Goal: Transaction & Acquisition: Purchase product/service

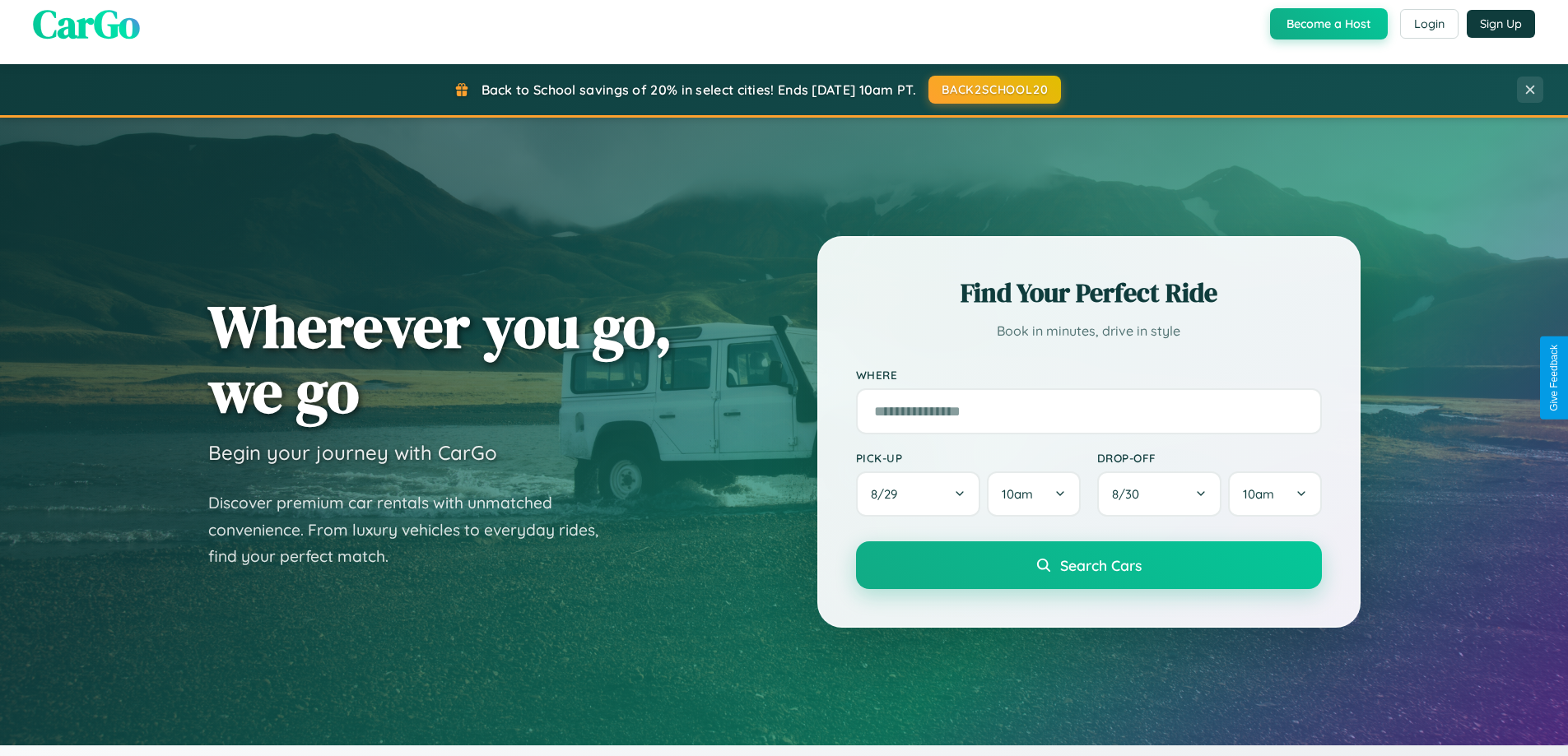
scroll to position [49, 0]
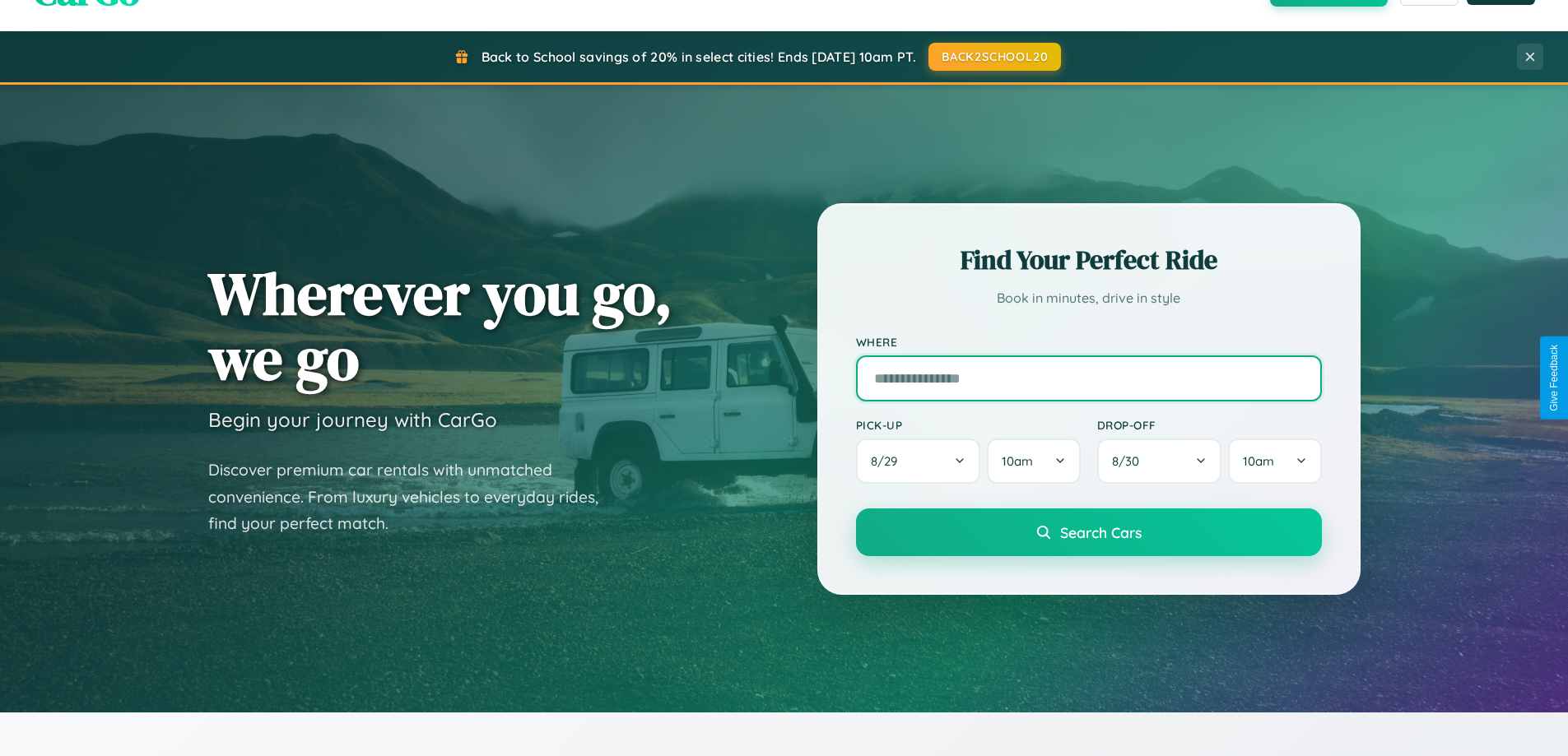
click at [1089, 378] on input "text" at bounding box center [1089, 378] width 466 height 46
type input "**********"
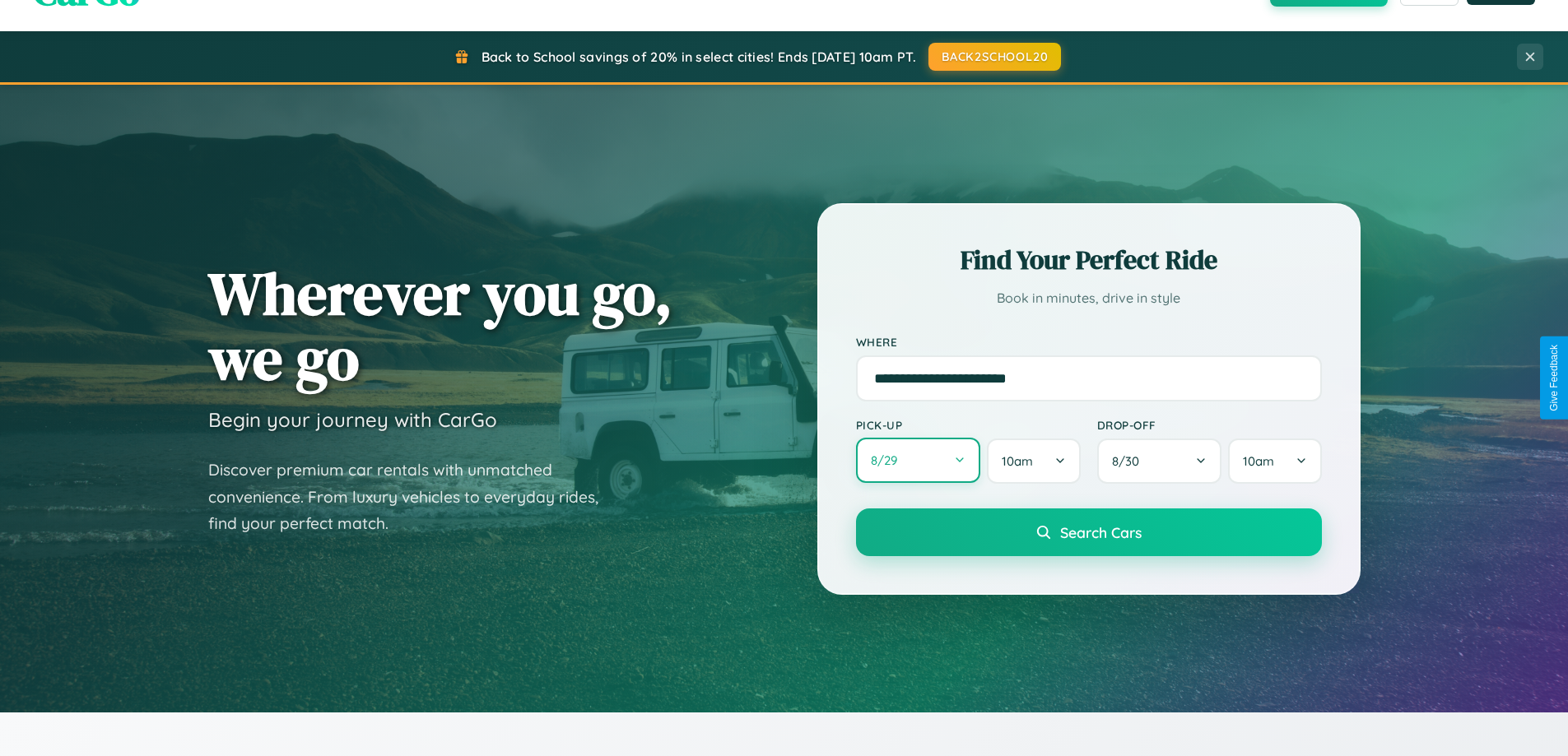
click at [918, 461] on button "8 / 29" at bounding box center [919, 460] width 125 height 45
select select "*"
select select "****"
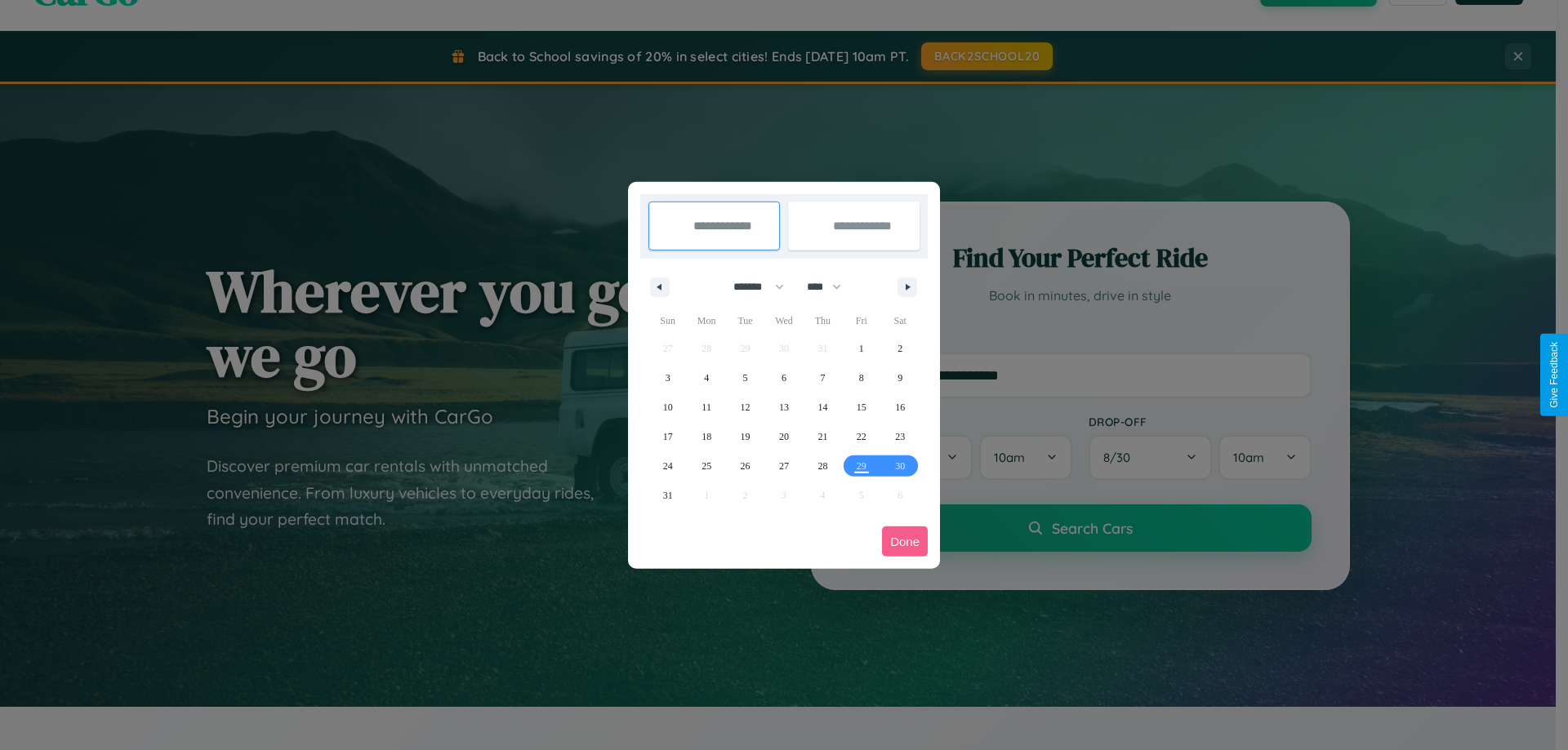
drag, startPoint x: 751, startPoint y: 286, endPoint x: 784, endPoint y: 327, distance: 52.6
click at [751, 286] on select "******* ******** ***** ***** *** **** **** ****** ********* ******* ******** **…" at bounding box center [756, 287] width 70 height 27
select select "*"
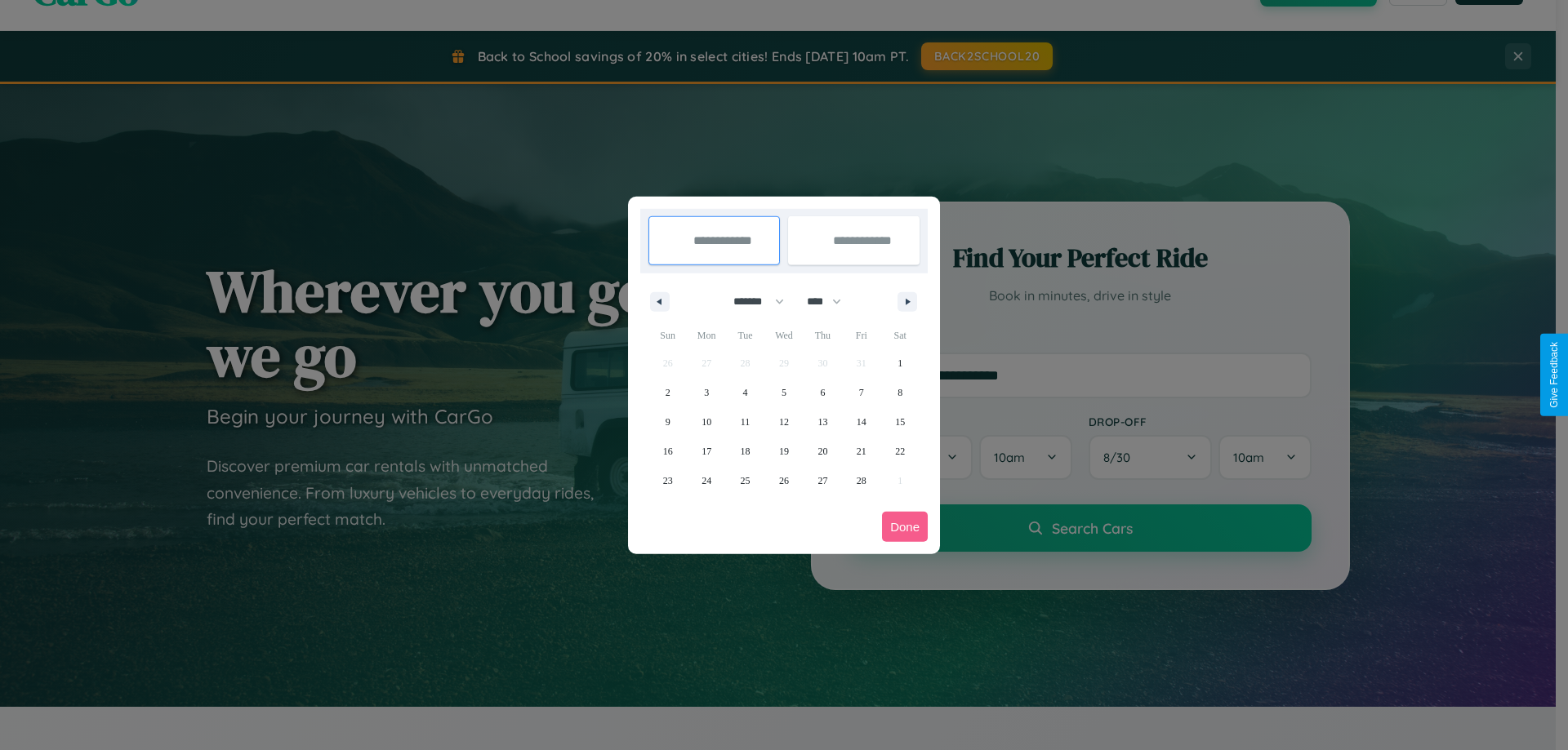
drag, startPoint x: 831, startPoint y: 301, endPoint x: 784, endPoint y: 327, distance: 53.7
click at [831, 301] on select "**** **** **** **** **** **** **** **** **** **** **** **** **** **** **** ****…" at bounding box center [823, 302] width 49 height 27
select select "****"
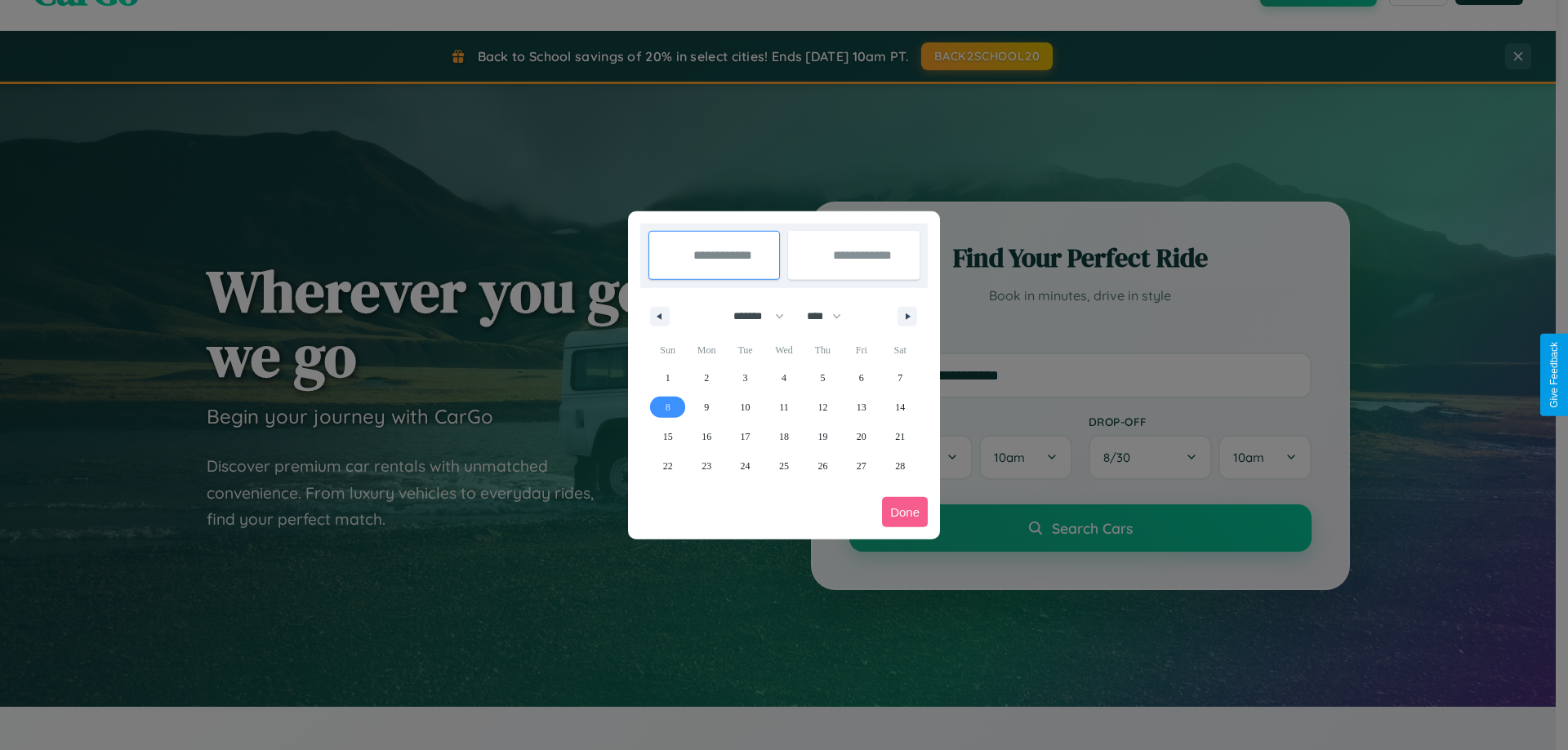
click at [667, 407] on span "8" at bounding box center [668, 407] width 5 height 30
type input "**********"
click at [745, 436] on span "17" at bounding box center [746, 436] width 10 height 30
type input "**********"
click at [904, 512] on button "Done" at bounding box center [904, 513] width 46 height 31
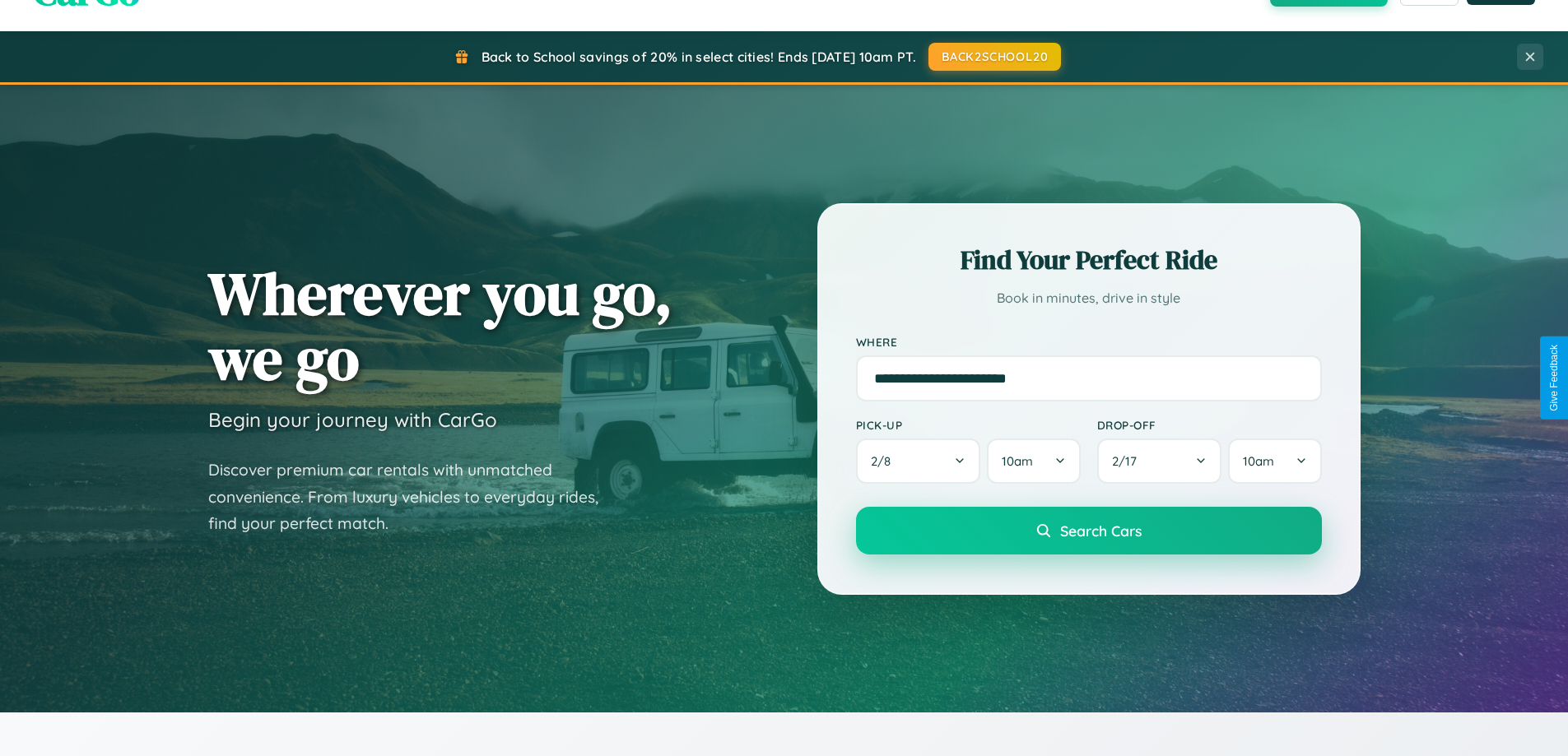
click at [1089, 530] on span "Search Cars" at bounding box center [1101, 530] width 81 height 18
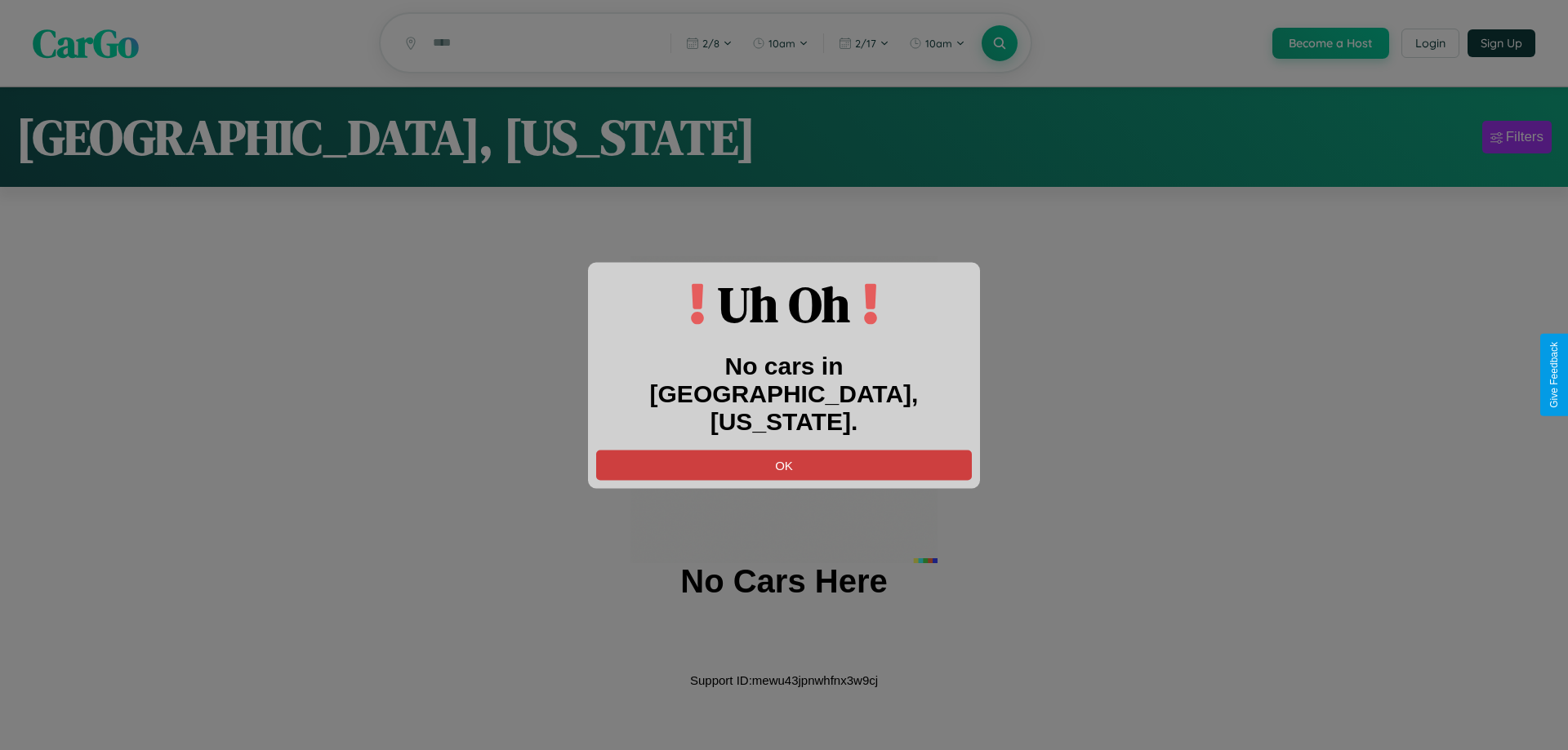
click at [784, 451] on button "OK" at bounding box center [783, 465] width 375 height 31
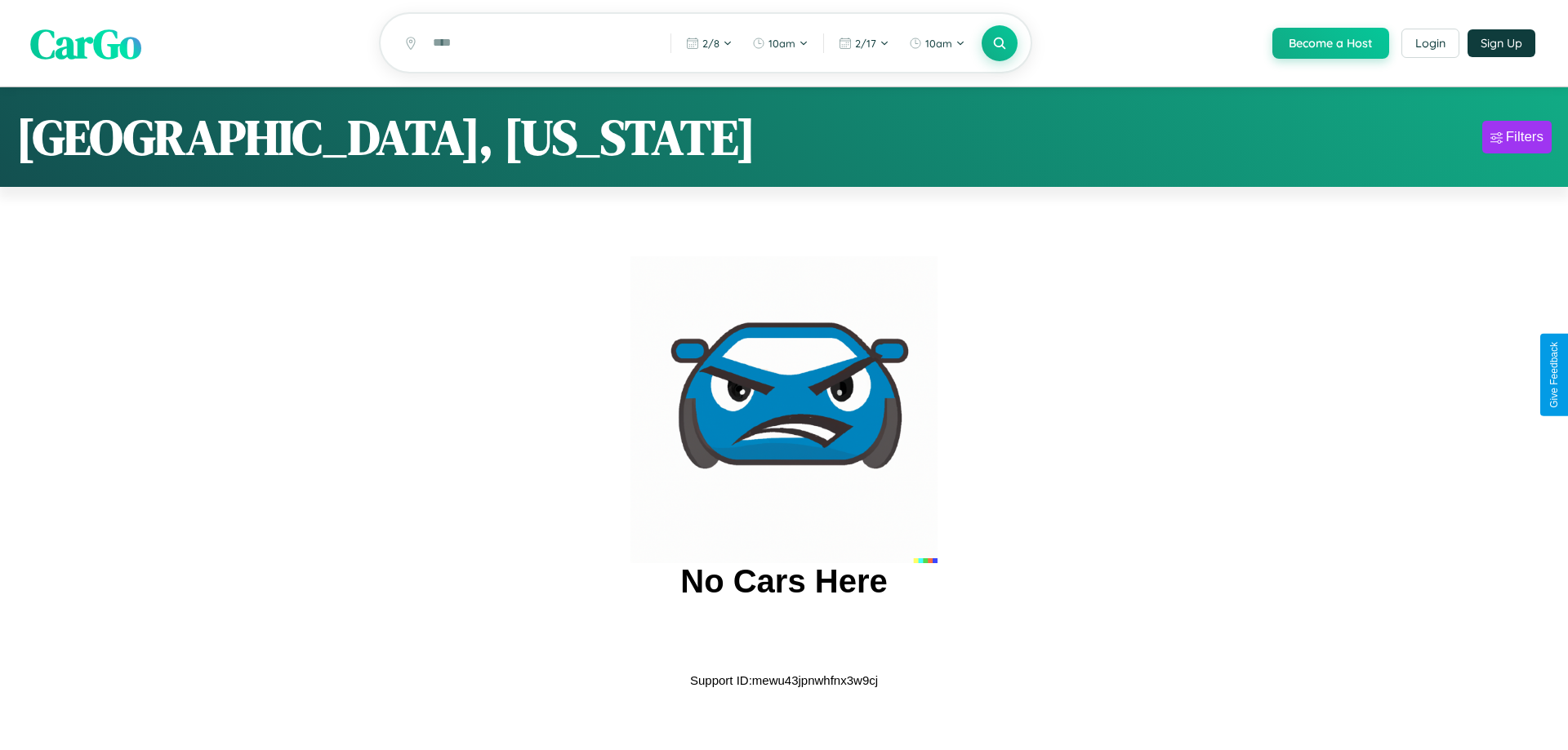
click at [86, 43] on span "CarGo" at bounding box center [86, 42] width 111 height 56
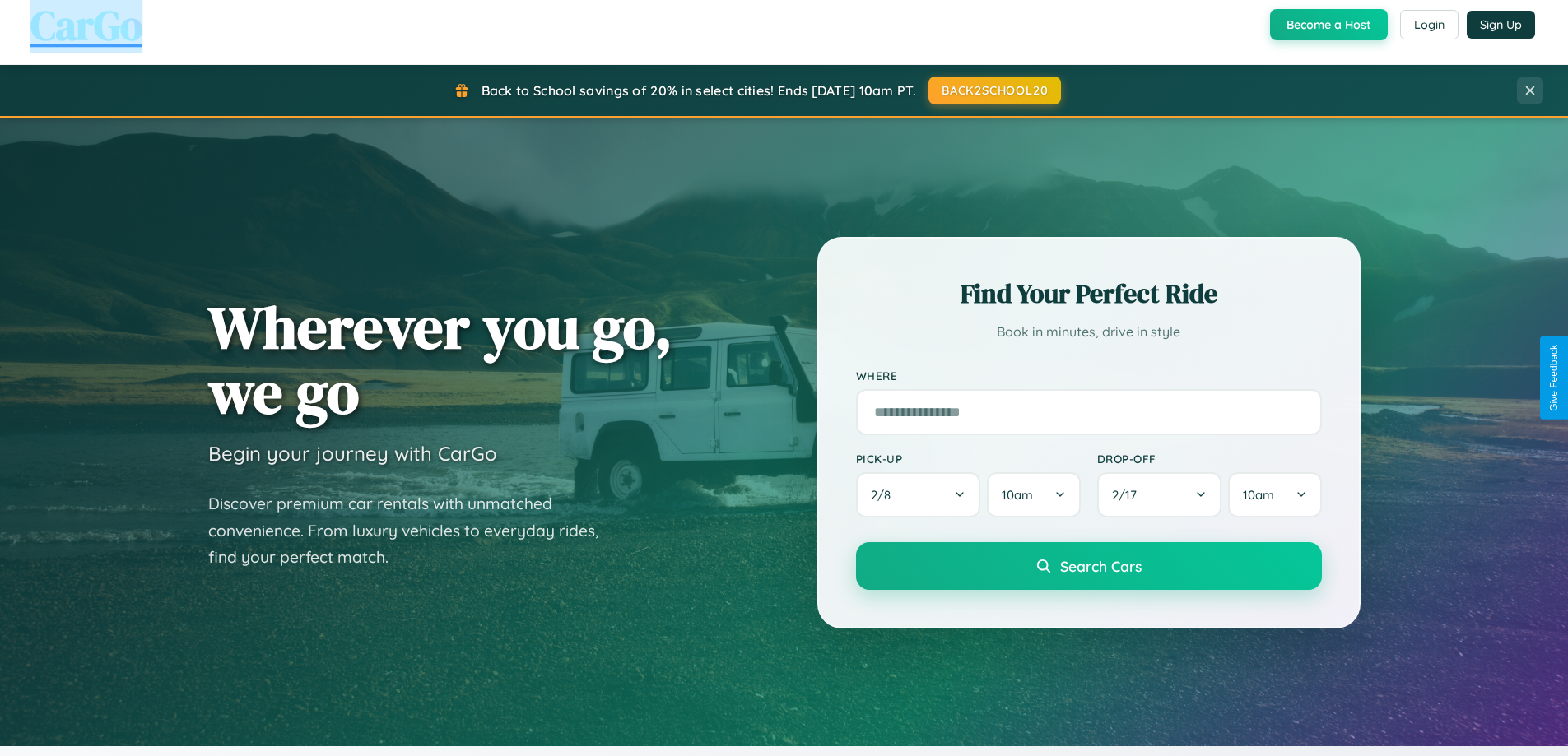
scroll to position [1133, 0]
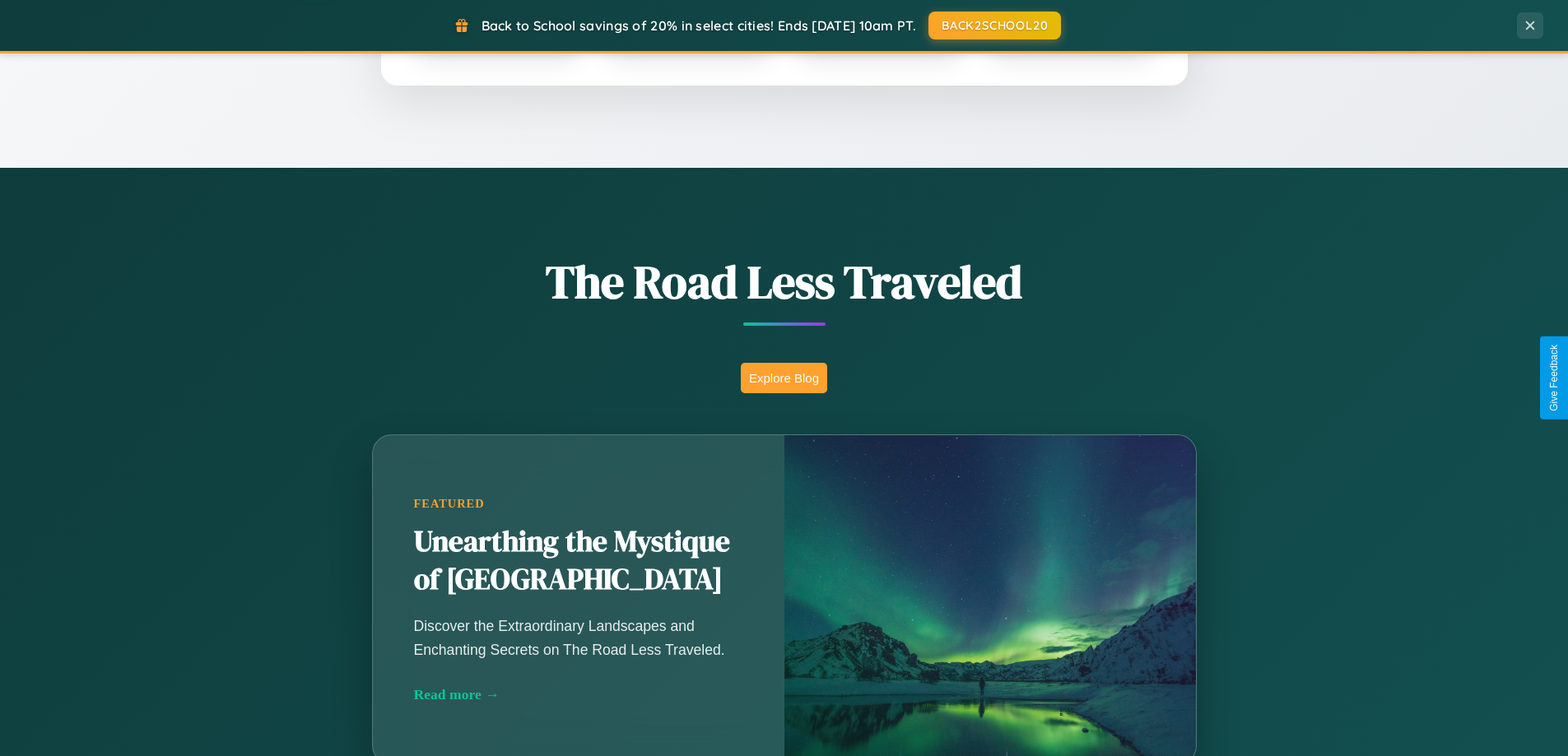
click at [784, 378] on button "Explore Blog" at bounding box center [784, 378] width 86 height 31
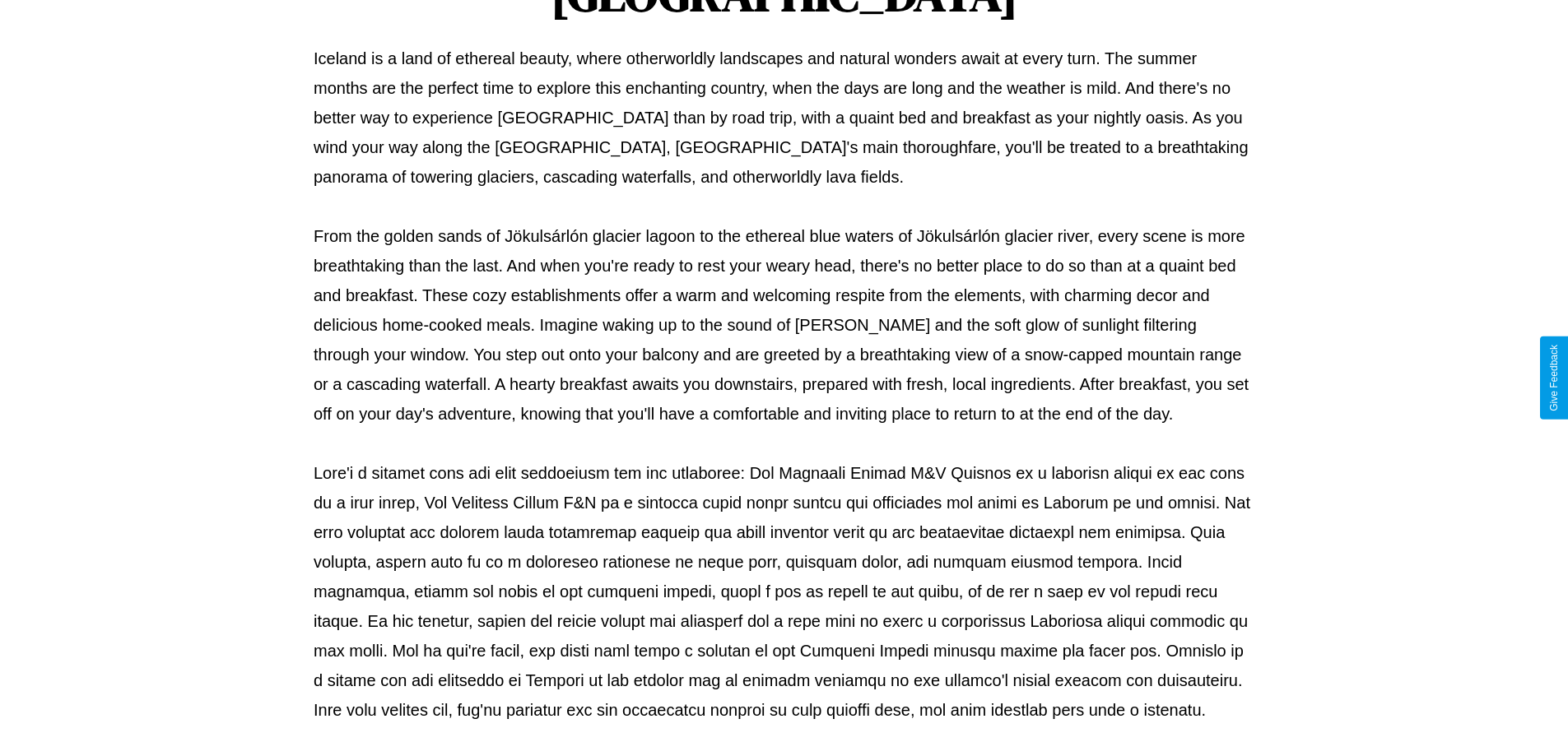
scroll to position [532, 0]
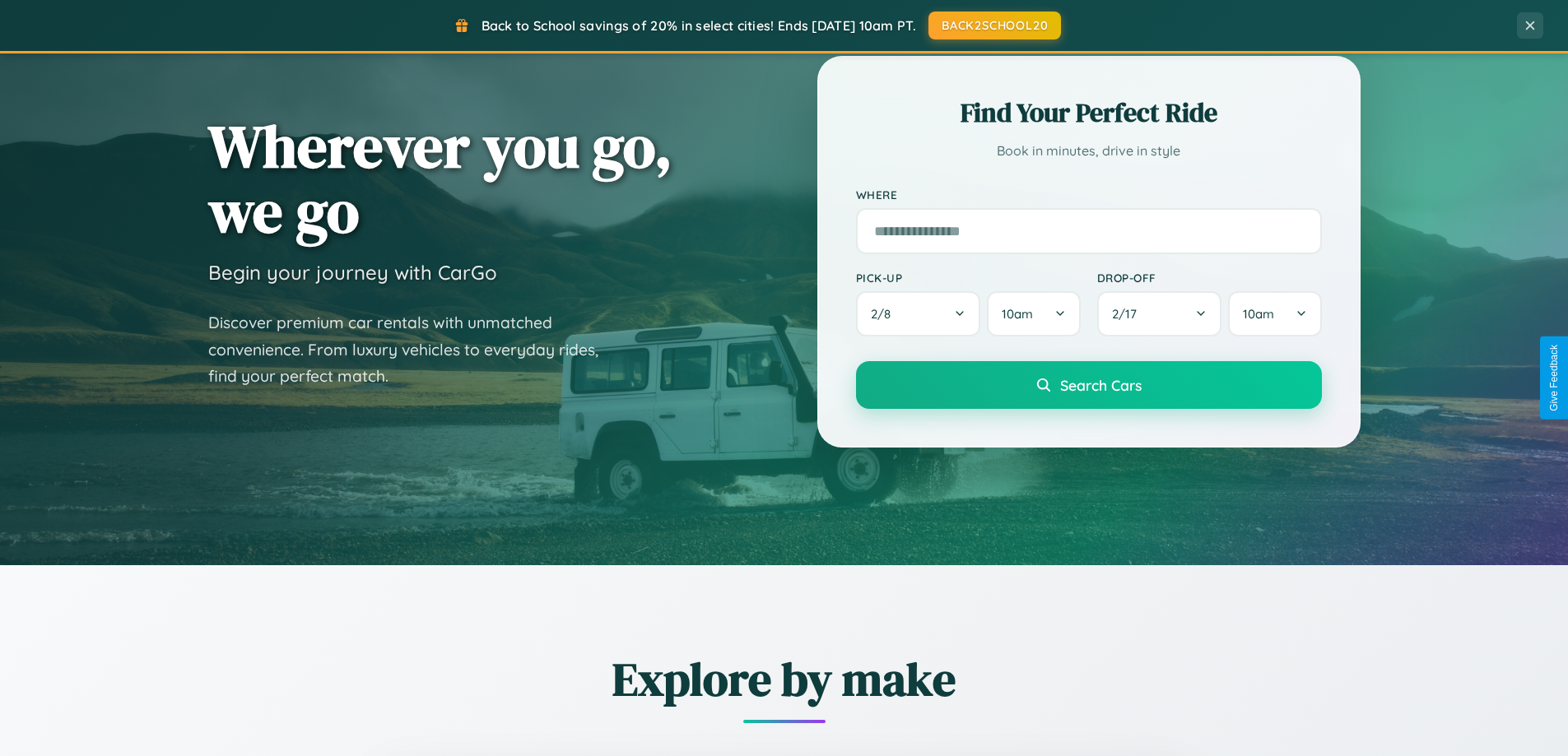
scroll to position [49, 0]
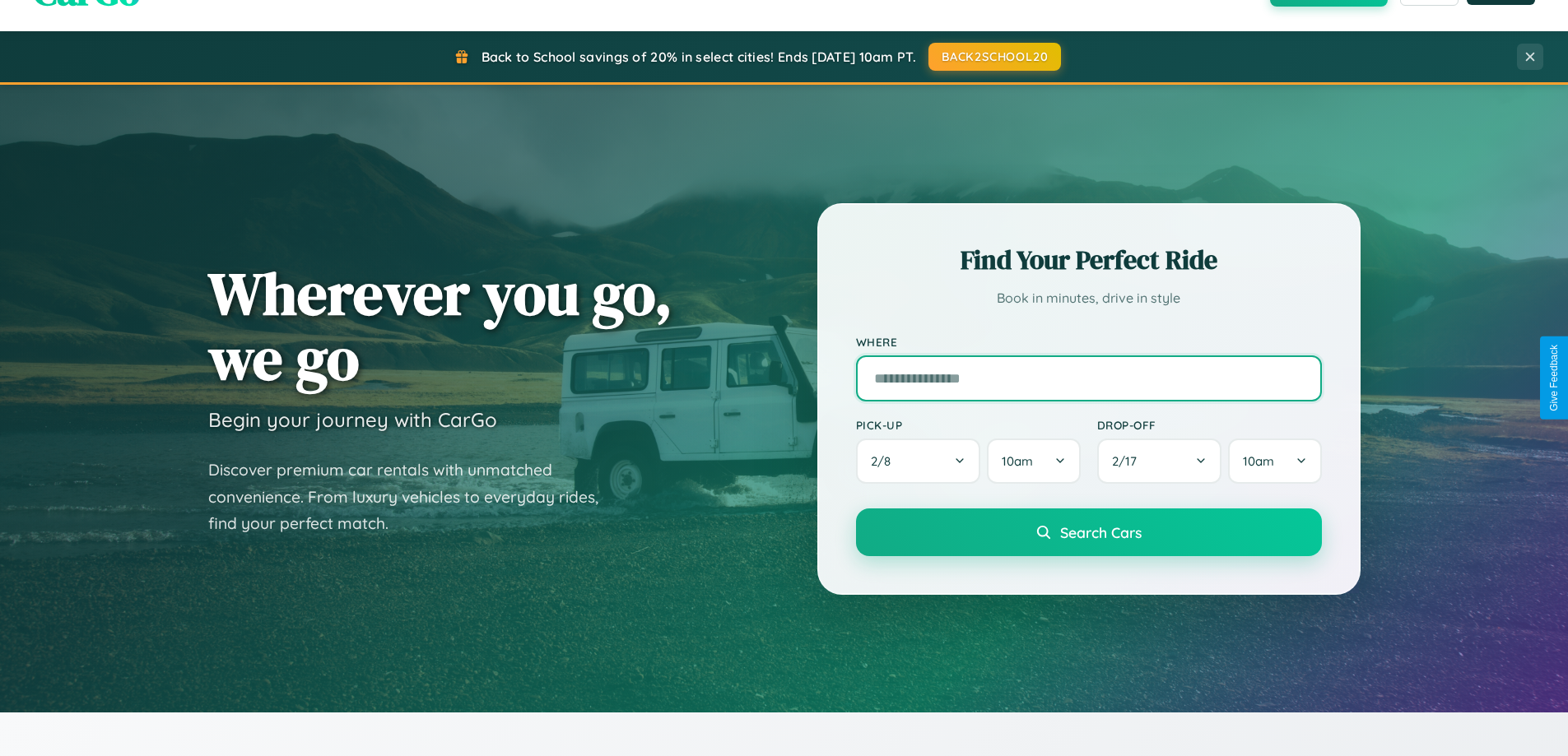
click at [1089, 378] on input "text" at bounding box center [1089, 378] width 466 height 46
type input "******"
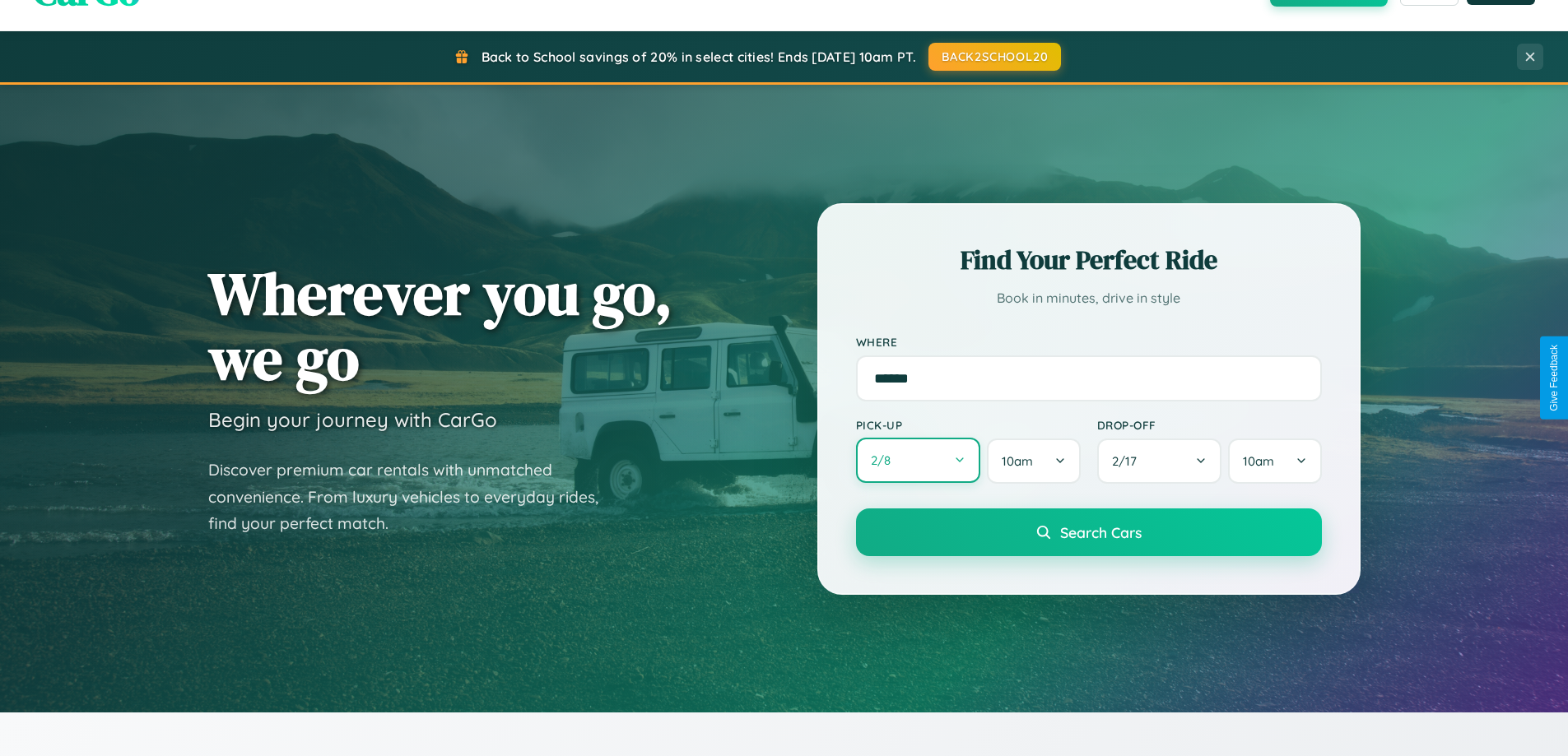
click at [918, 461] on button "2 / 8" at bounding box center [919, 460] width 125 height 45
select select "*"
select select "****"
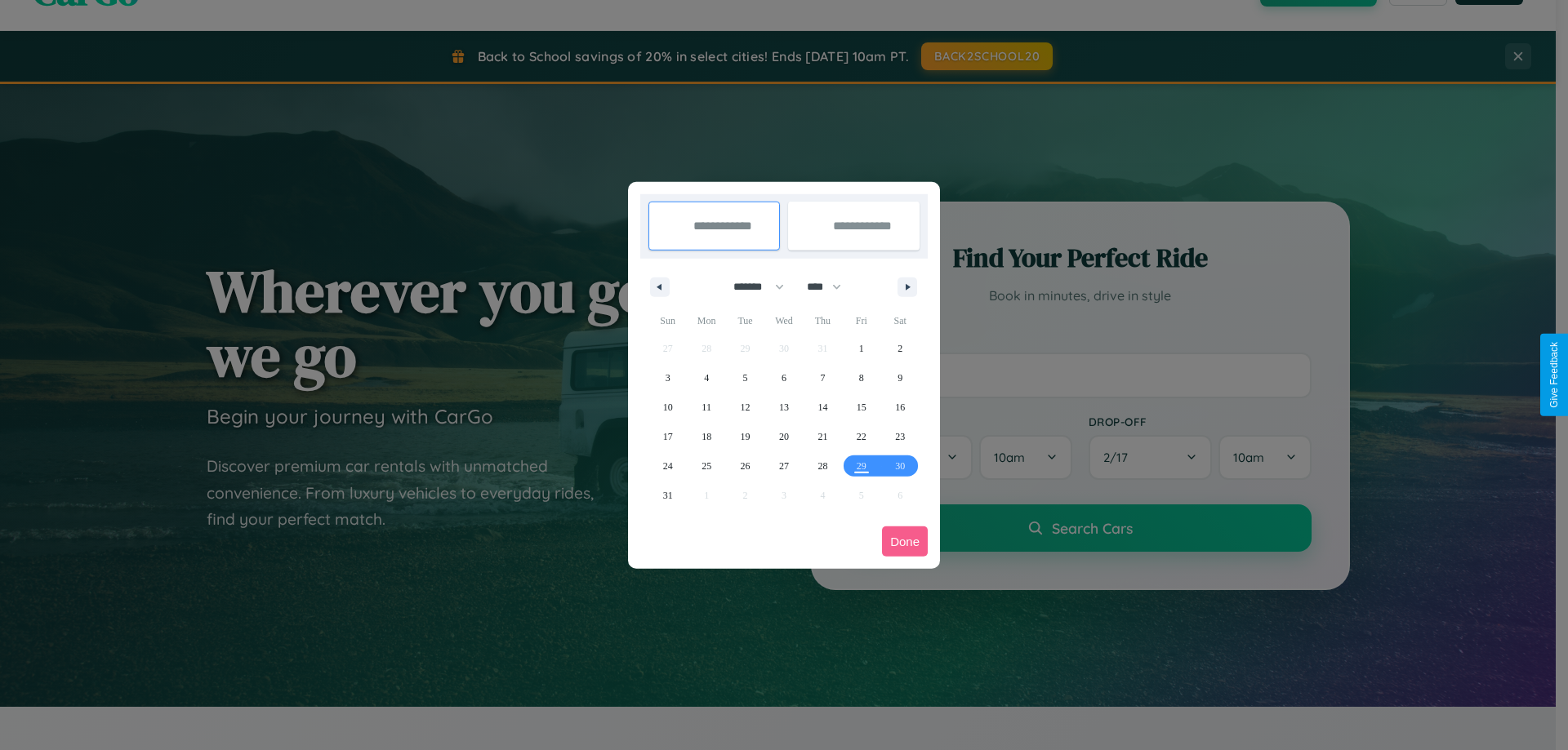
drag, startPoint x: 751, startPoint y: 286, endPoint x: 784, endPoint y: 327, distance: 52.6
click at [751, 286] on select "******* ******** ***** ***** *** **** **** ****** ********* ******* ******** **…" at bounding box center [756, 287] width 70 height 27
select select "*"
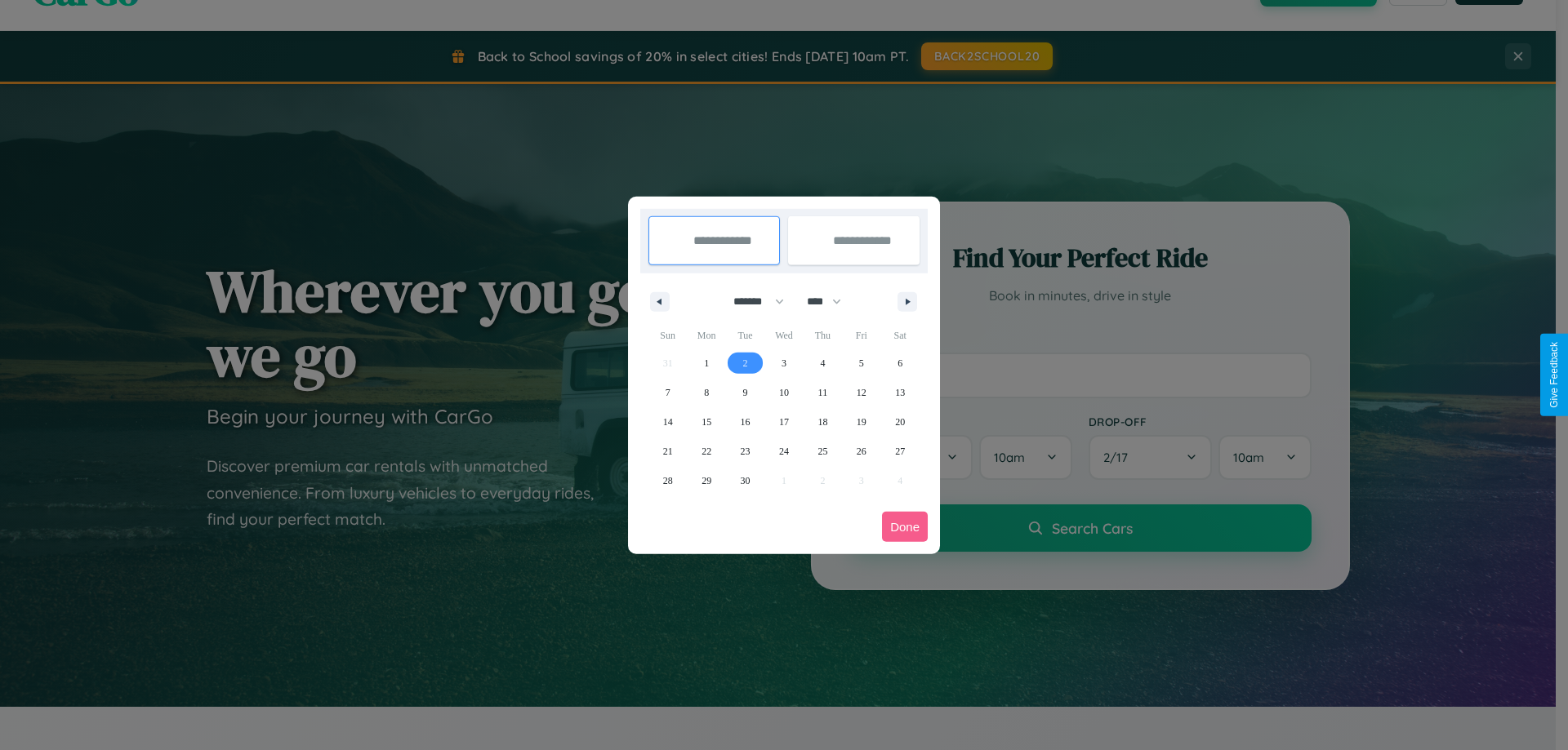
click at [745, 363] on span "2" at bounding box center [746, 363] width 5 height 30
type input "**********"
click at [860, 392] on span "12" at bounding box center [862, 392] width 10 height 30
type input "**********"
click at [904, 526] on button "Done" at bounding box center [904, 527] width 46 height 31
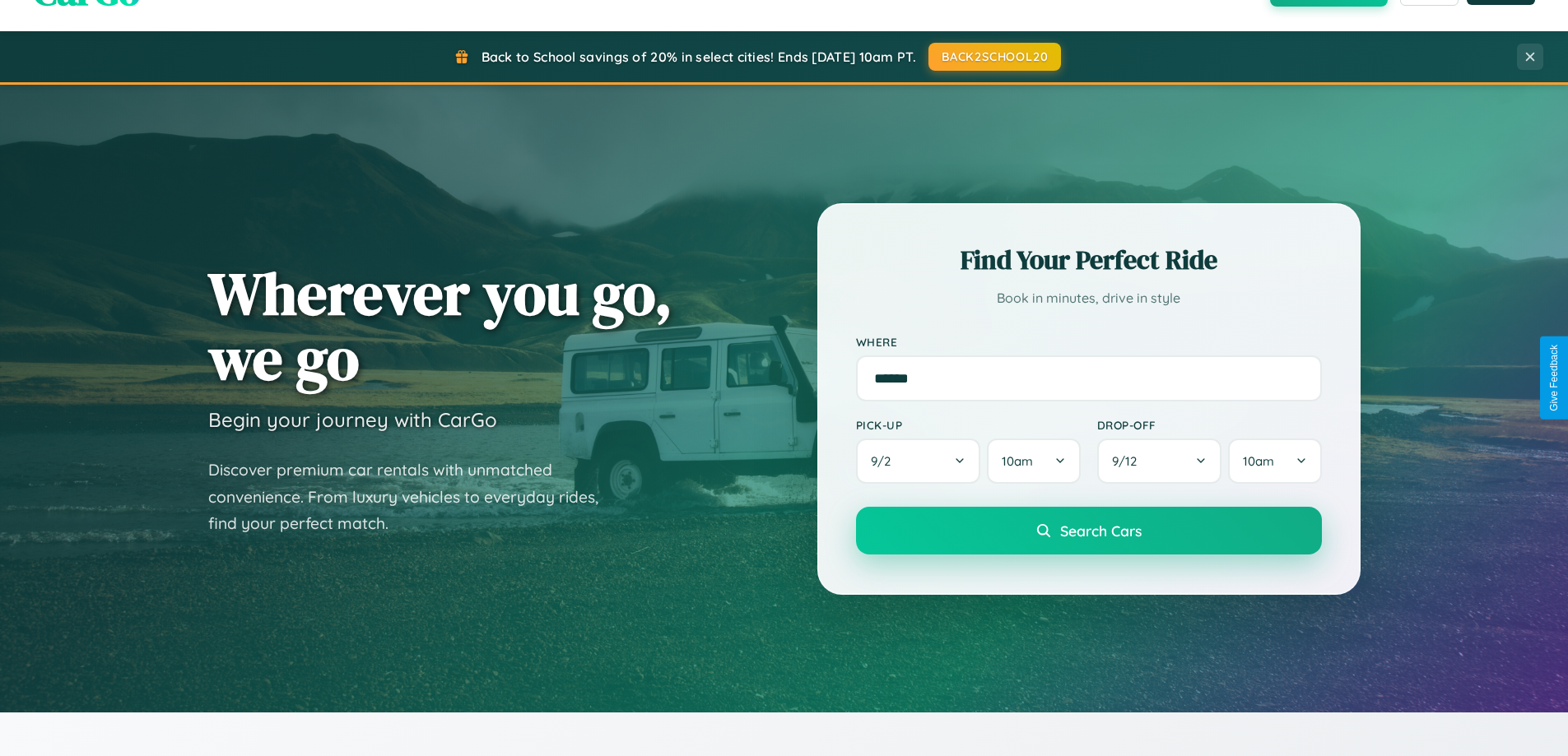
click at [1089, 530] on span "Search Cars" at bounding box center [1101, 530] width 81 height 18
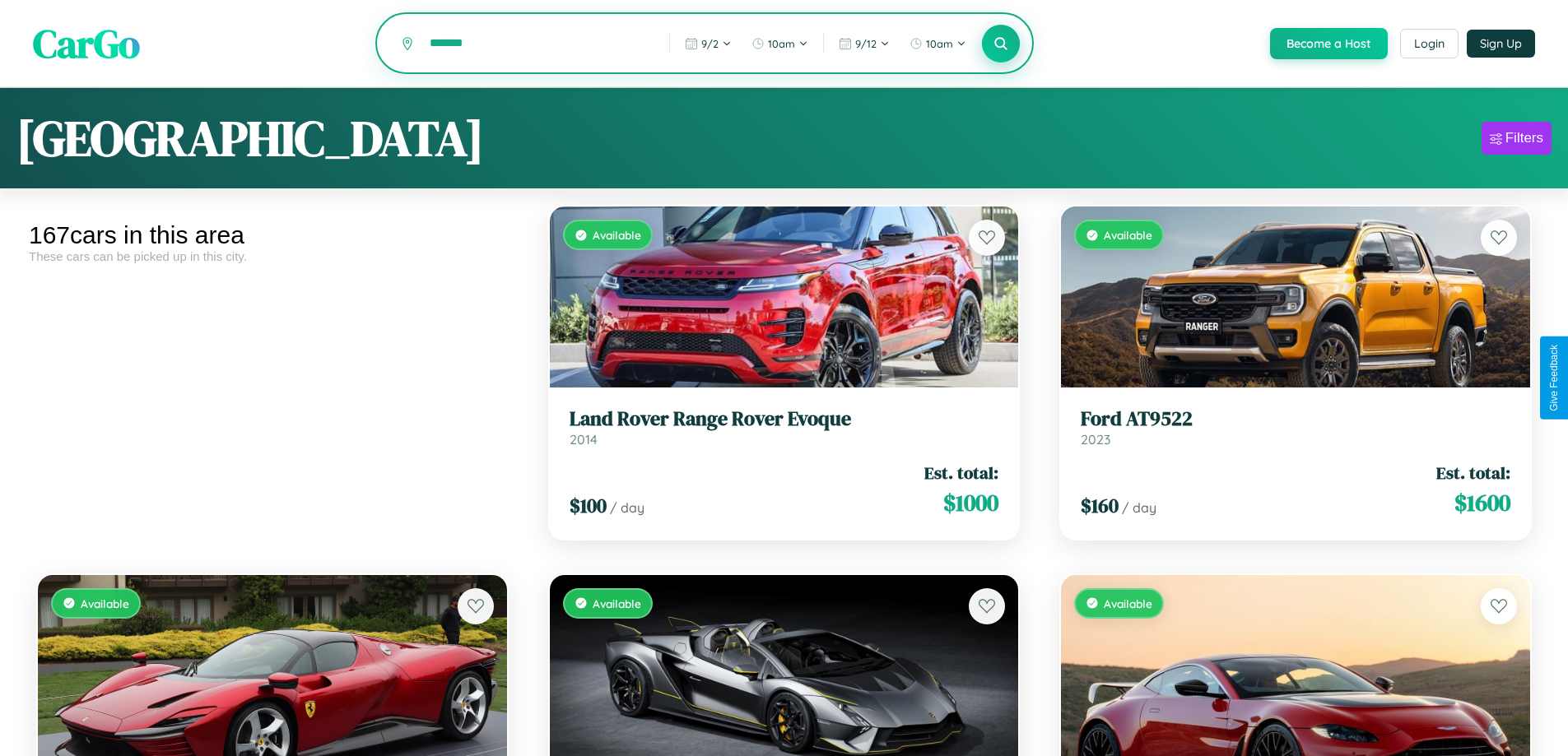
type input "*******"
click at [1001, 44] on icon at bounding box center [1001, 43] width 15 height 15
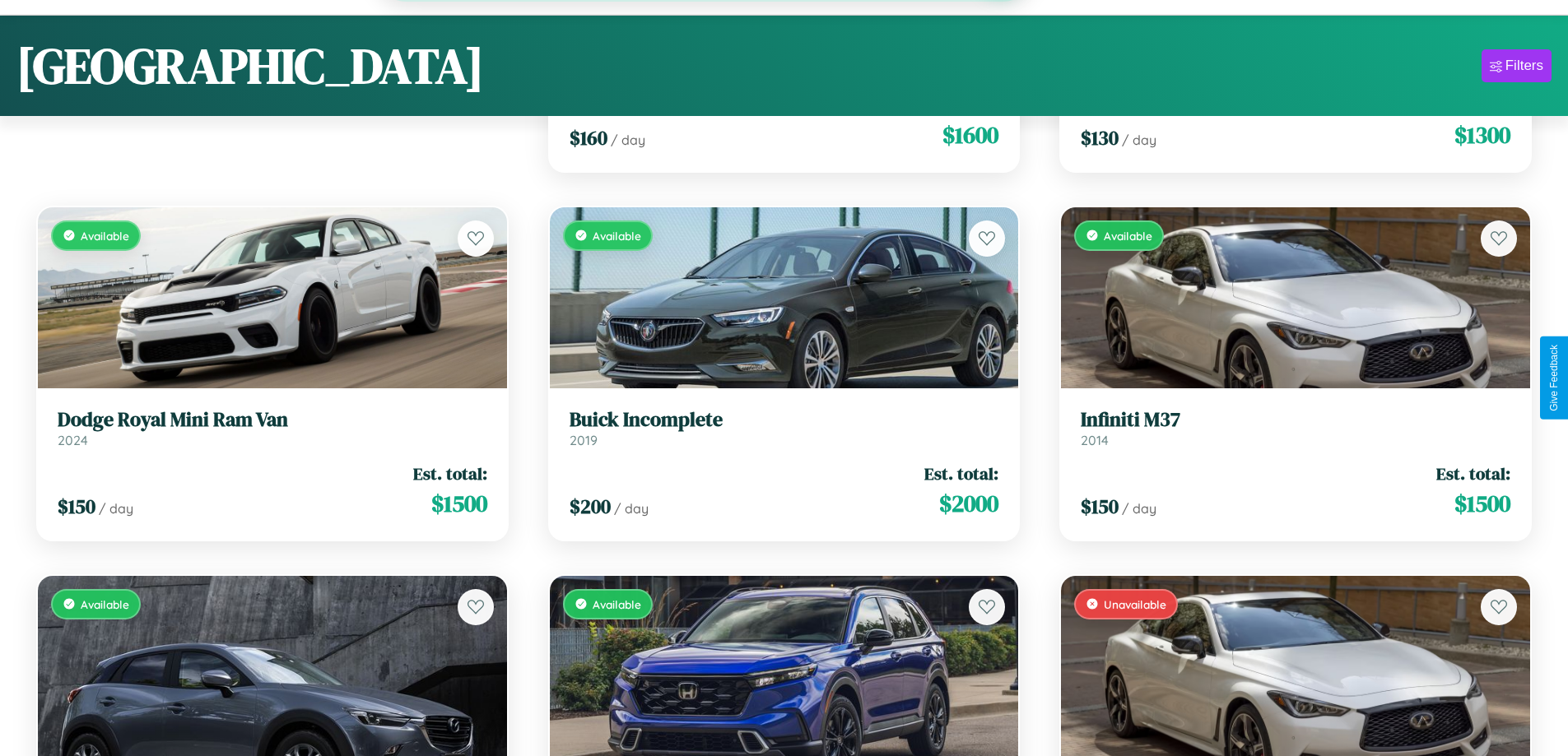
scroll to position [7233, 0]
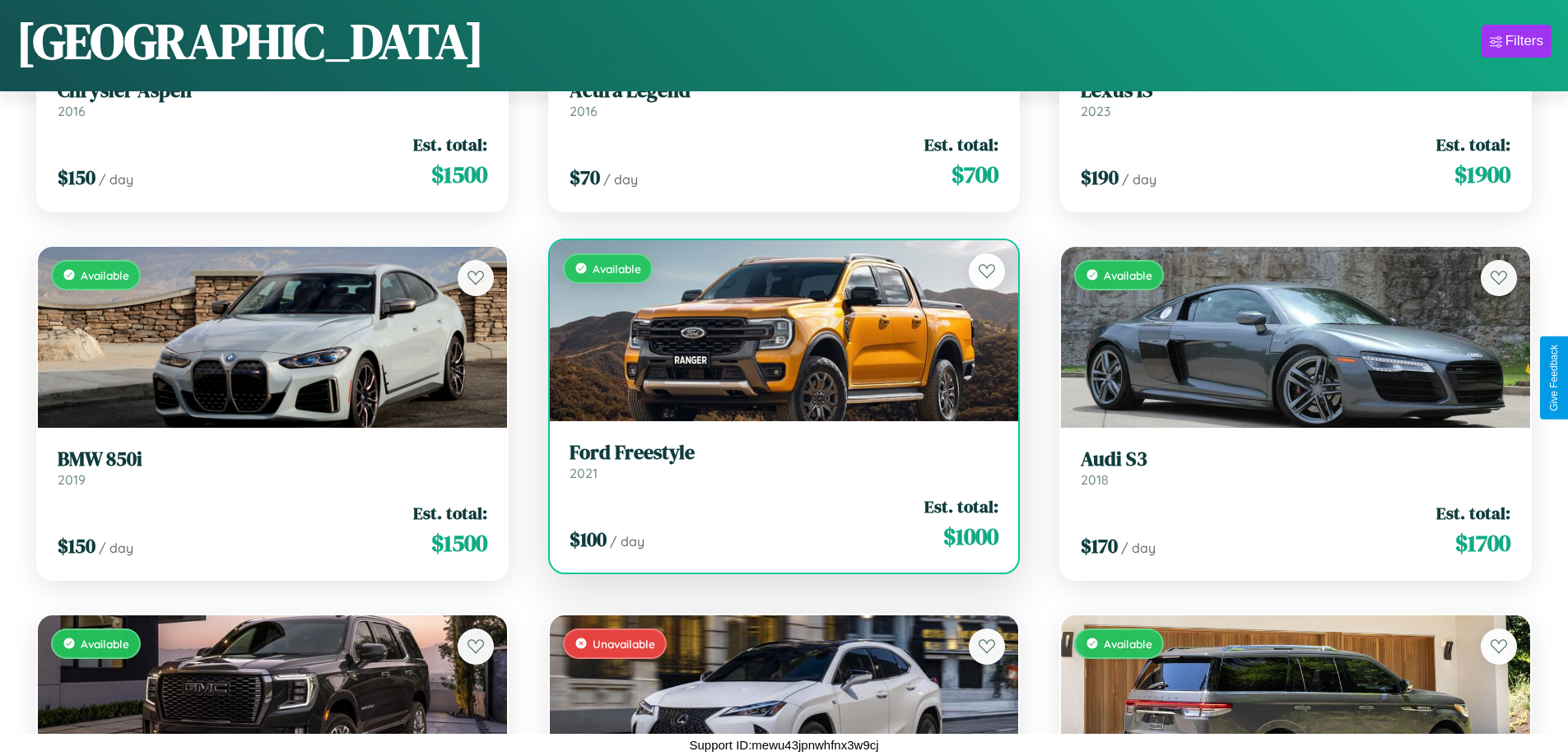
click at [777, 461] on h3 "Ford Freestyle" at bounding box center [784, 453] width 430 height 24
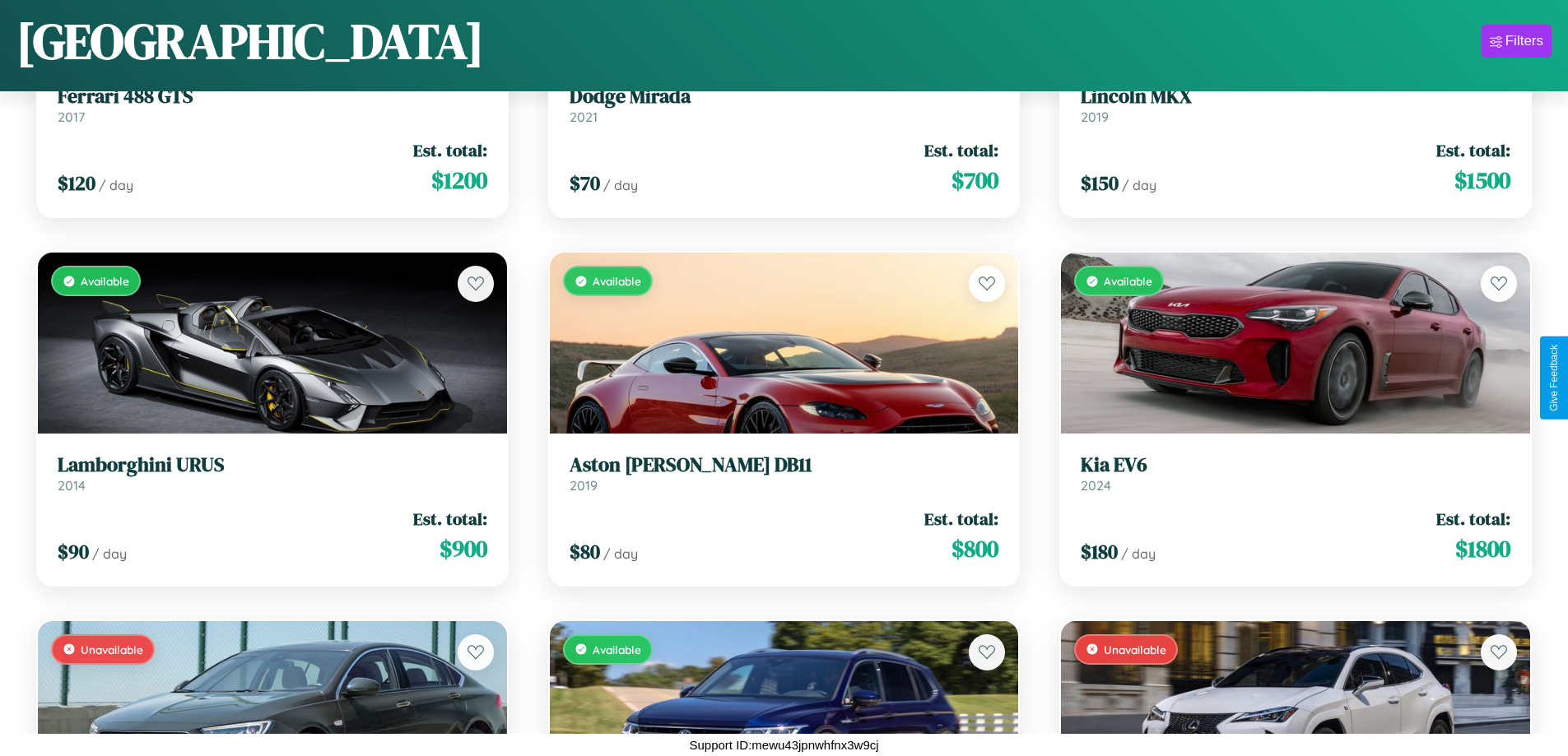
scroll to position [12392, 0]
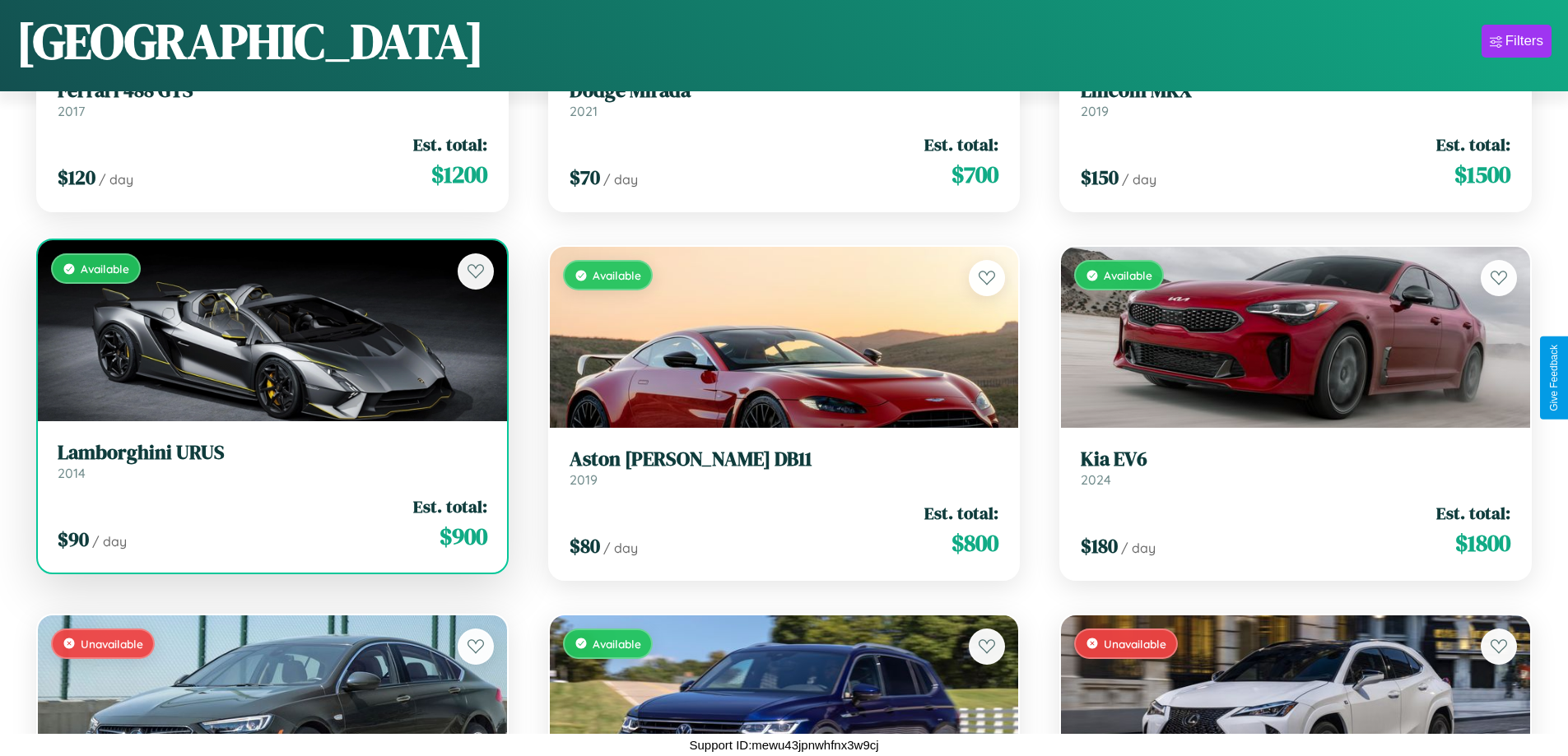
click at [270, 461] on h3 "Lamborghini URUS" at bounding box center [272, 453] width 430 height 24
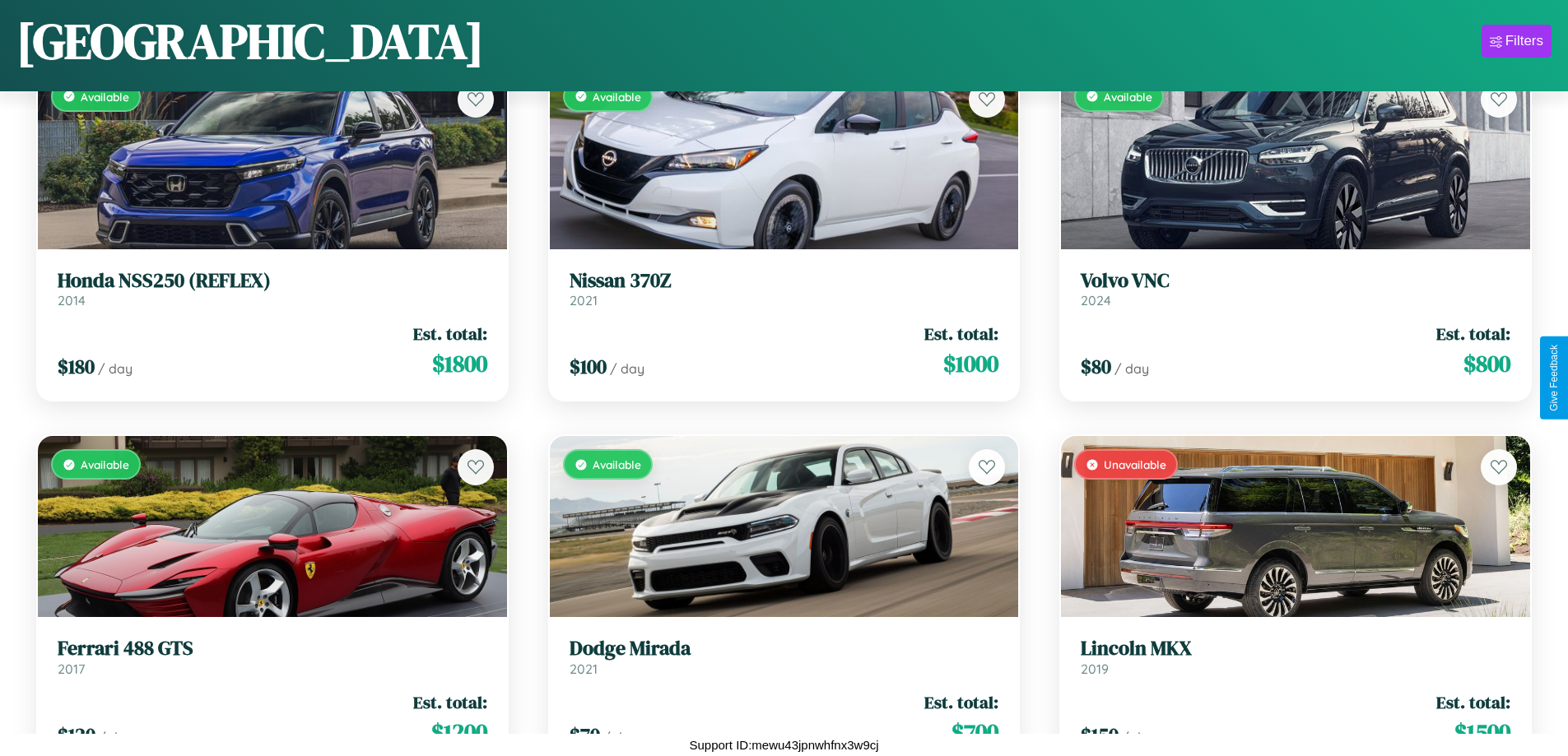
scroll to position [10918, 0]
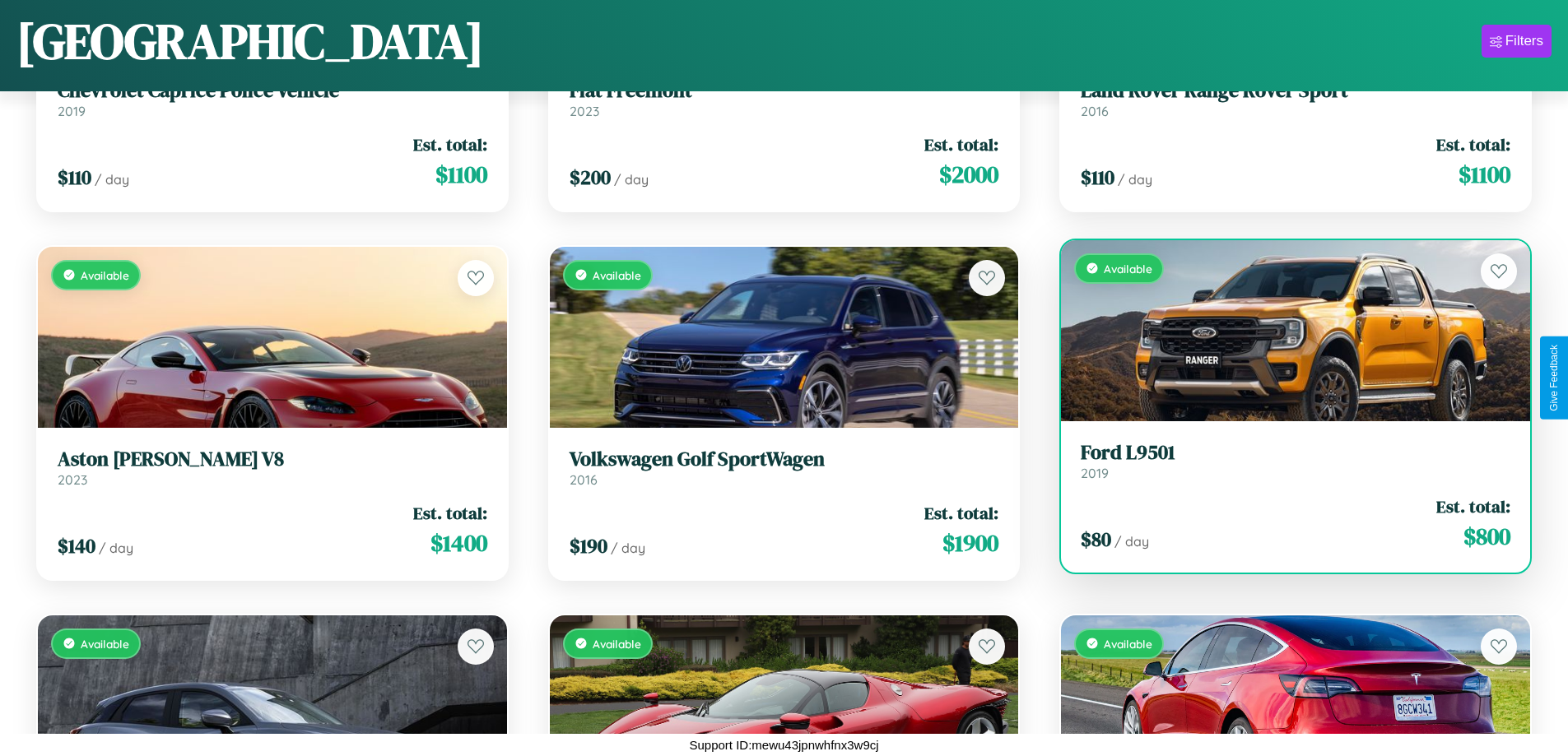
click at [1285, 467] on link "Ford L9501 2019" at bounding box center [1295, 460] width 430 height 40
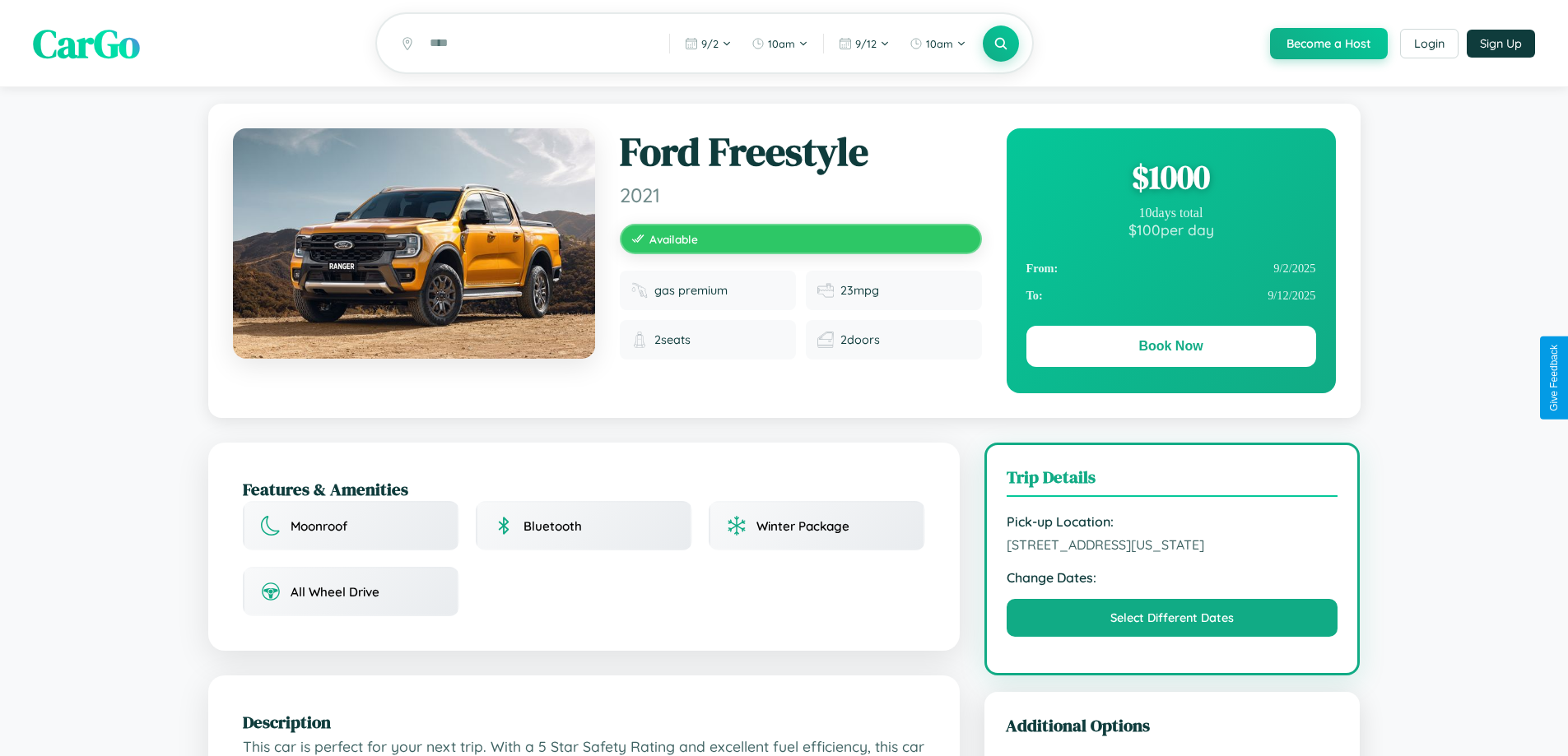
scroll to position [964, 0]
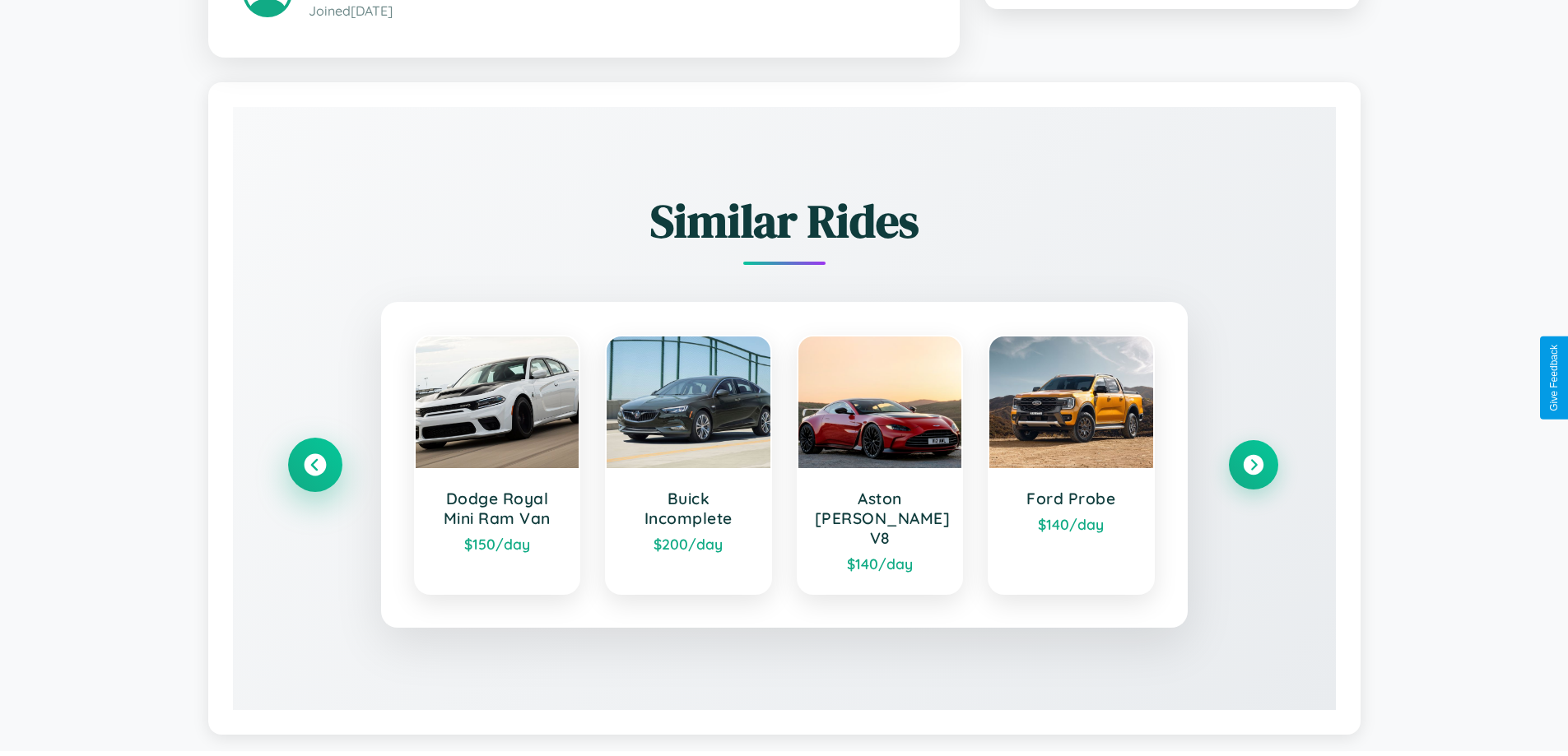
click at [314, 457] on icon at bounding box center [314, 465] width 22 height 22
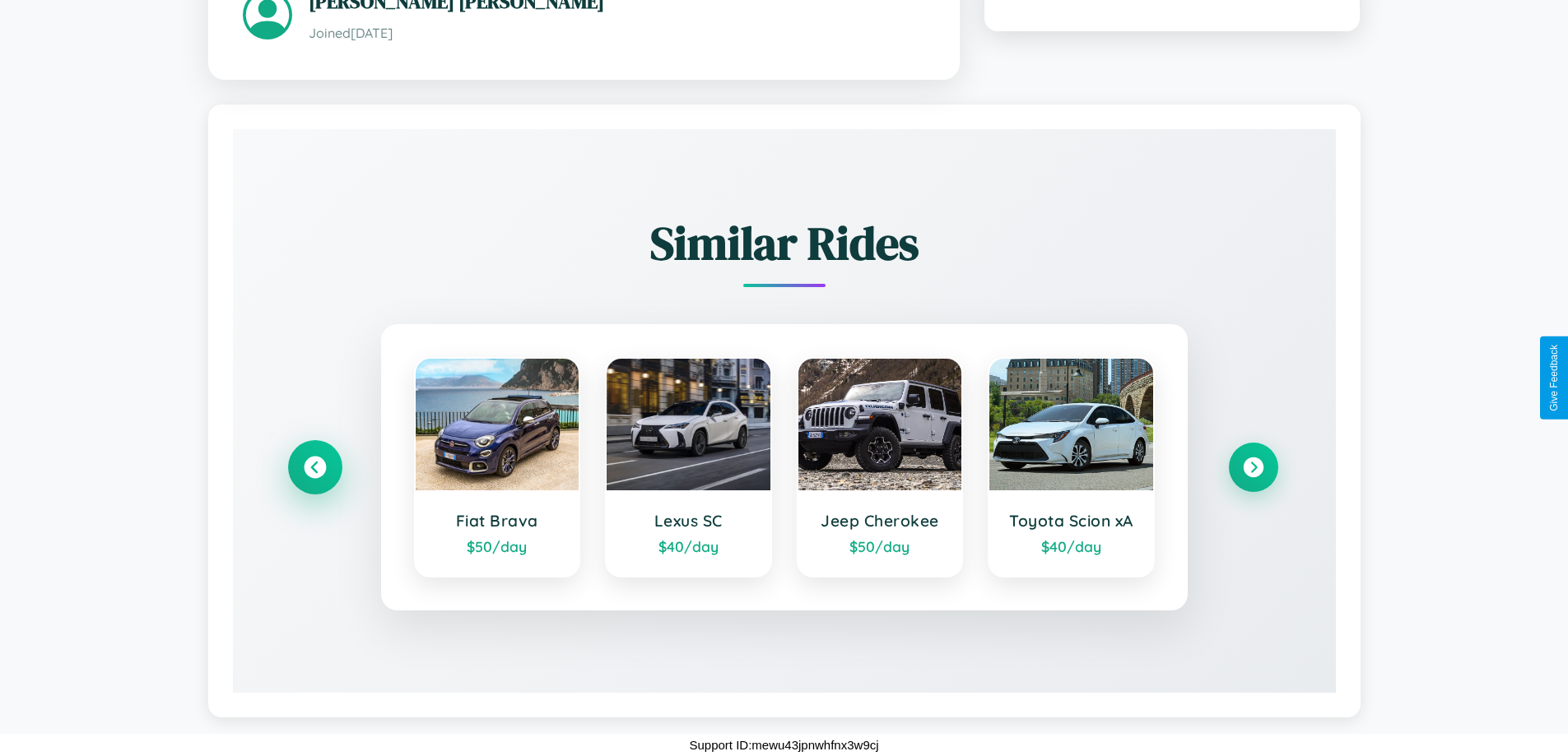
scroll to position [945, 0]
click at [1253, 466] on icon at bounding box center [1254, 467] width 22 height 22
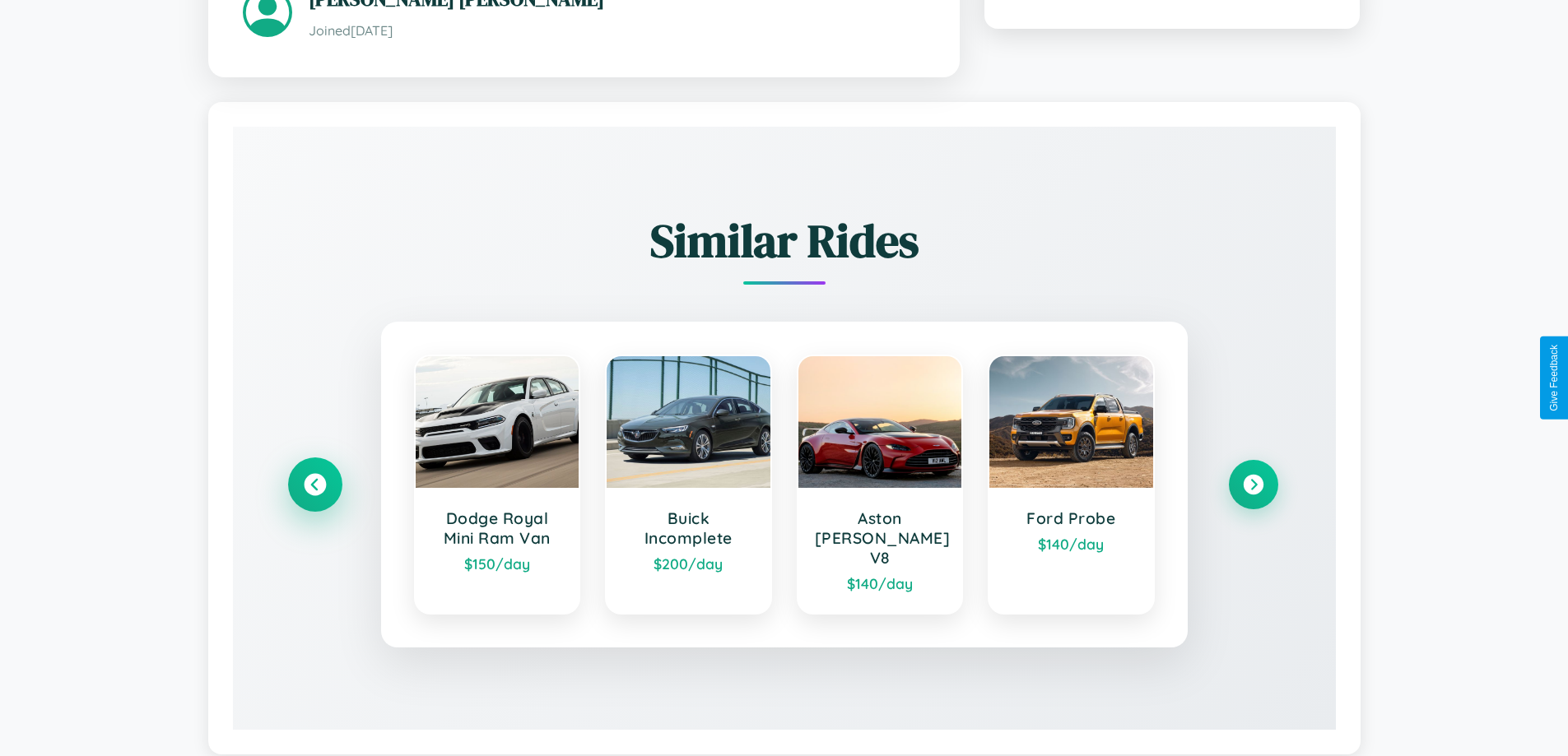
click at [314, 477] on icon at bounding box center [314, 484] width 22 height 22
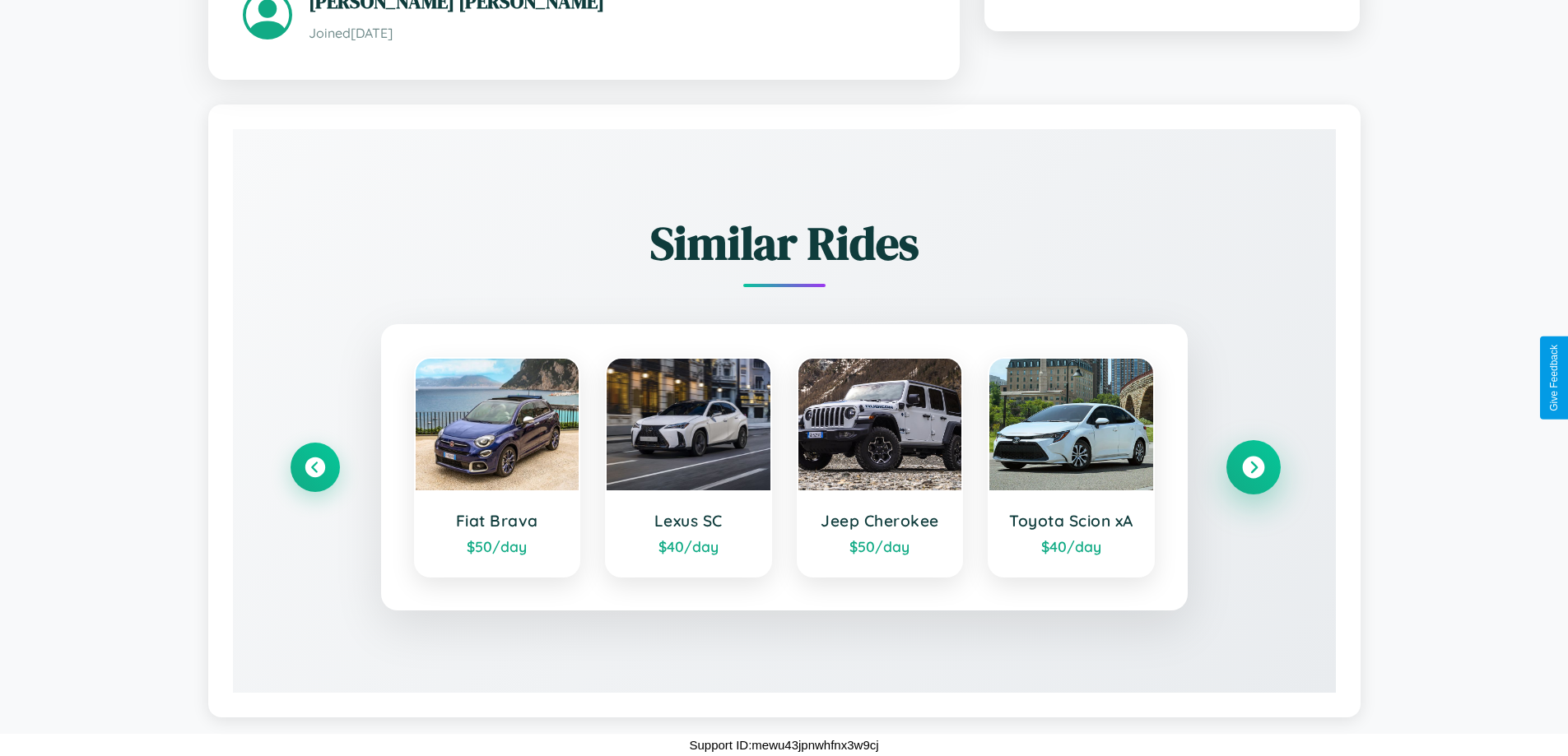
click at [1253, 466] on icon at bounding box center [1254, 467] width 22 height 22
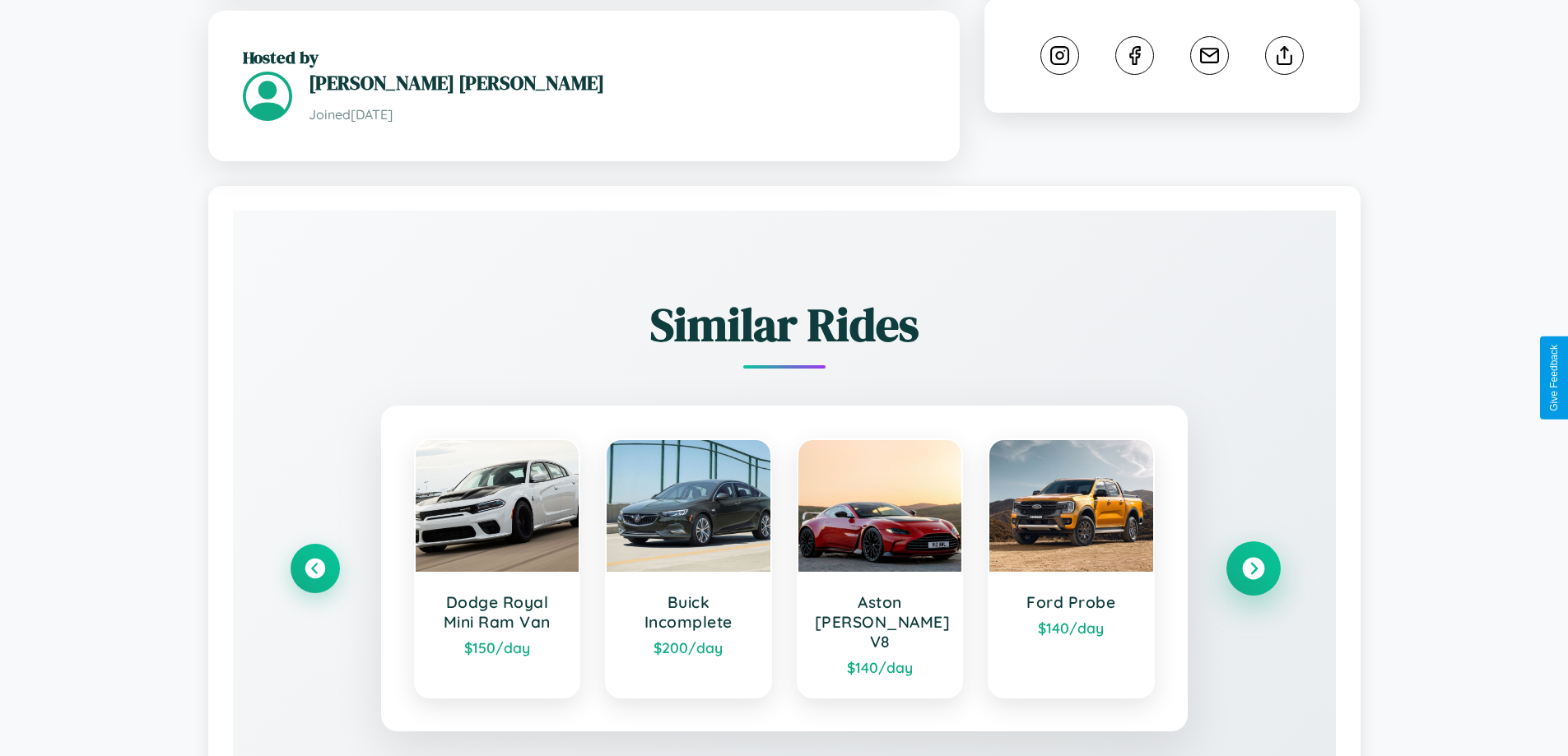
scroll to position [541, 0]
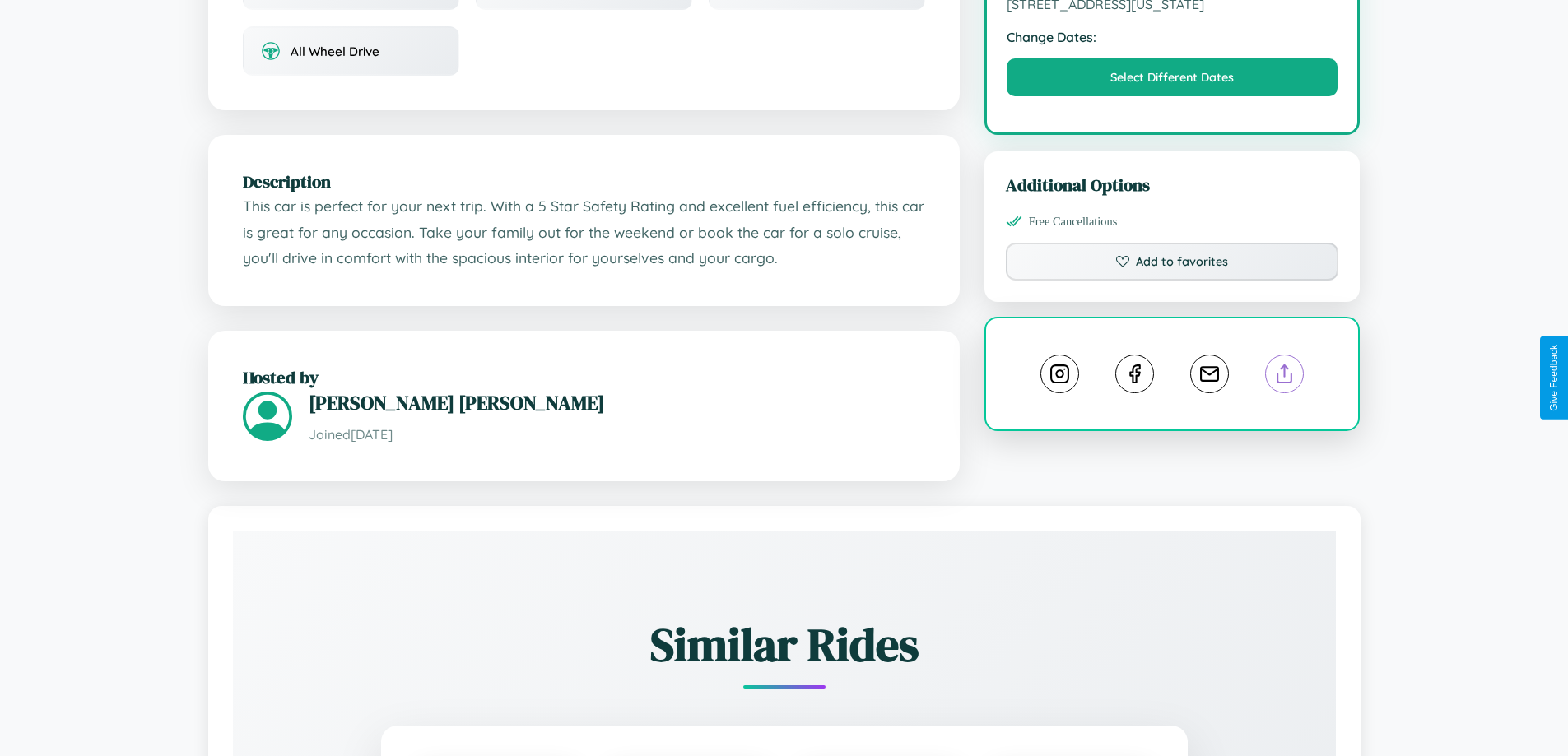
click at [1285, 377] on line at bounding box center [1285, 371] width 0 height 11
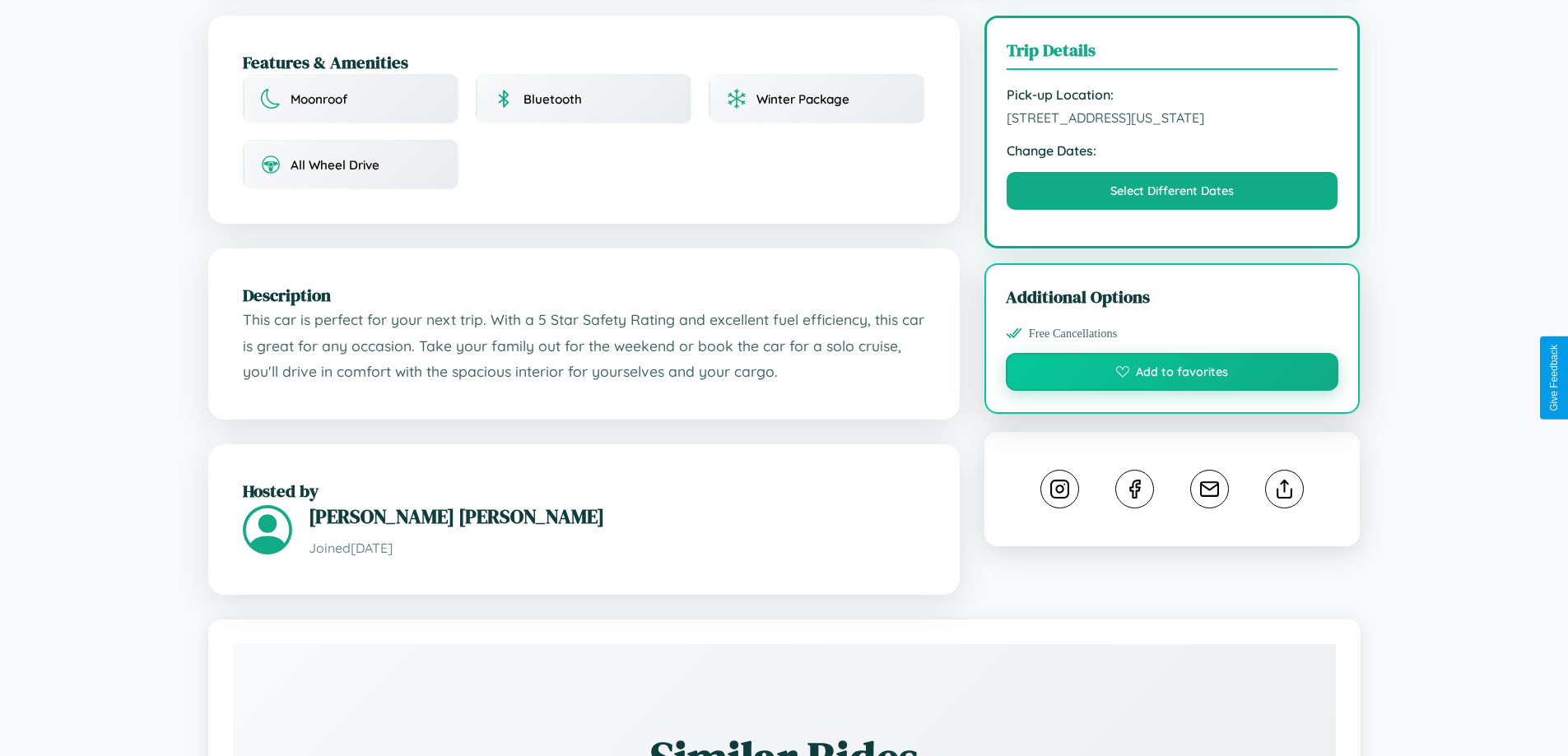
click at [1172, 374] on button "Add to favorites" at bounding box center [1172, 372] width 333 height 38
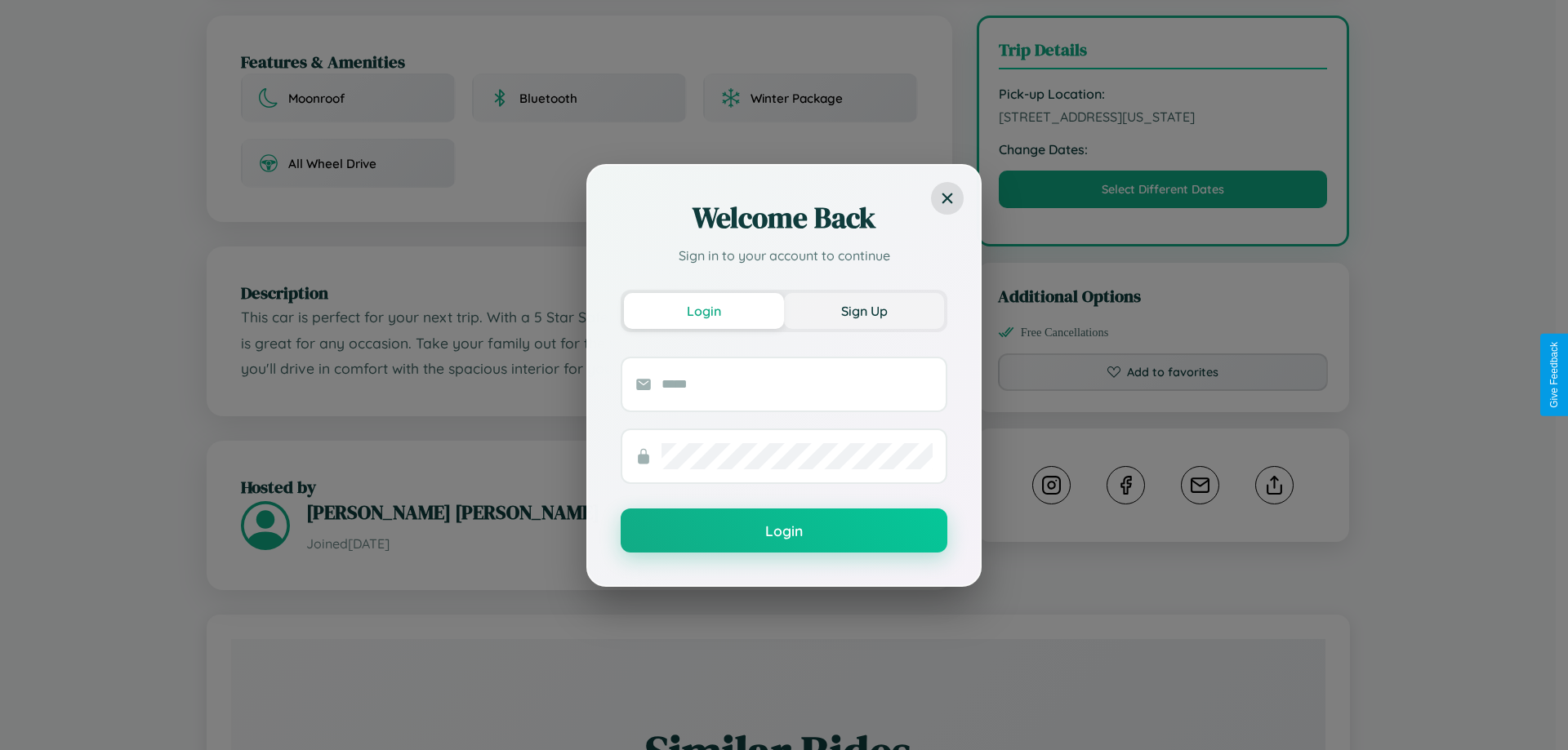
click at [864, 310] on button "Sign Up" at bounding box center [864, 311] width 160 height 36
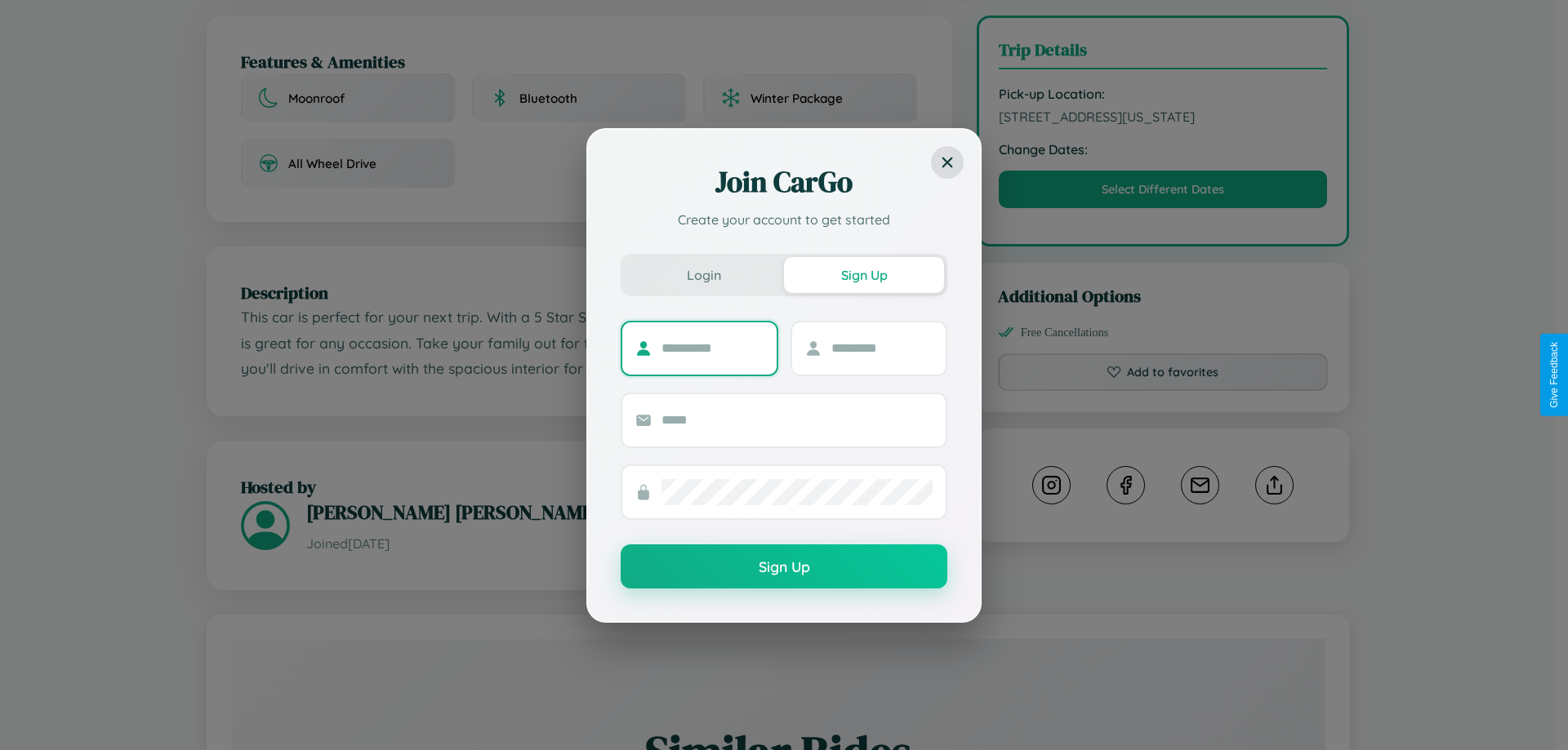
click at [712, 347] on input "text" at bounding box center [712, 348] width 102 height 26
type input "******"
click at [881, 347] on input "text" at bounding box center [882, 348] width 102 height 26
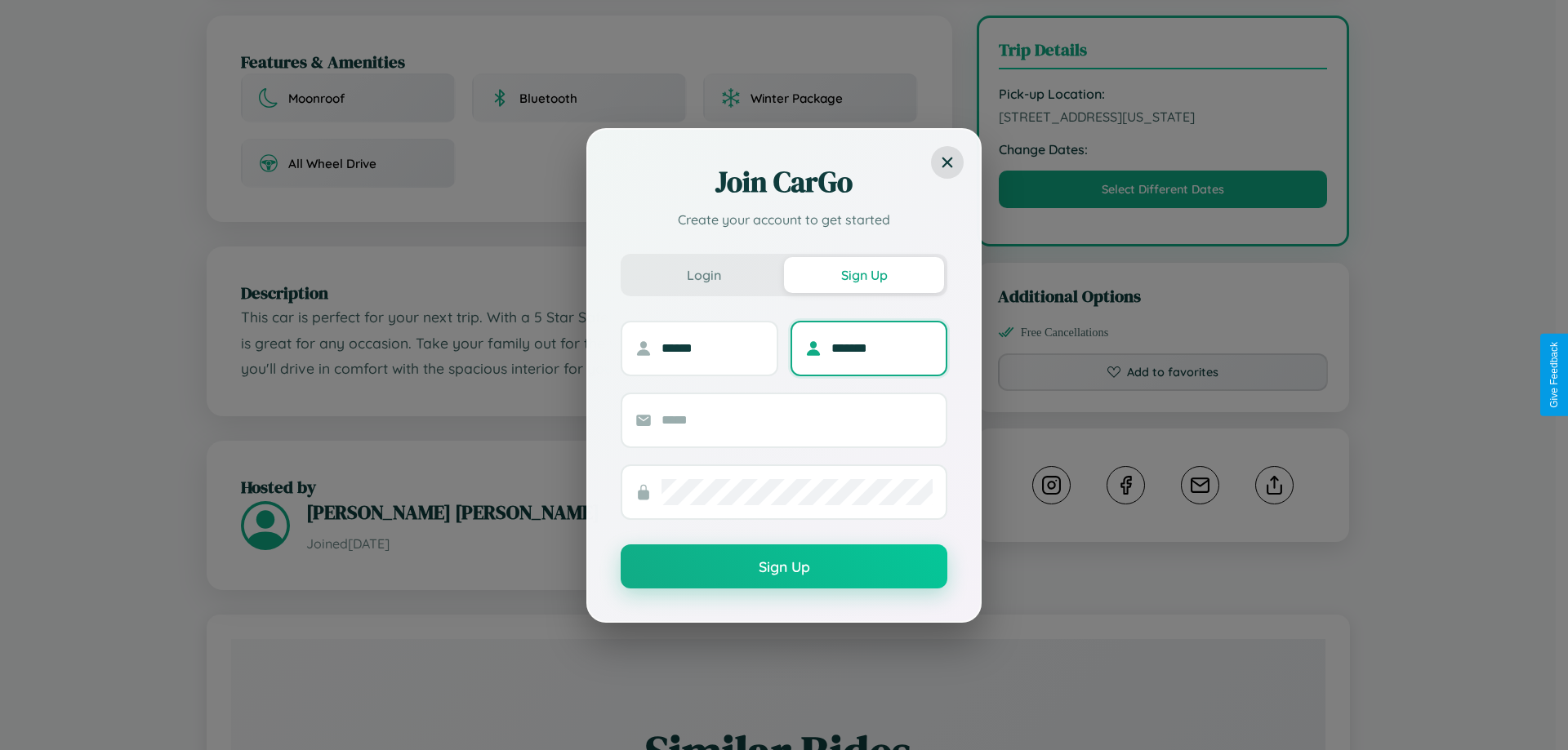
type input "*******"
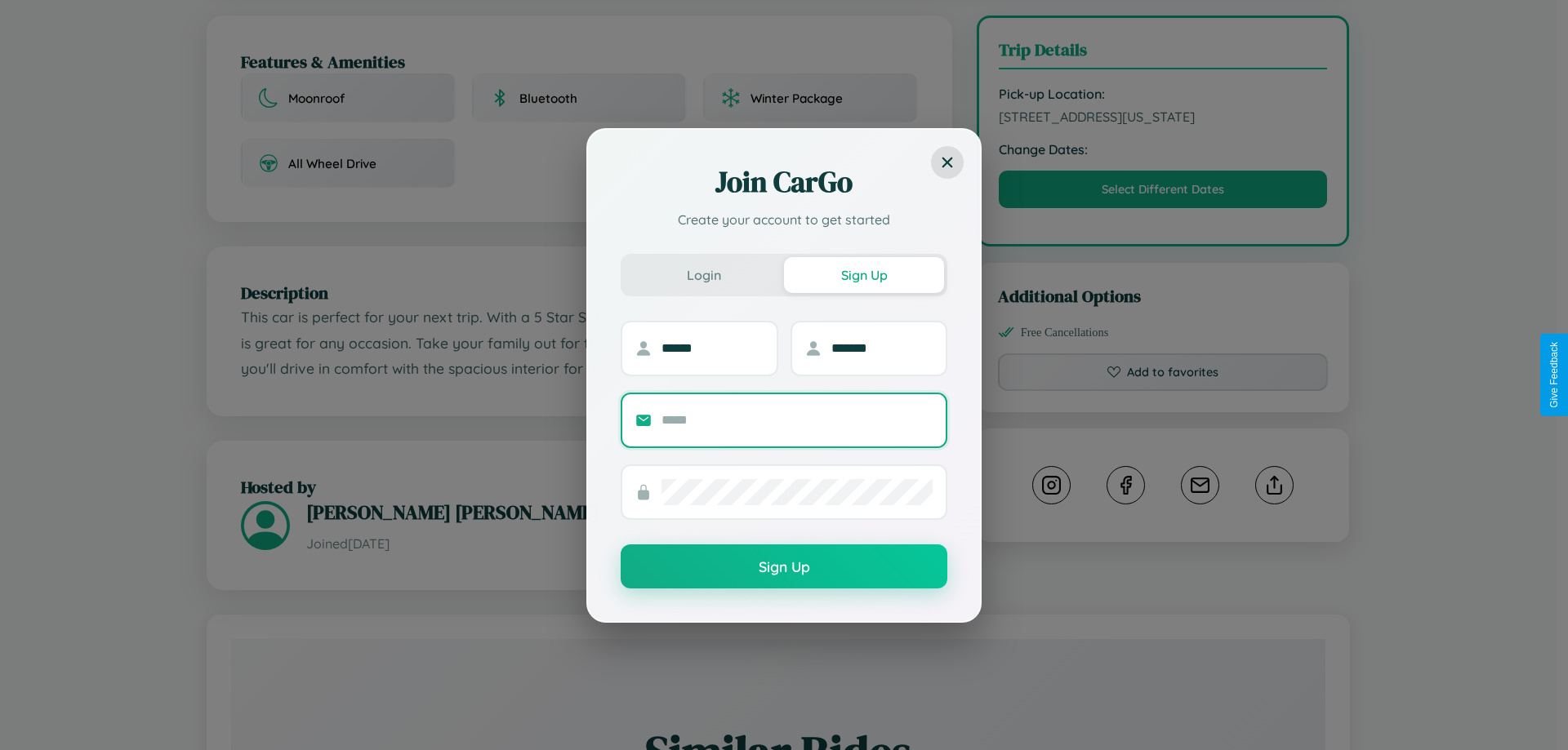
click at [797, 419] on input "text" at bounding box center [797, 420] width 271 height 26
type input "**********"
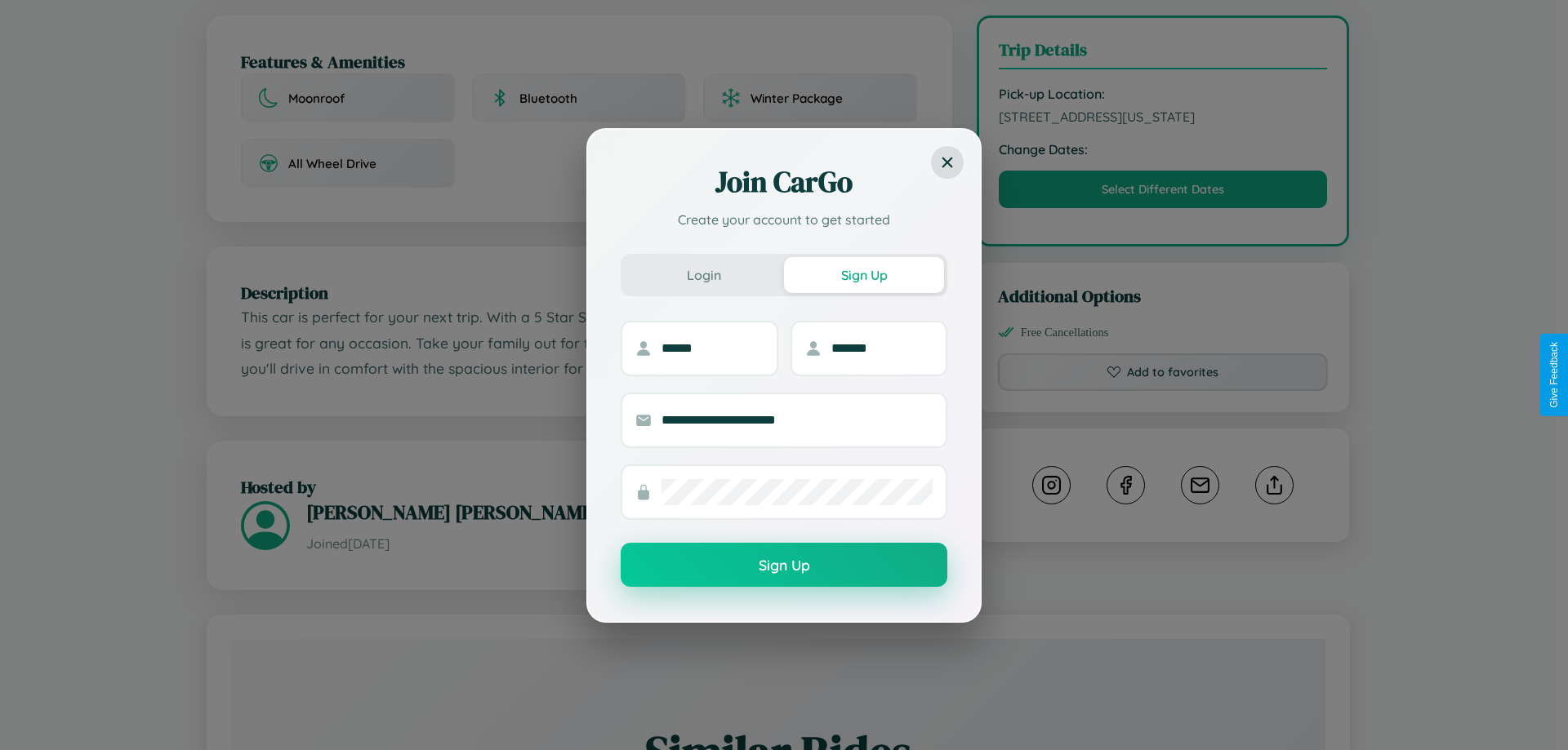
click at [784, 566] on button "Sign Up" at bounding box center [783, 565] width 326 height 44
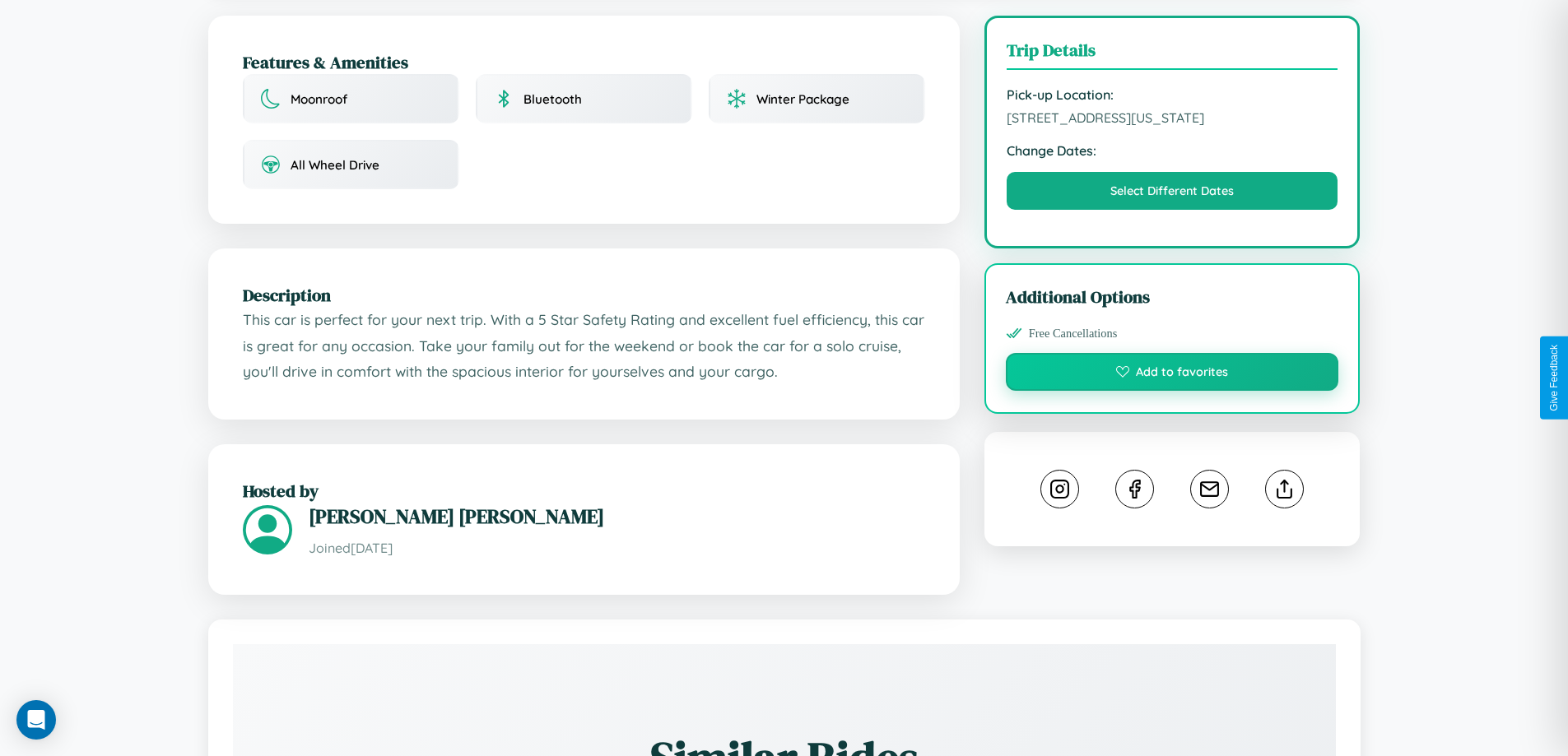
click at [1172, 376] on button "Add to favorites" at bounding box center [1172, 372] width 333 height 38
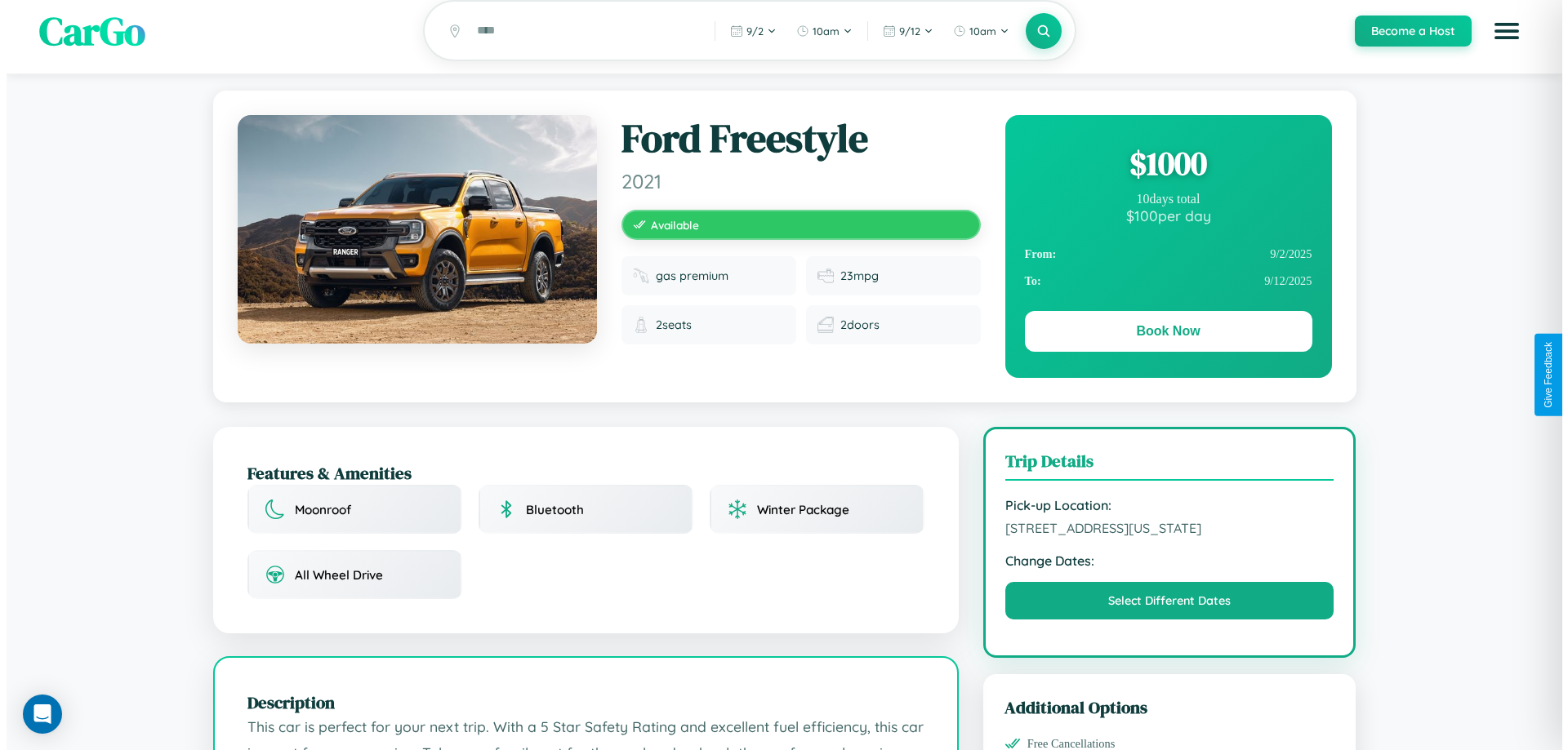
scroll to position [0, 0]
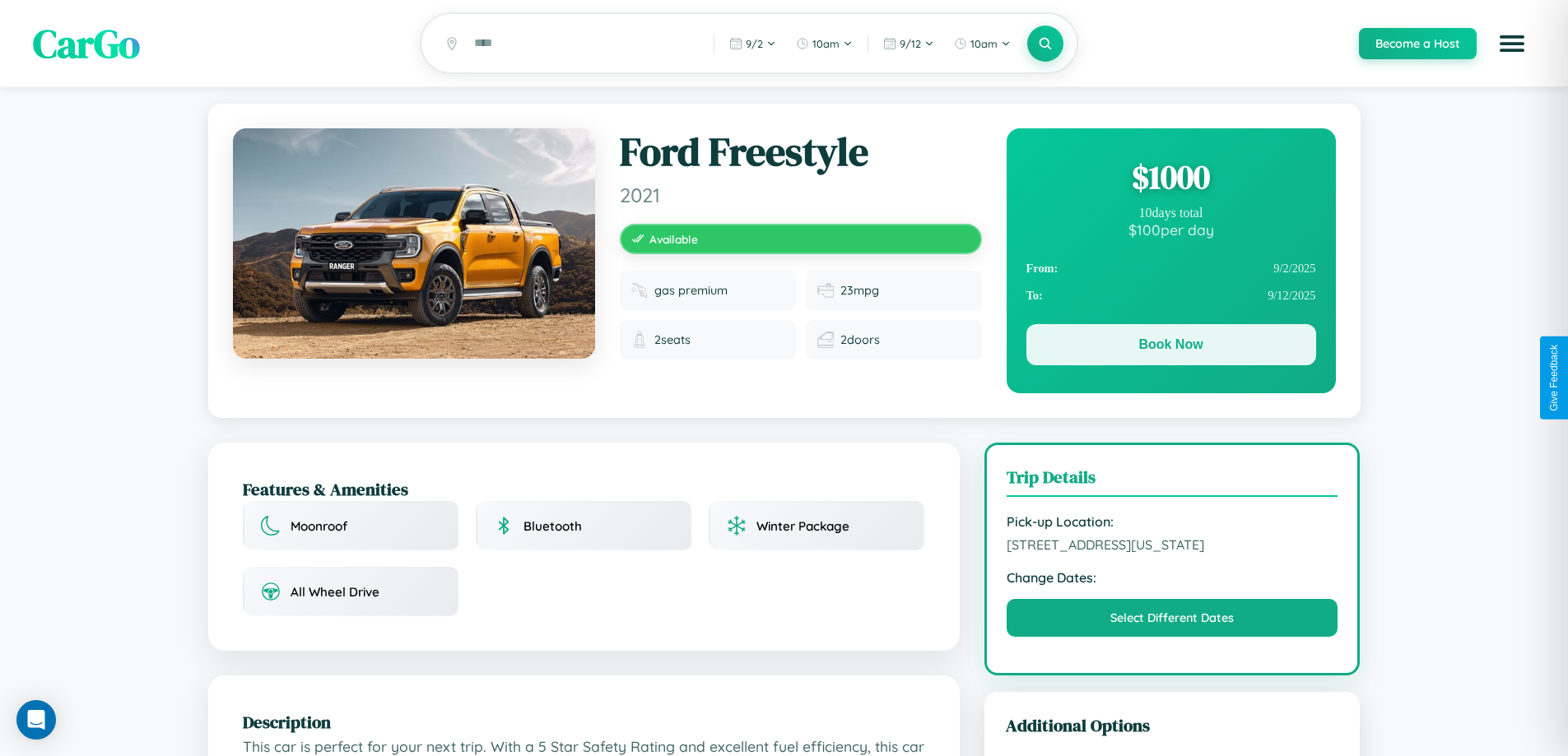
click at [1171, 348] on button "Book Now" at bounding box center [1171, 345] width 290 height 41
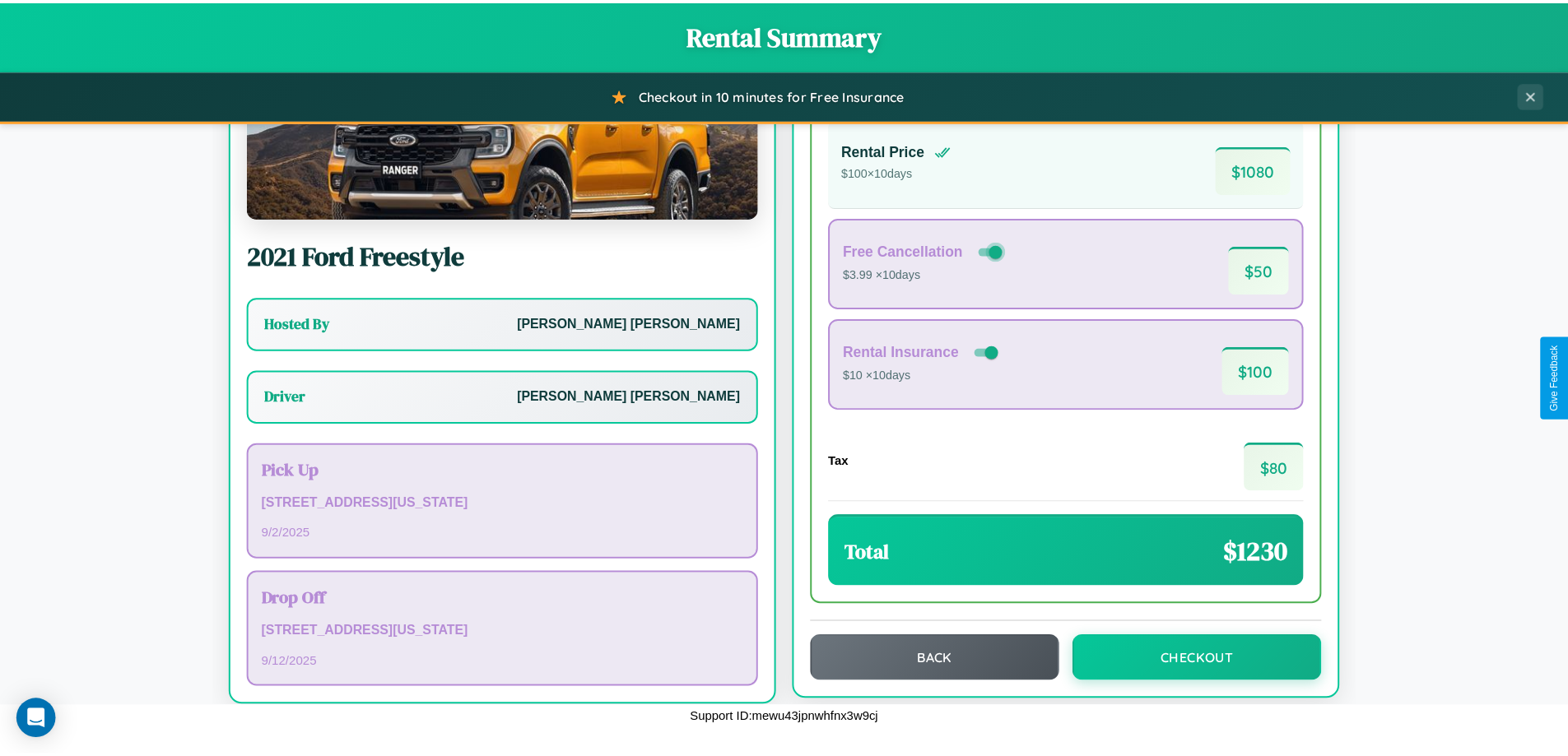
scroll to position [119, 0]
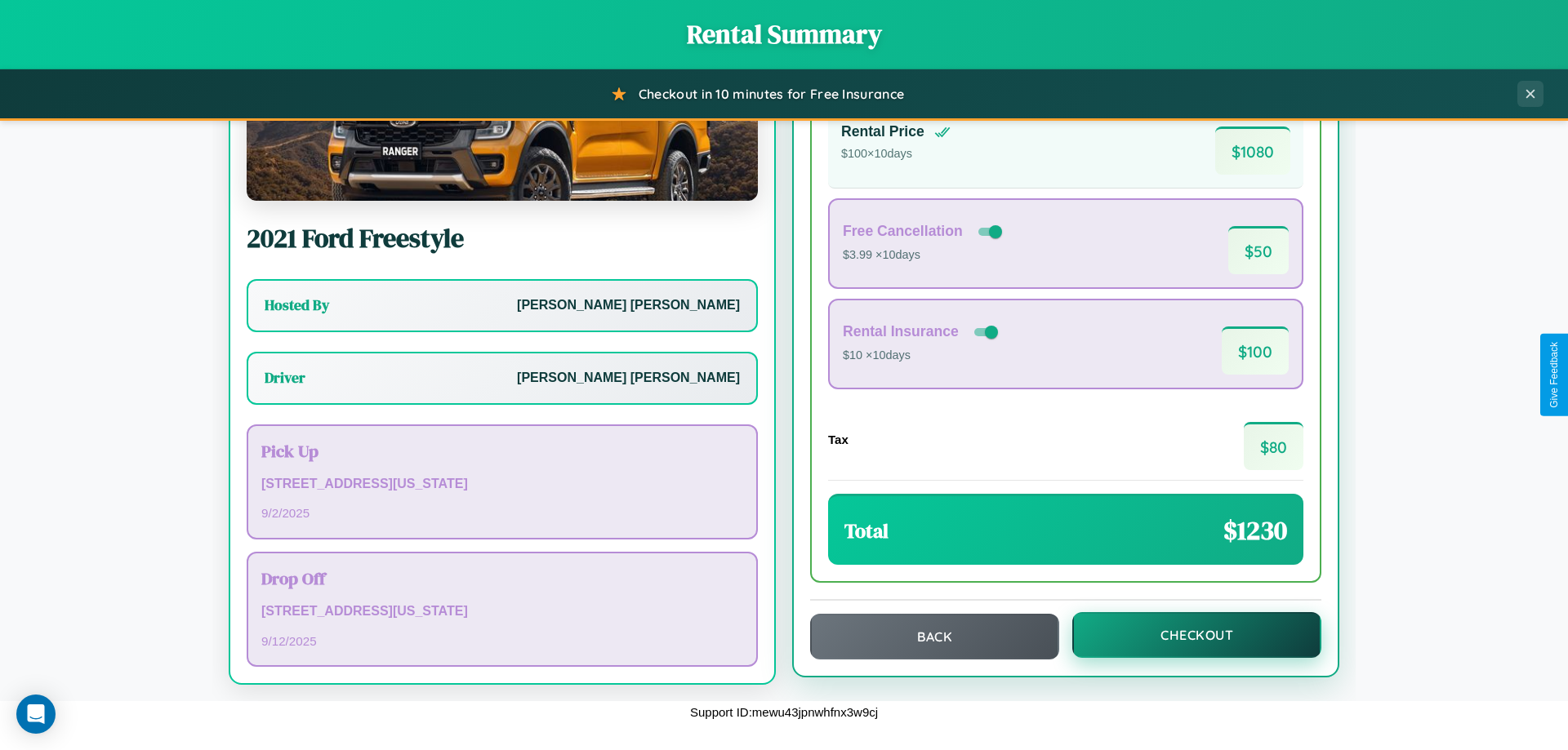
click at [1186, 636] on button "Checkout" at bounding box center [1197, 636] width 249 height 46
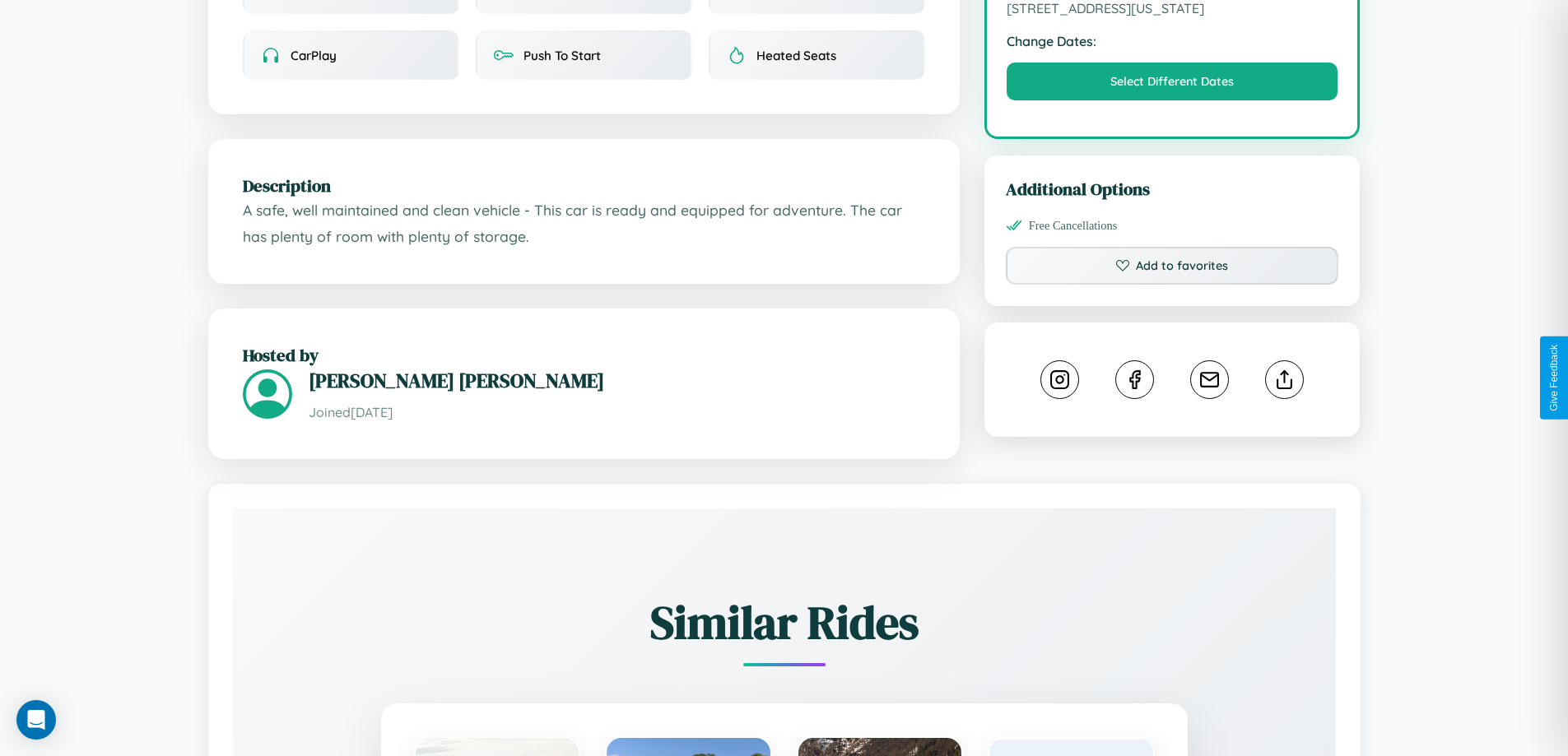
scroll to position [541, 0]
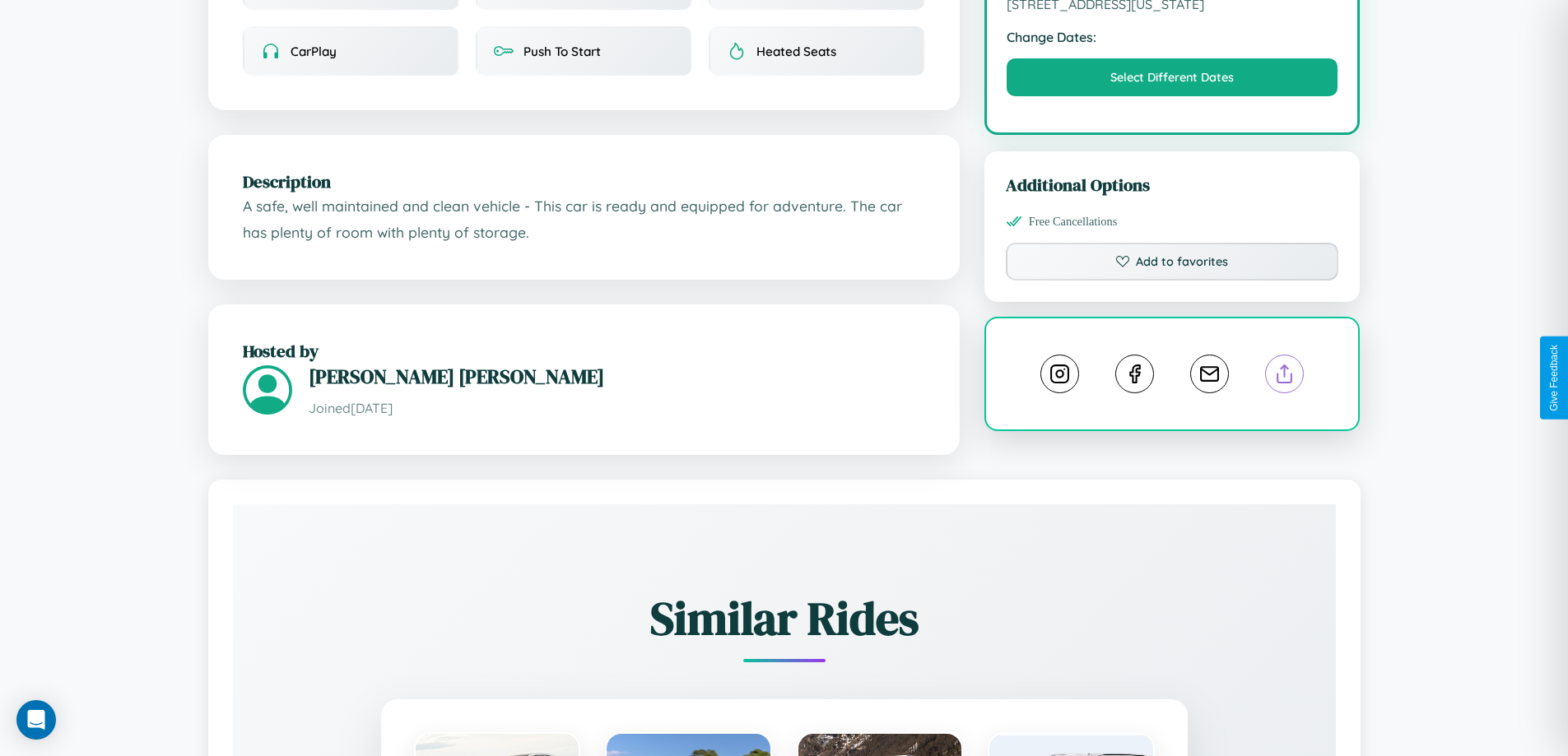
click at [1285, 376] on line at bounding box center [1285, 371] width 0 height 11
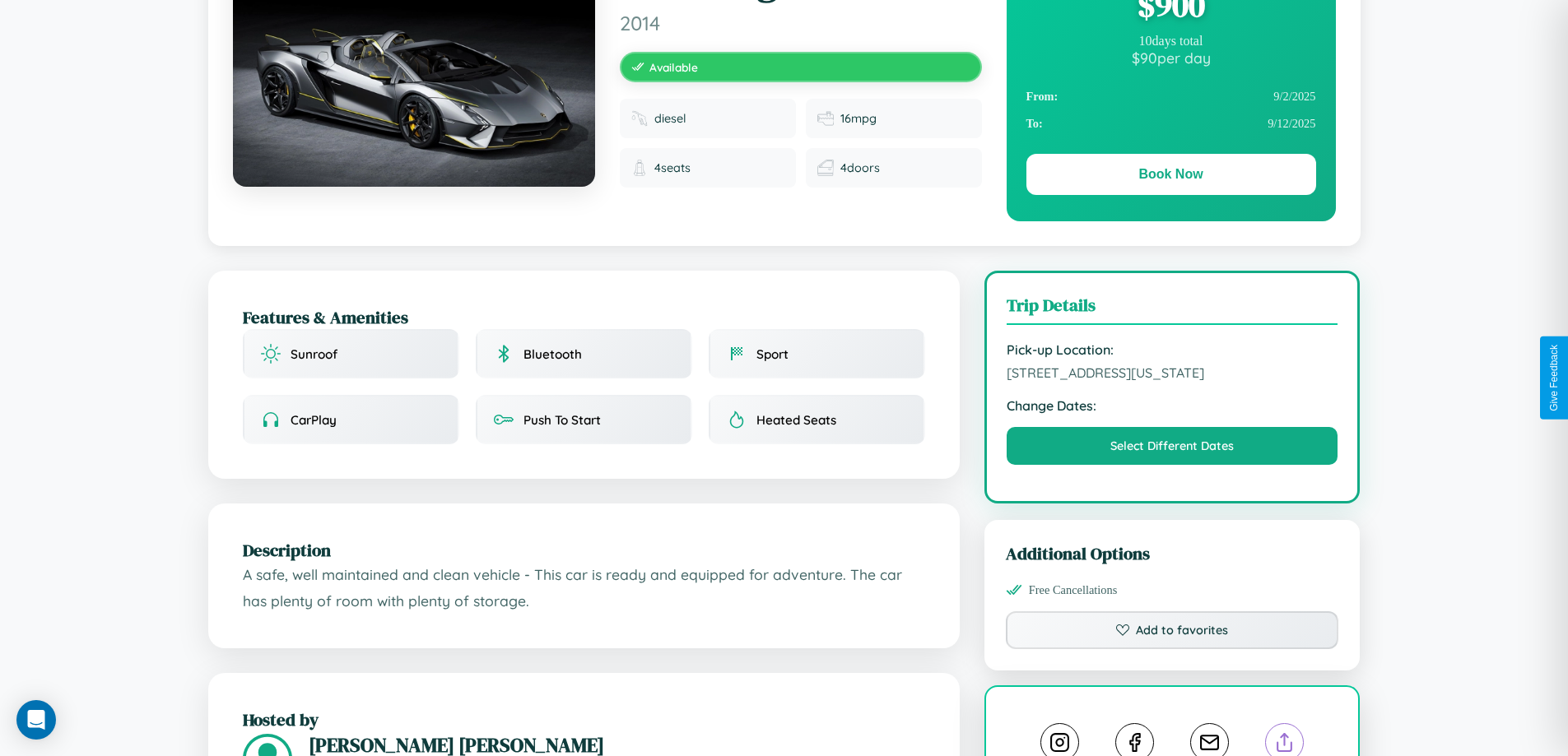
scroll to position [169, 0]
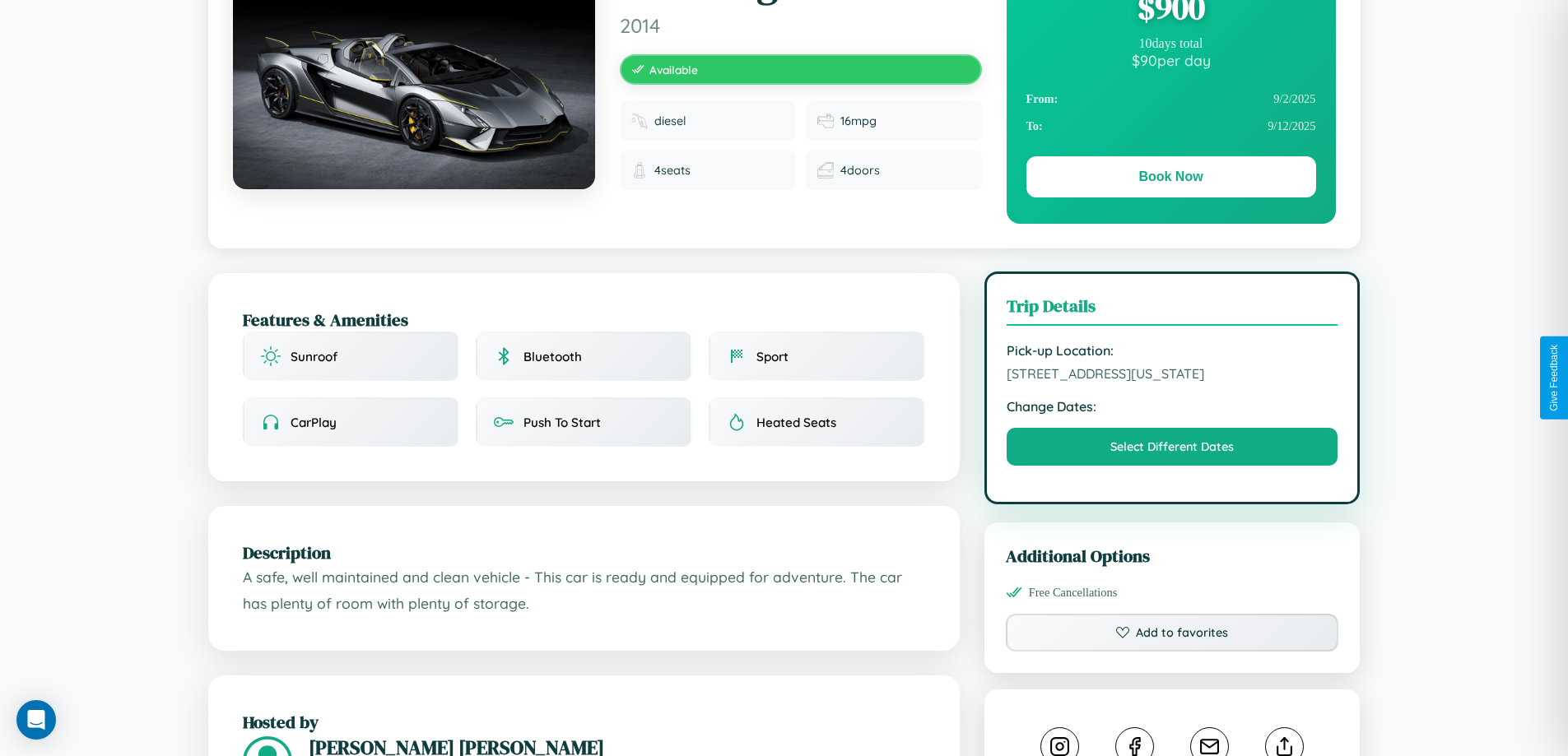
click at [1172, 376] on span "4416 First Street Houston Texas 12264 United States" at bounding box center [1172, 373] width 332 height 16
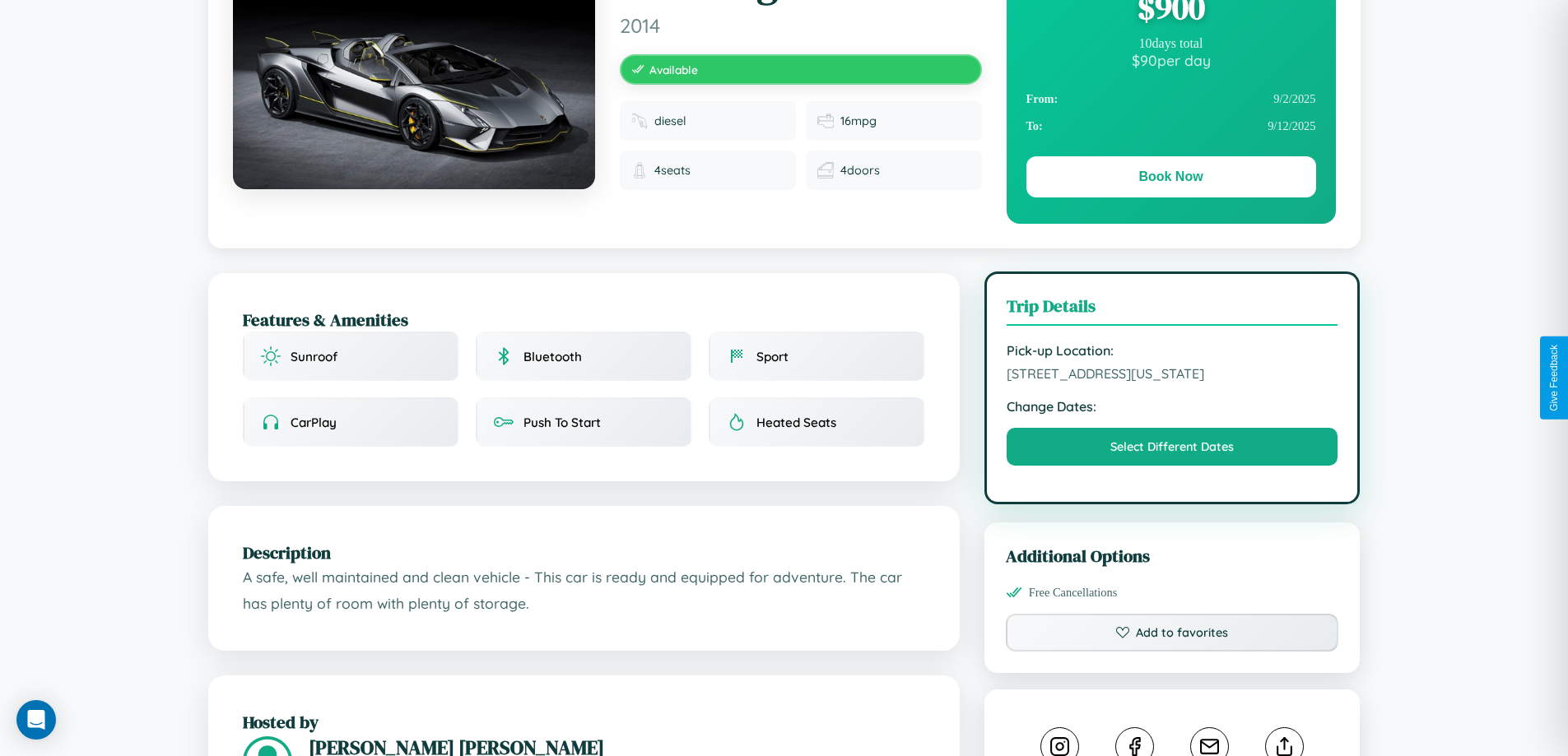
click at [1172, 376] on span "4416 First Street Houston Texas 12264 United States" at bounding box center [1172, 373] width 332 height 16
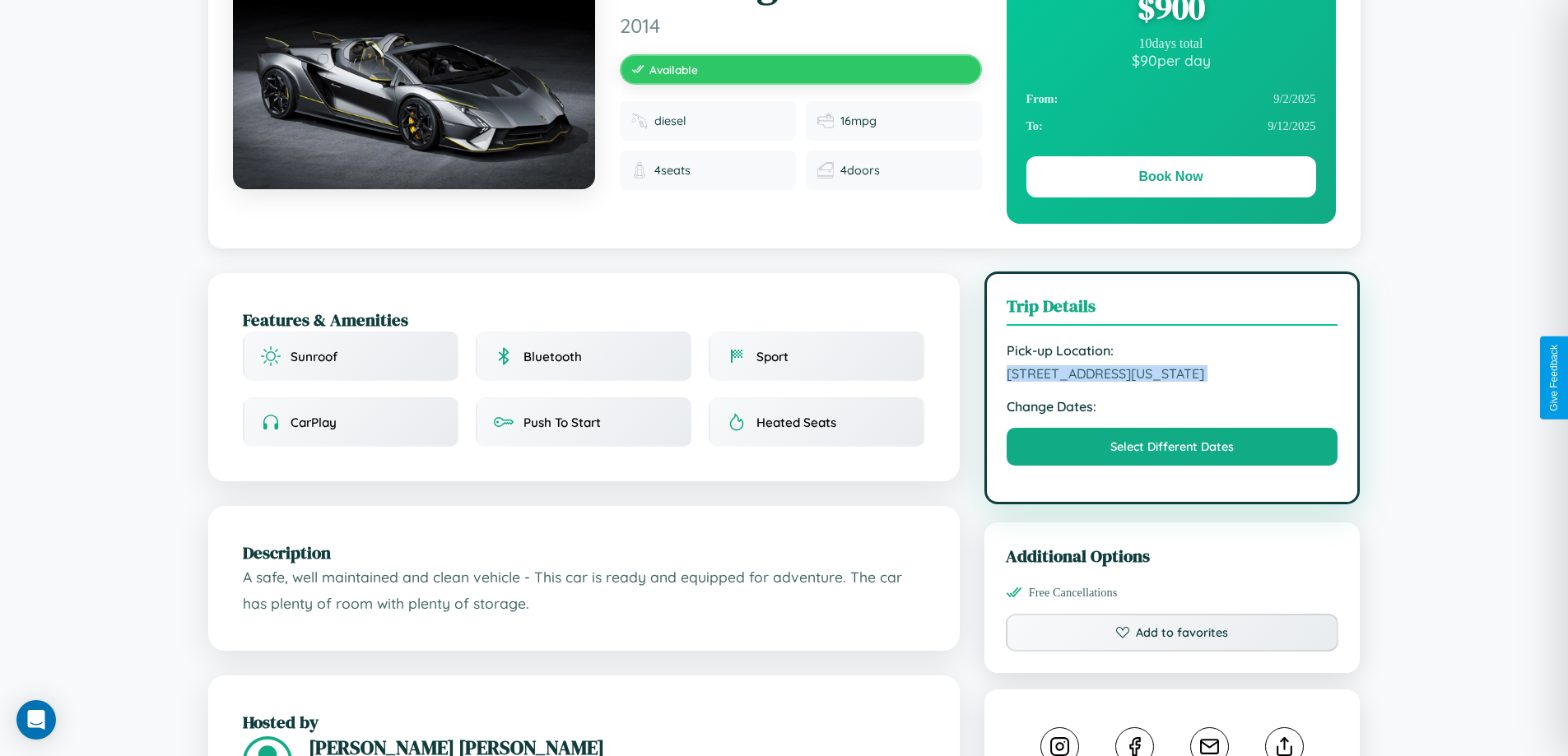
click at [1172, 376] on span "4416 First Street Houston Texas 12264 United States" at bounding box center [1172, 373] width 332 height 16
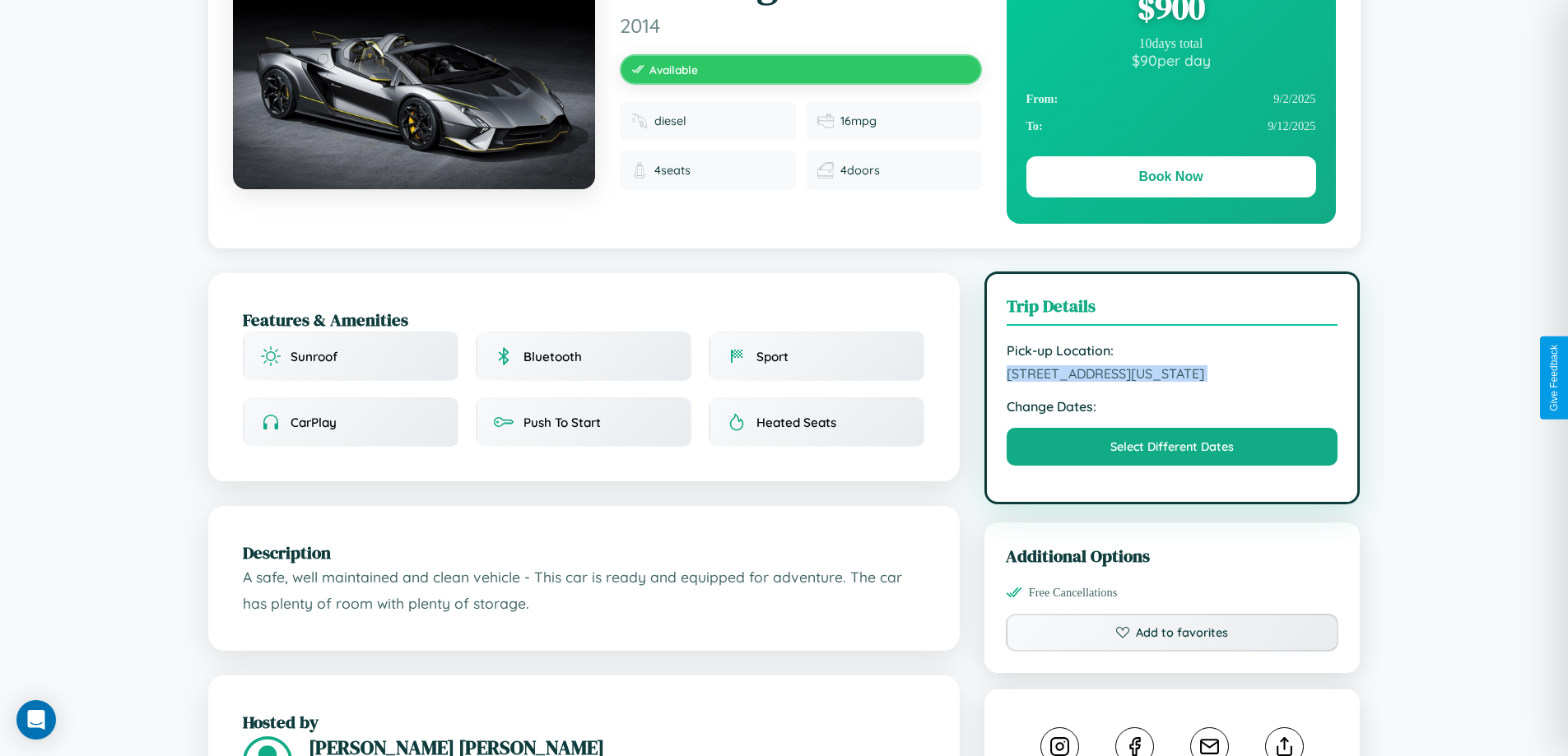
click at [1172, 376] on span "4416 First Street Houston Texas 12264 United States" at bounding box center [1172, 373] width 332 height 16
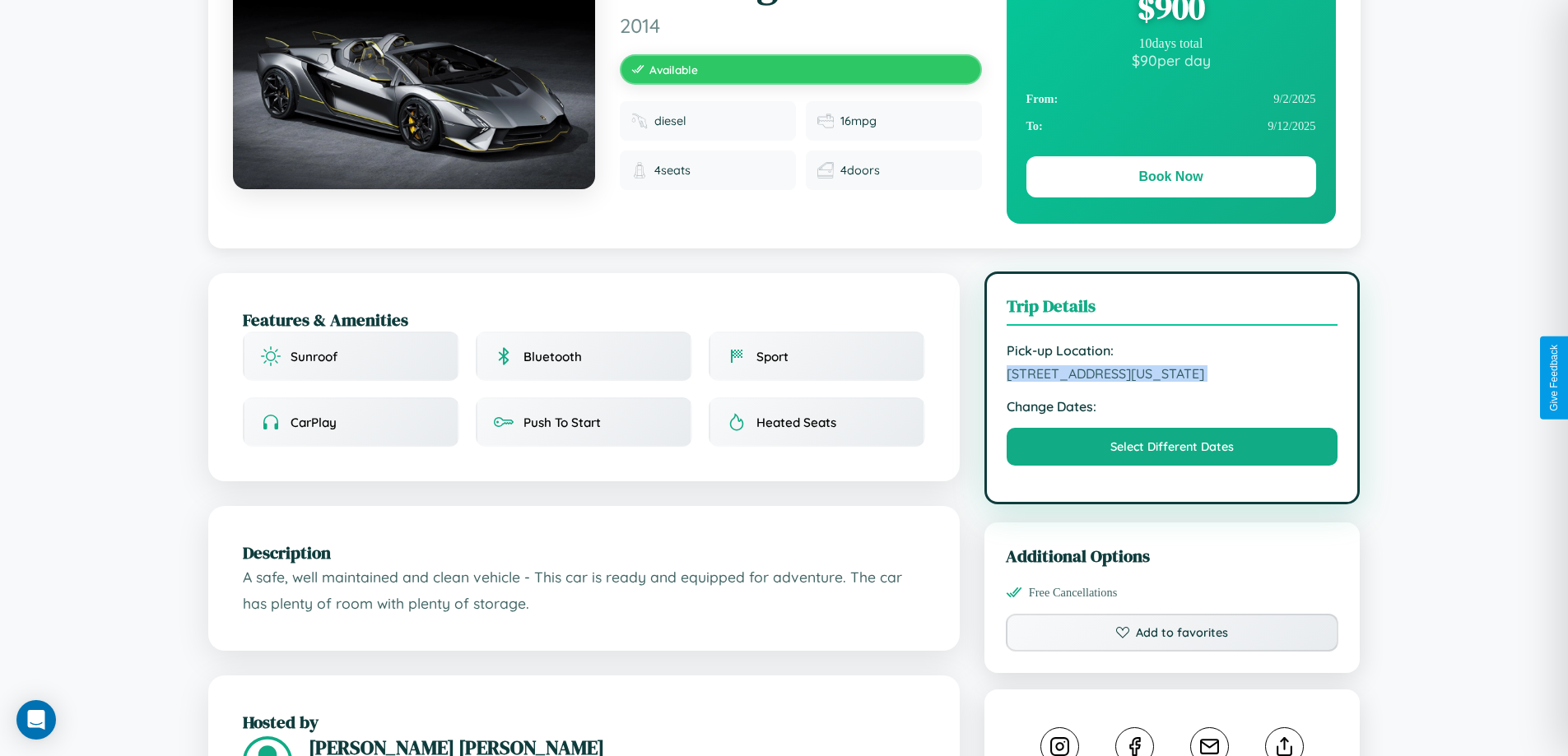
click at [1172, 376] on span "4416 First Street Houston Texas 12264 United States" at bounding box center [1172, 373] width 332 height 16
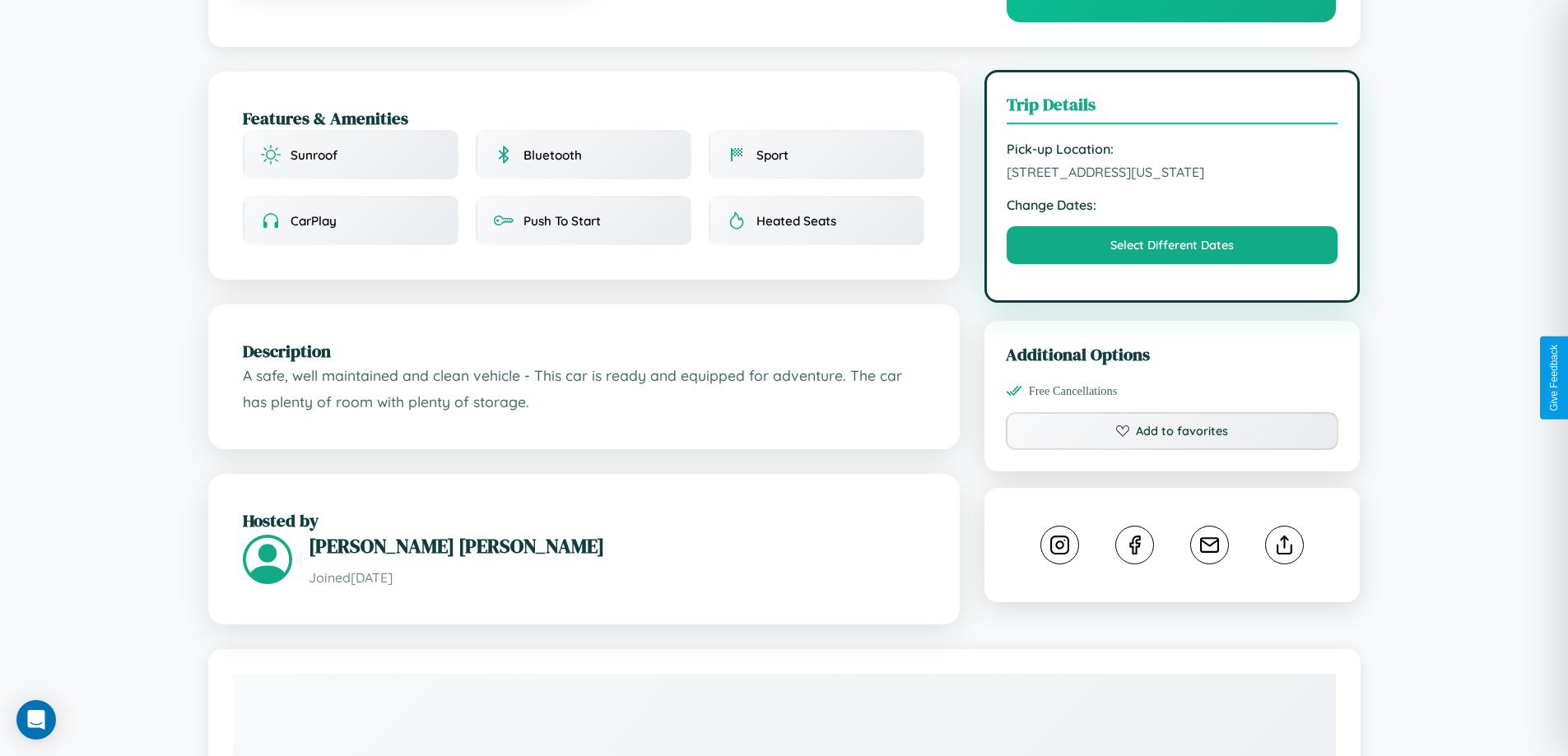
scroll to position [427, 0]
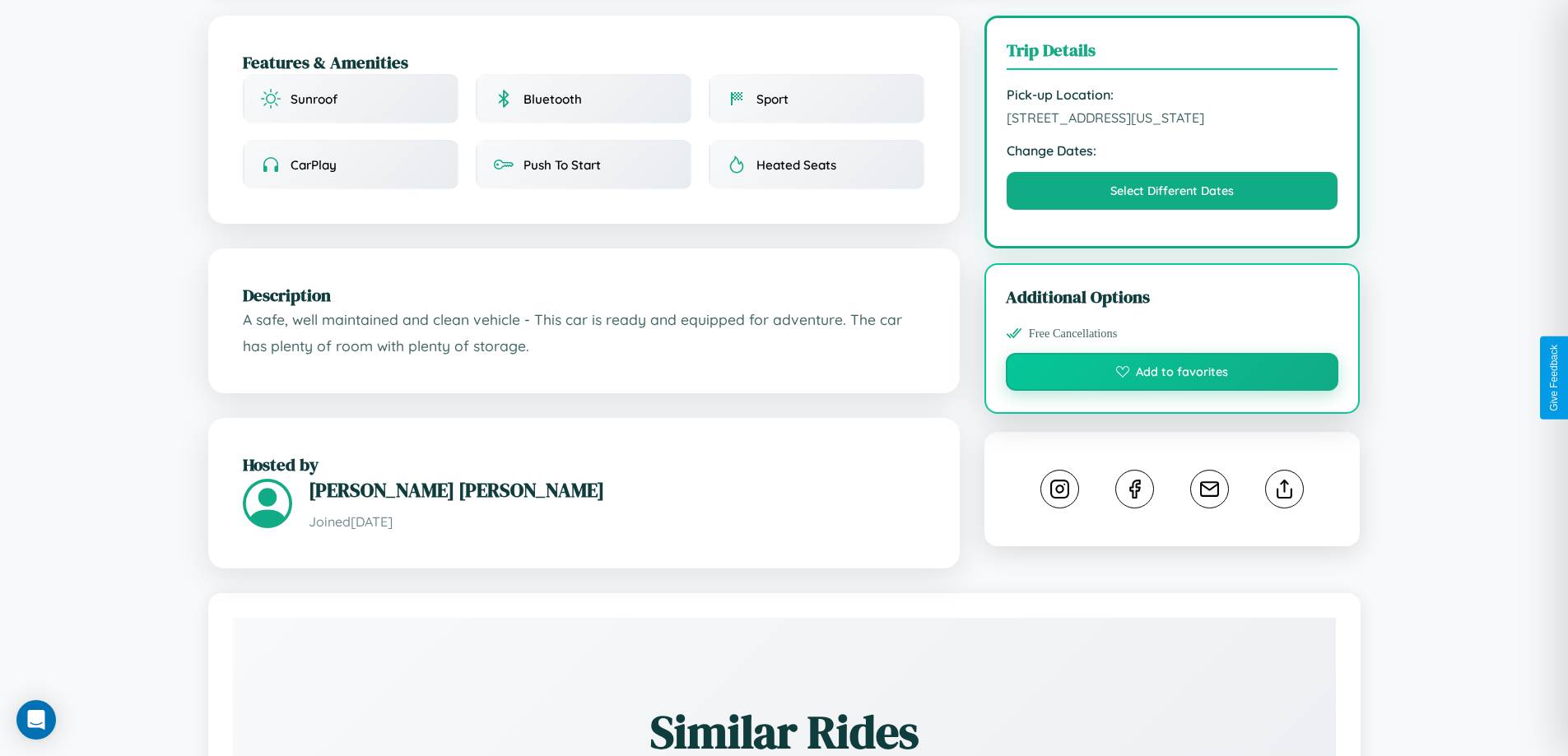
click at [1172, 374] on button "Add to favorites" at bounding box center [1172, 372] width 333 height 38
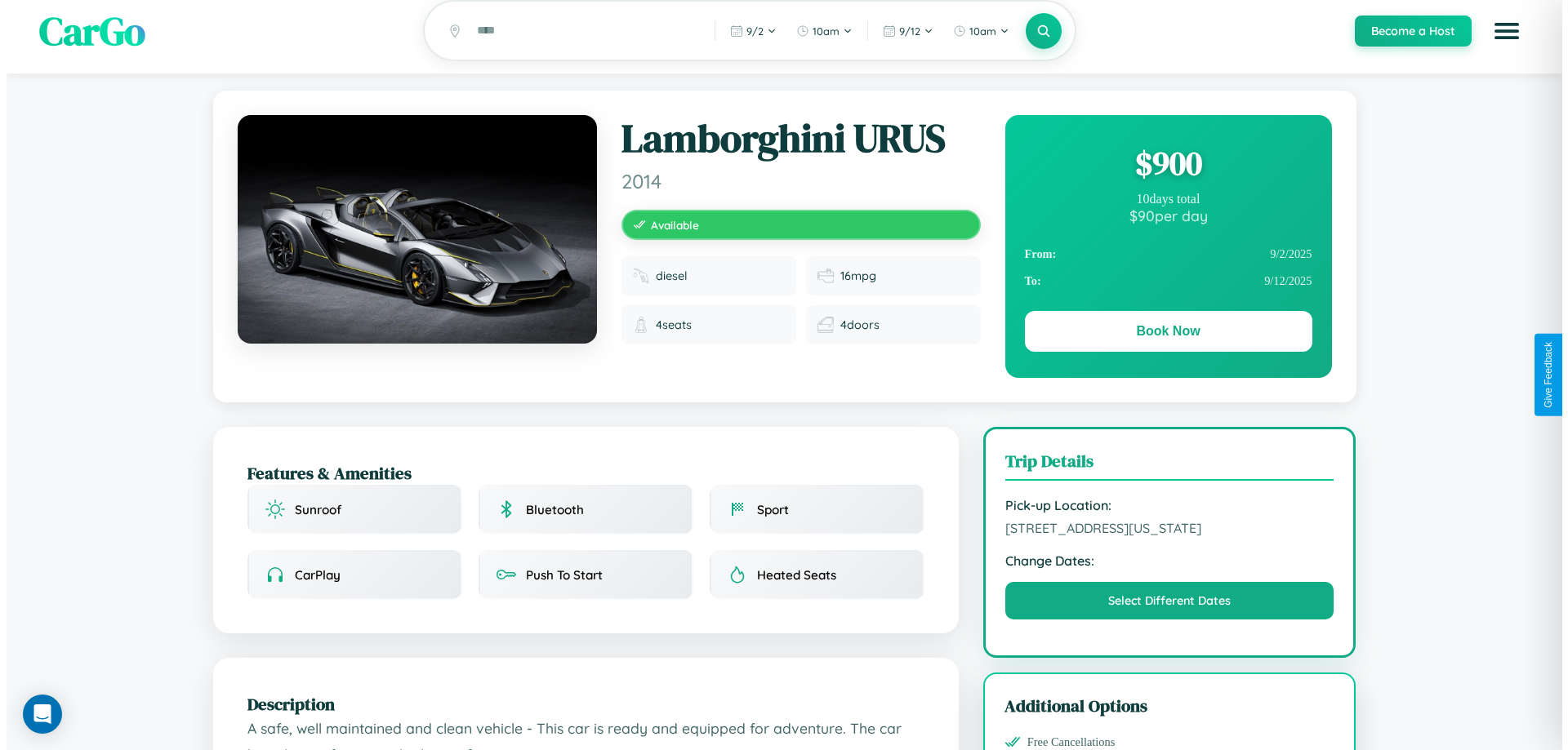
scroll to position [0, 0]
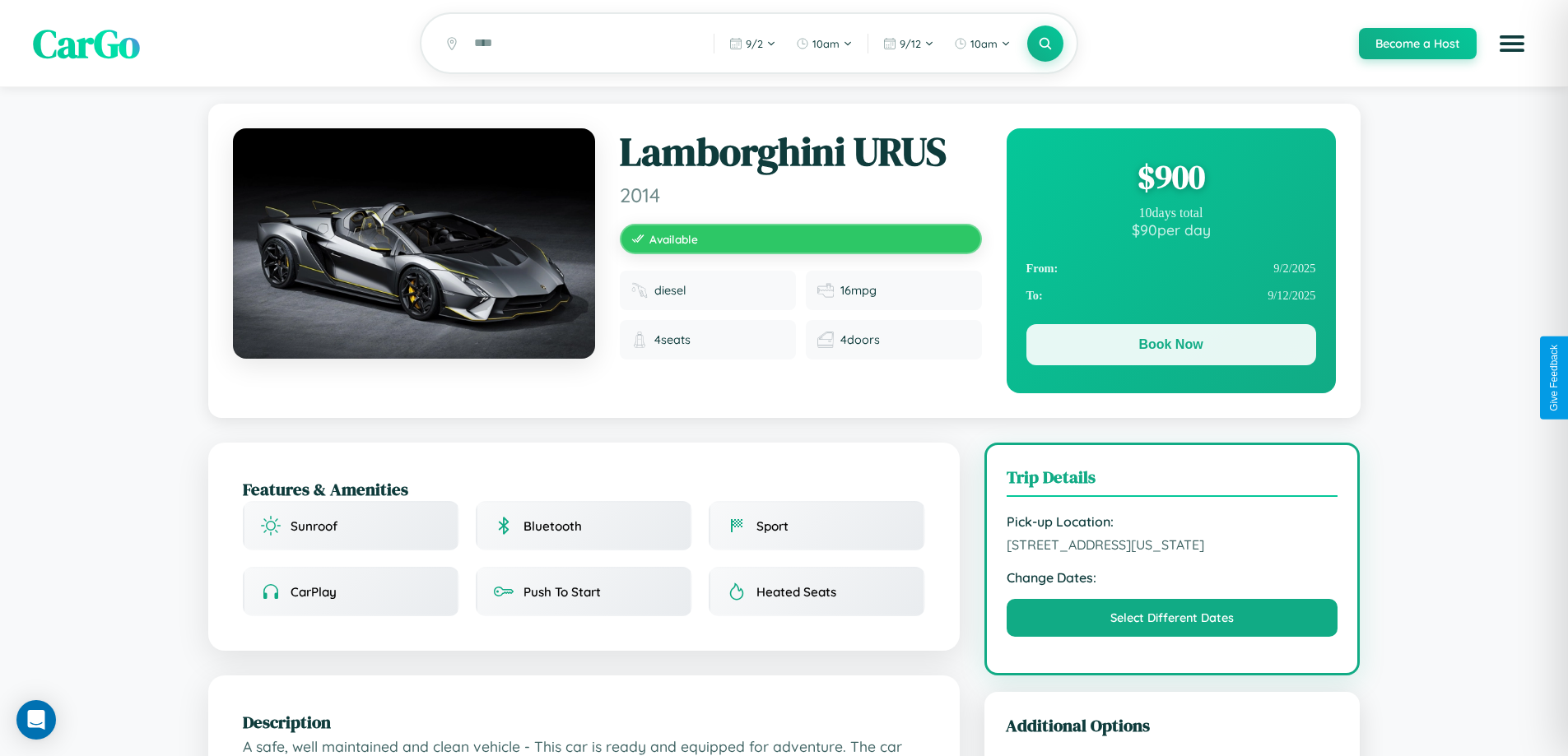
click at [1171, 348] on button "Book Now" at bounding box center [1171, 345] width 290 height 41
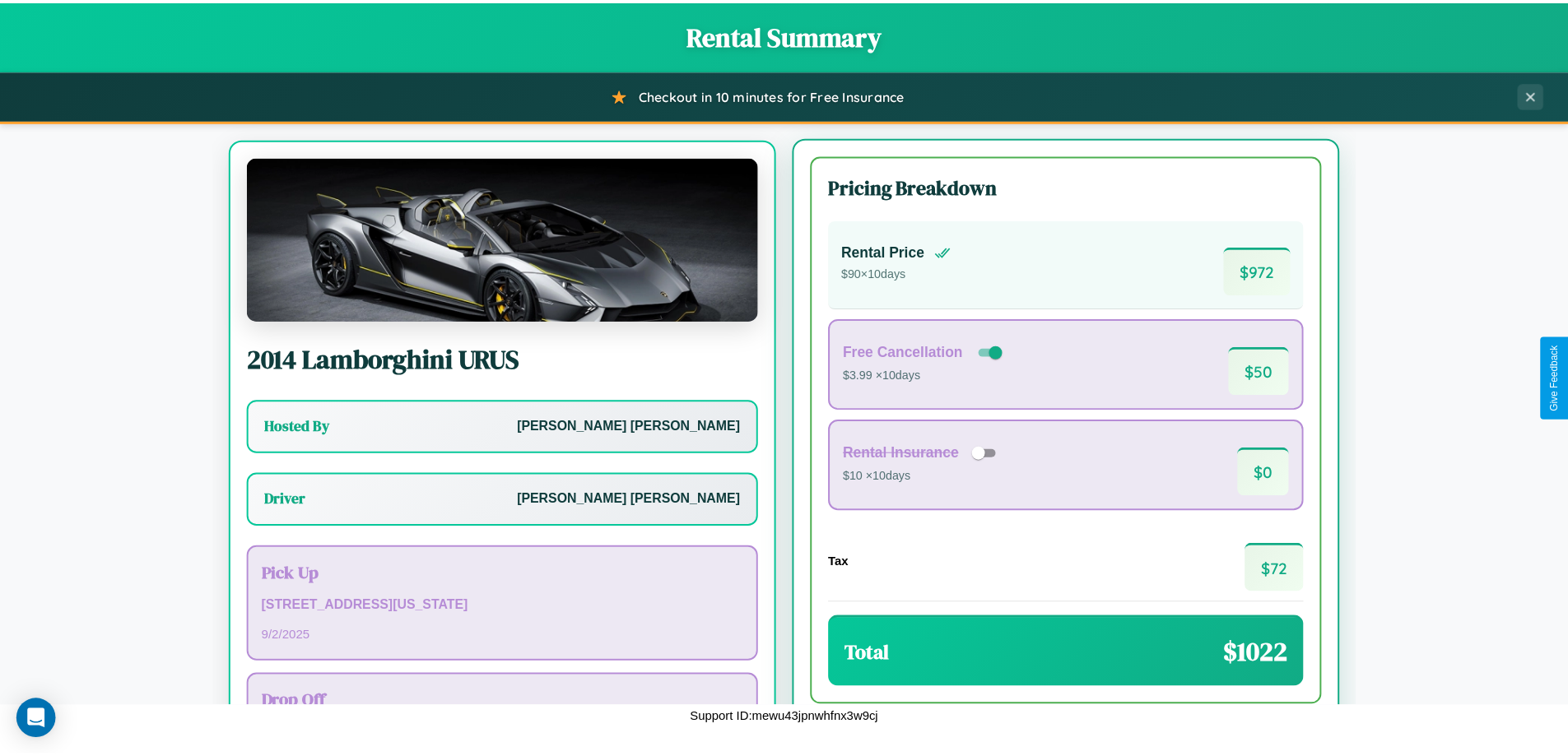
scroll to position [77, 0]
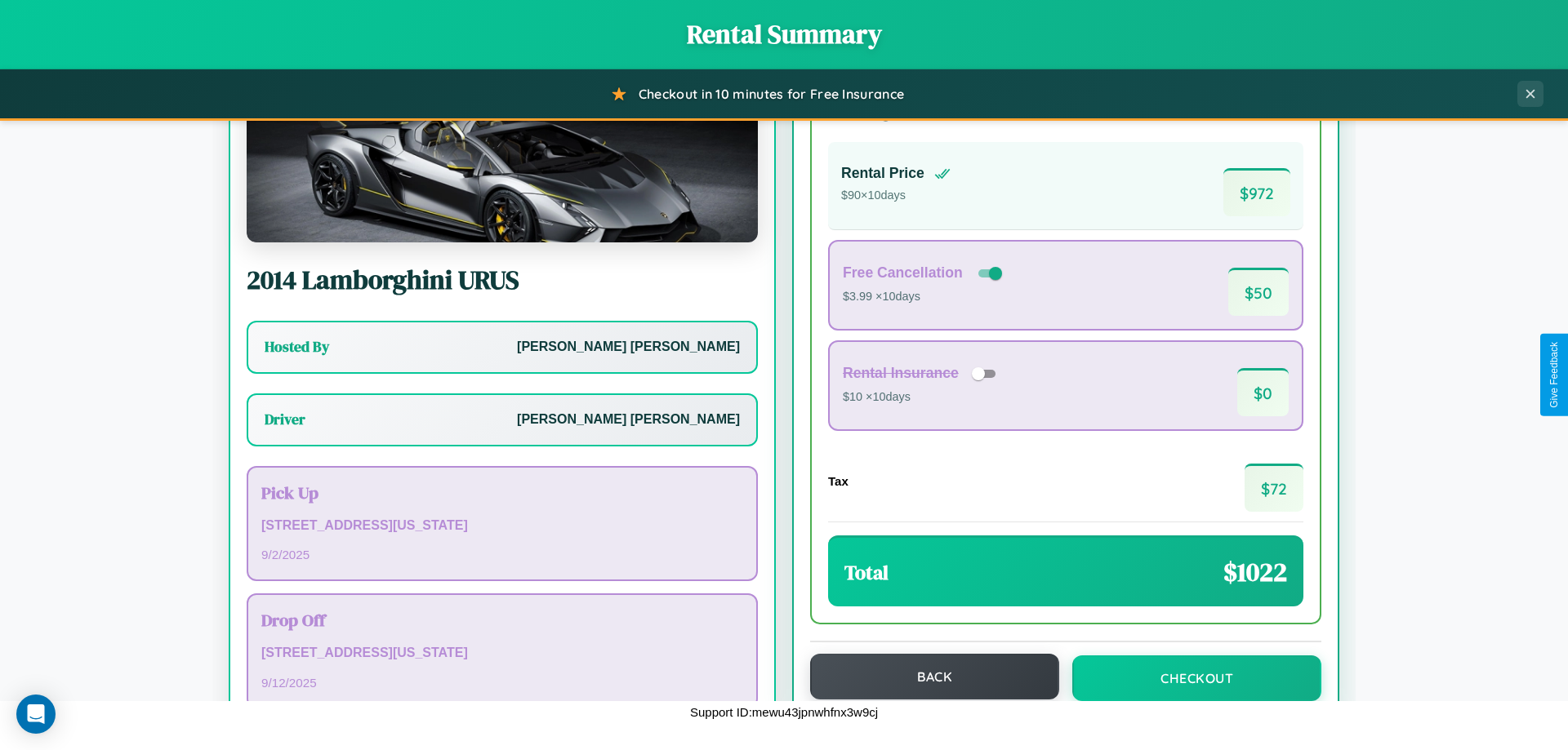
click at [926, 677] on button "Back" at bounding box center [935, 677] width 249 height 46
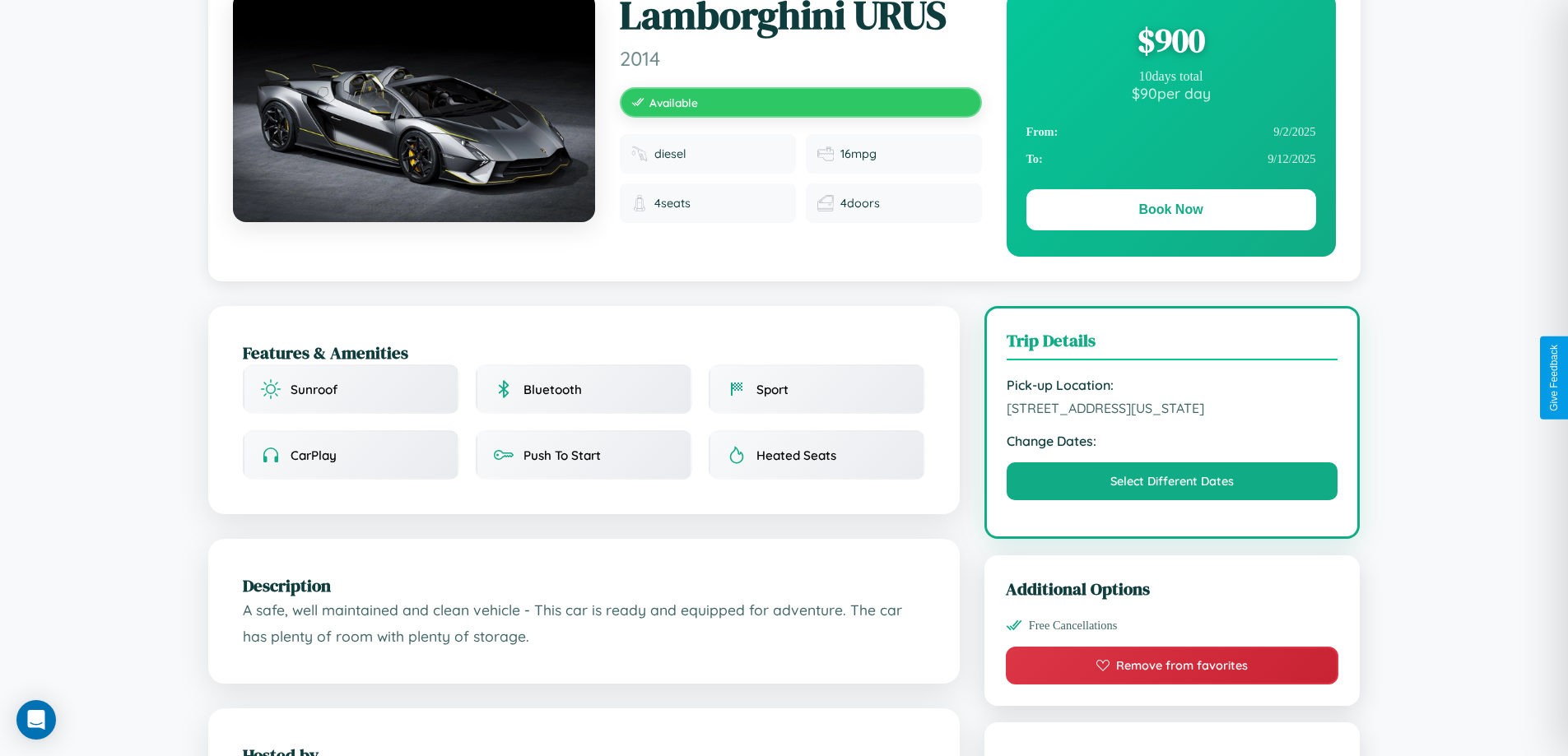
scroll to position [169, 0]
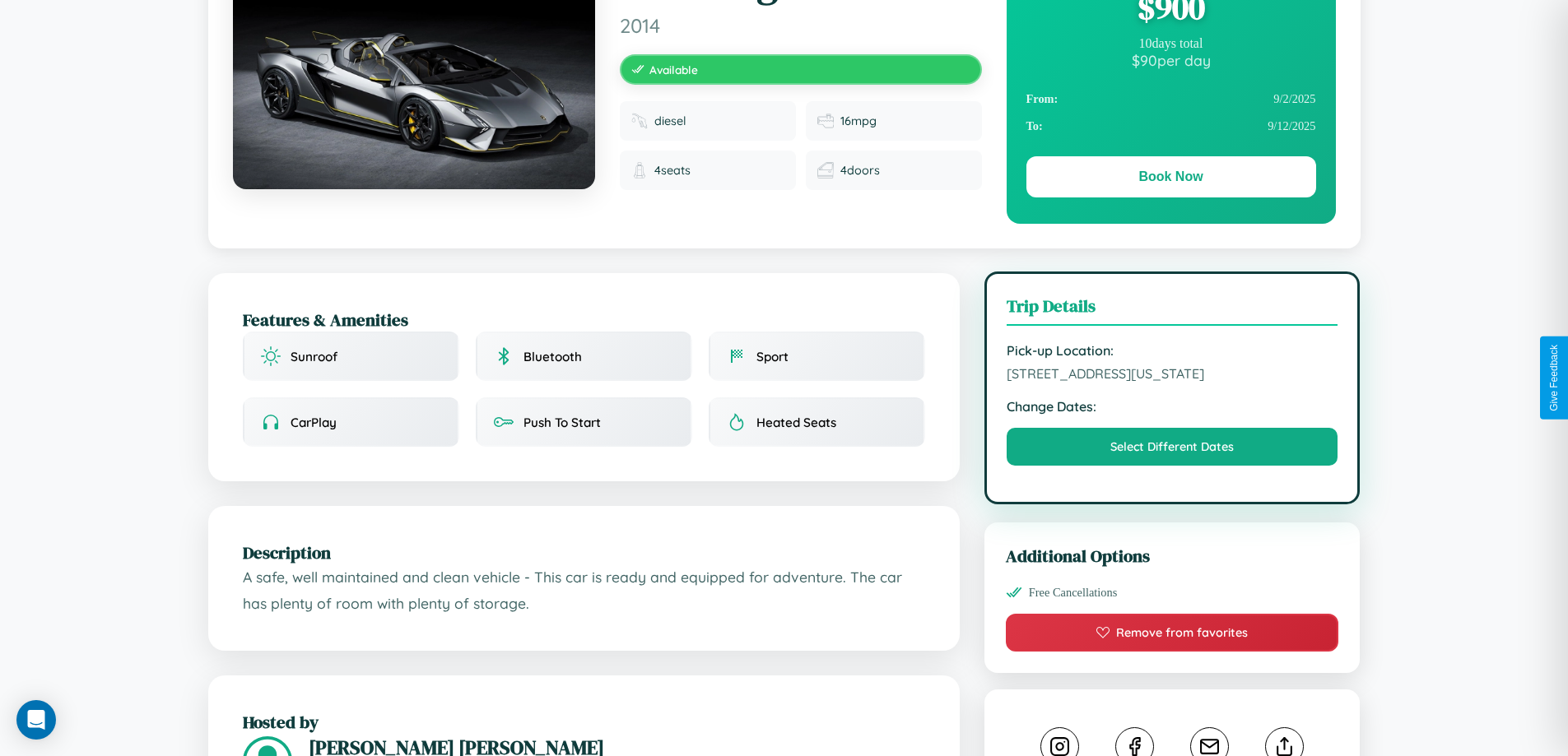
click at [1172, 376] on span "4416 First Street Houston Texas 12264 United States" at bounding box center [1172, 373] width 332 height 16
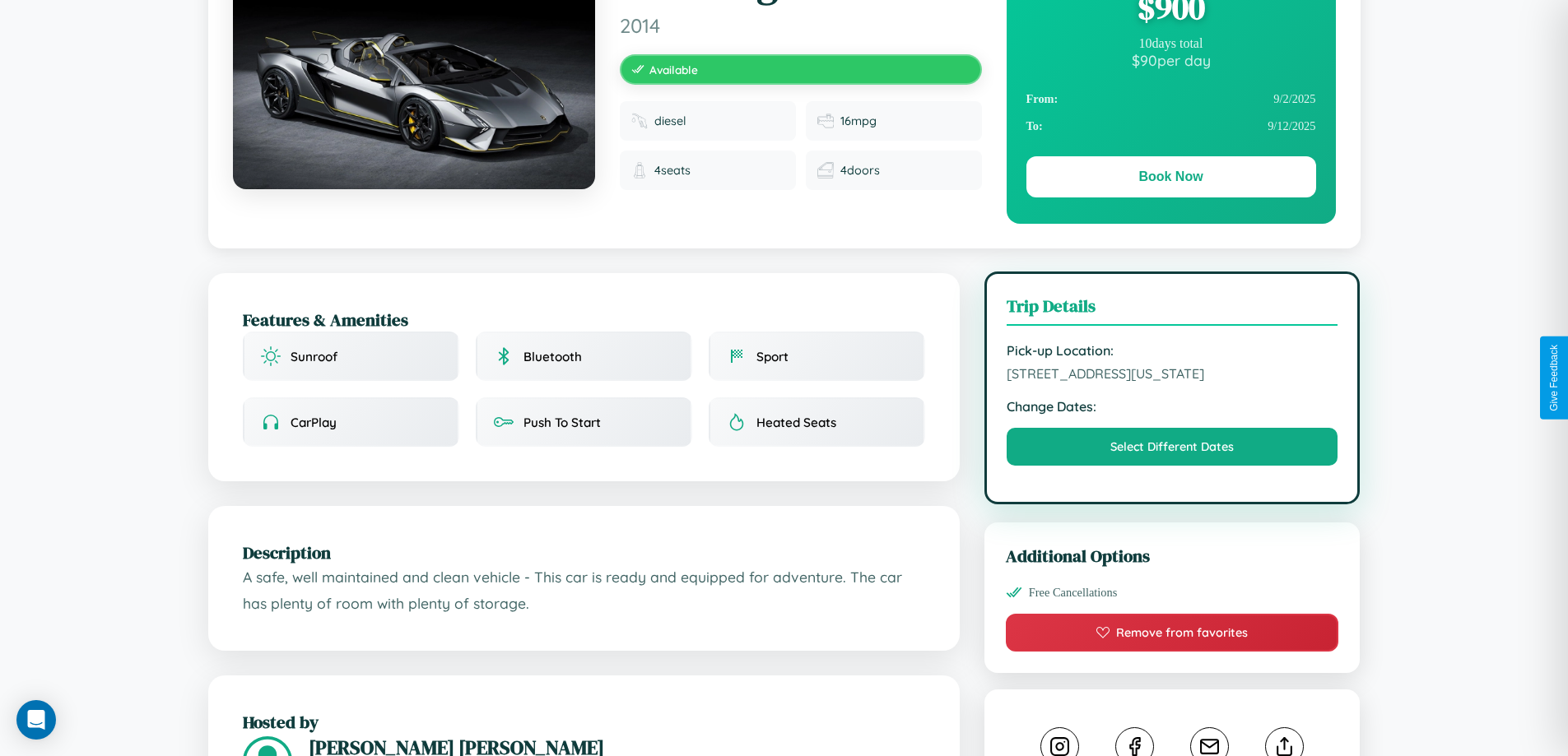
click at [1172, 376] on span "4416 First Street Houston Texas 12264 United States" at bounding box center [1172, 373] width 332 height 16
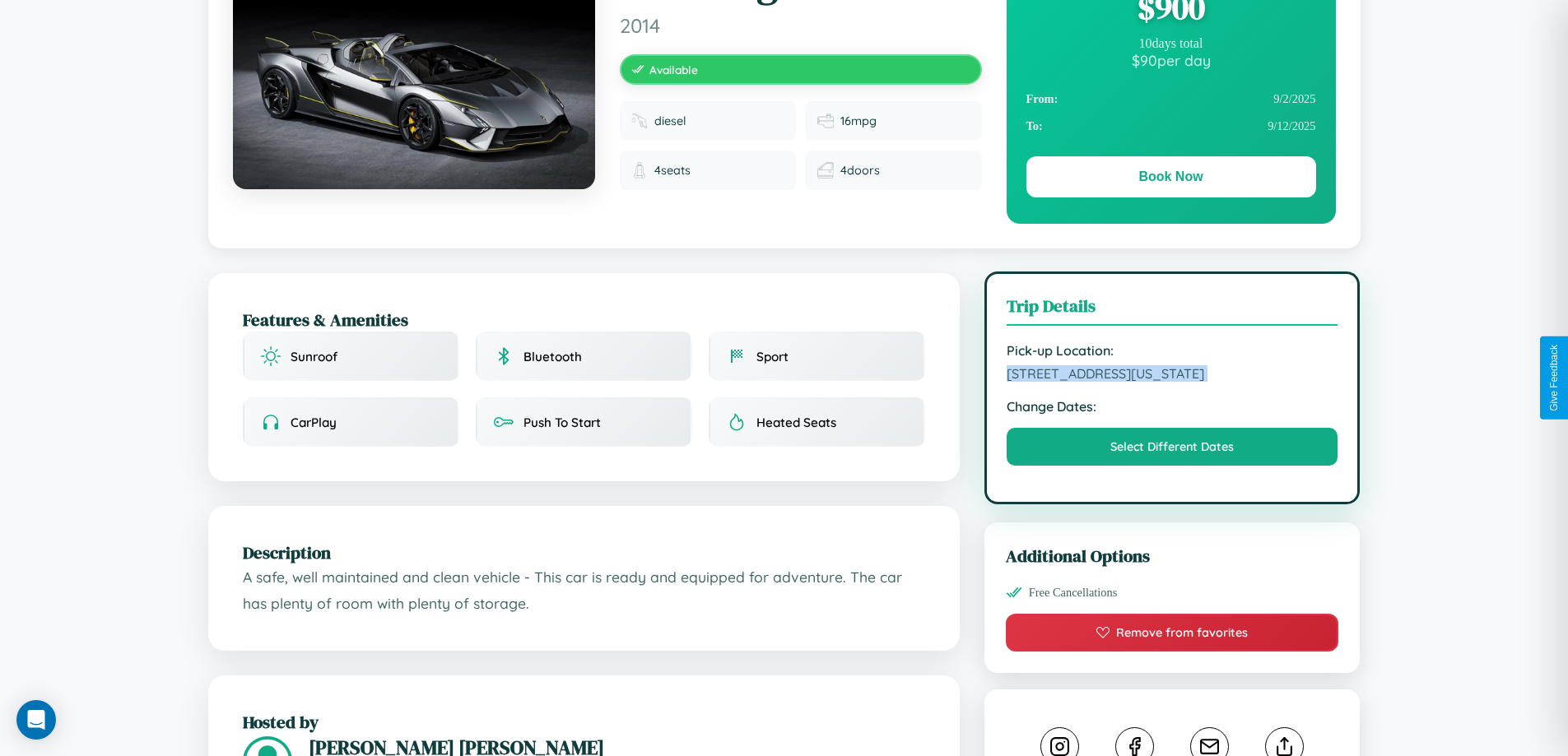
click at [1172, 376] on span "4416 First Street Houston Texas 12264 United States" at bounding box center [1172, 373] width 332 height 16
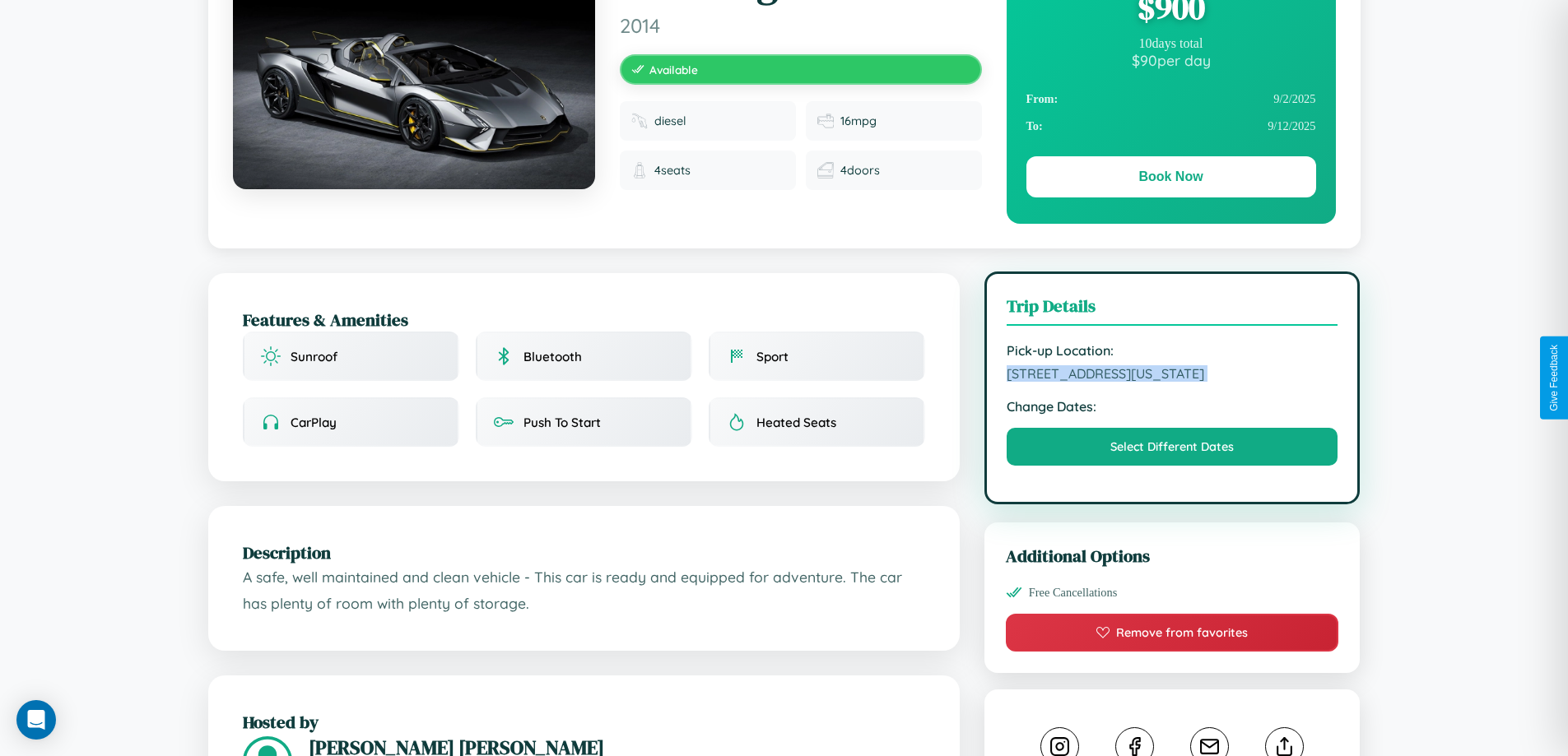
click at [1172, 376] on span "4416 First Street Houston Texas 12264 United States" at bounding box center [1172, 373] width 332 height 16
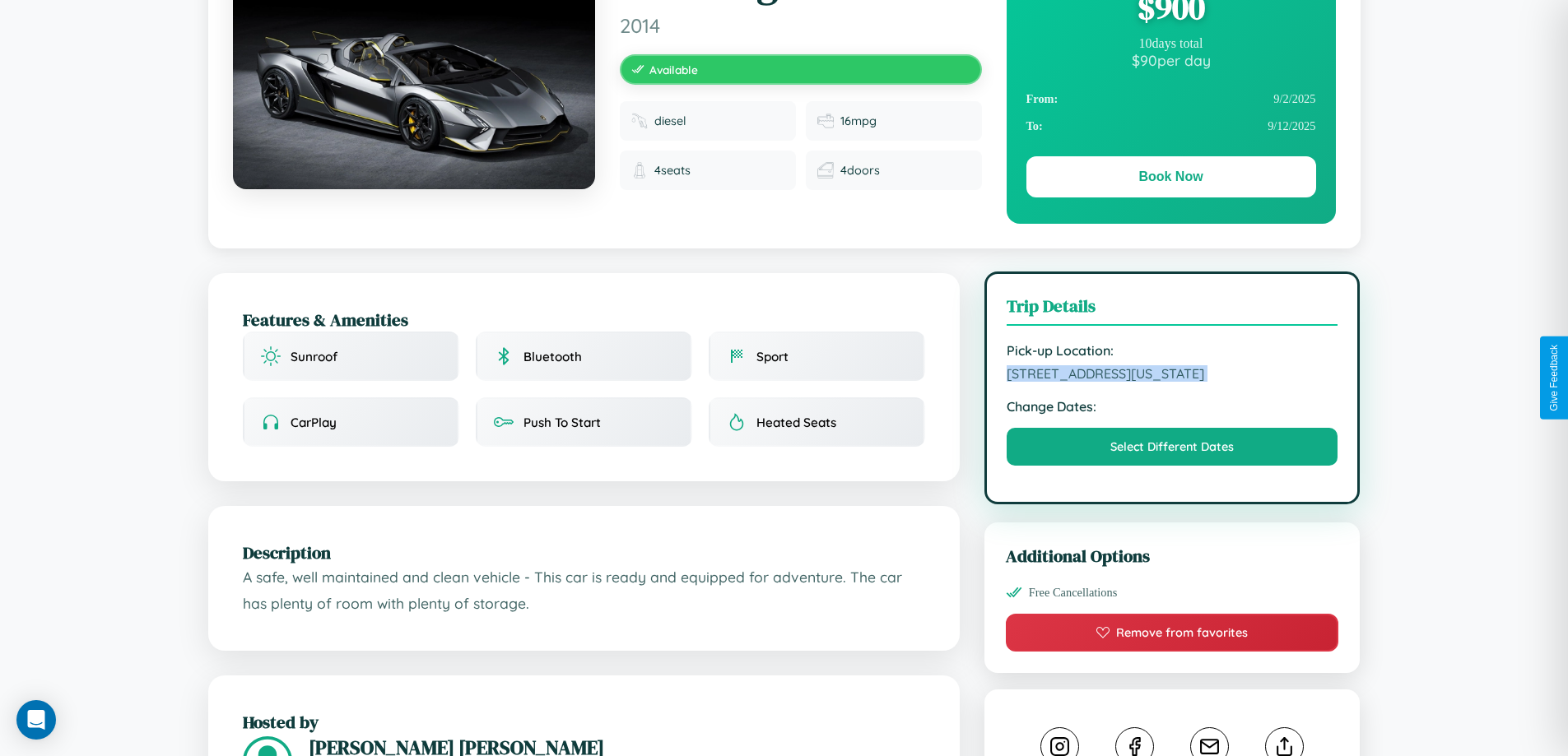
click at [1172, 376] on span "4416 First Street Houston Texas 12264 United States" at bounding box center [1172, 373] width 332 height 16
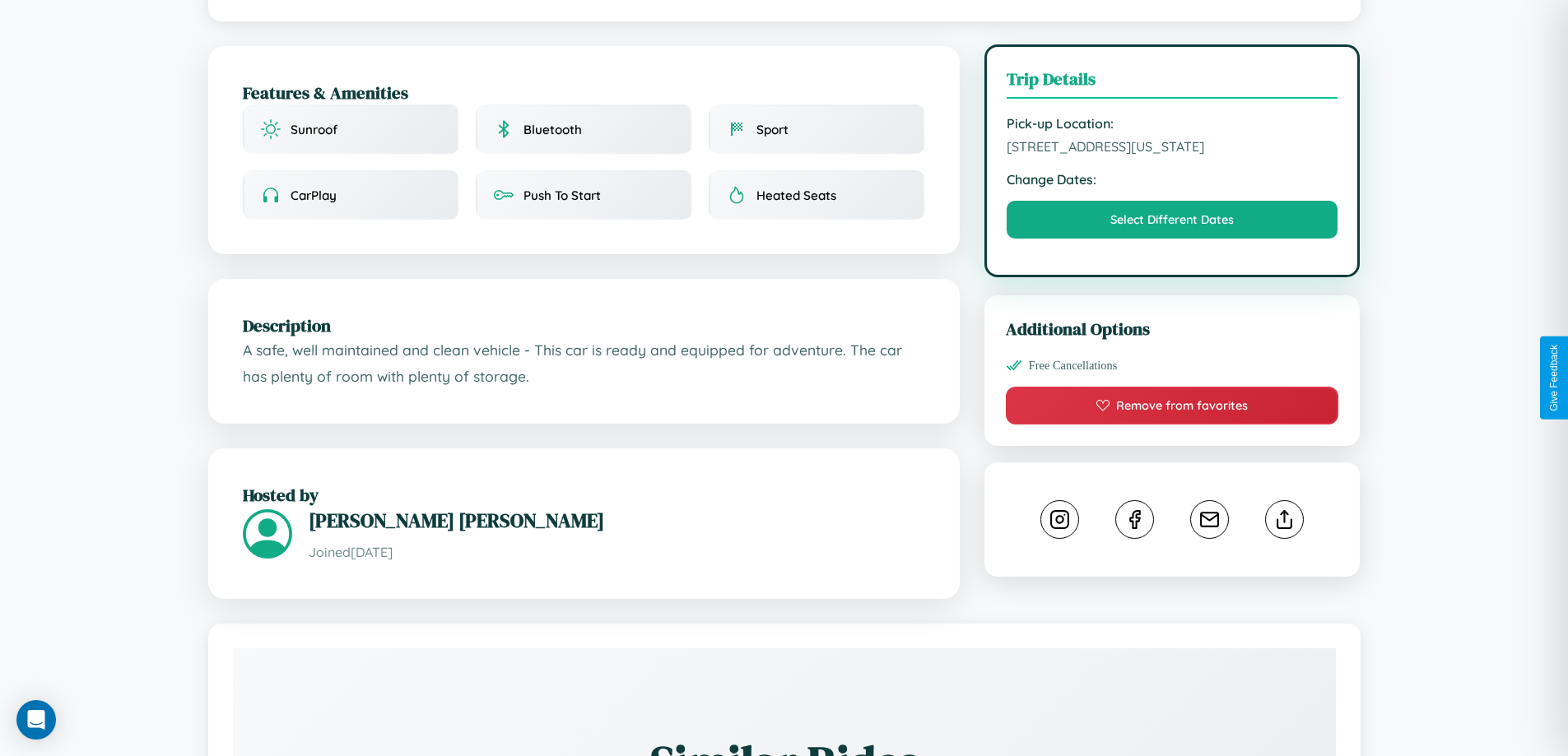
scroll to position [541, 0]
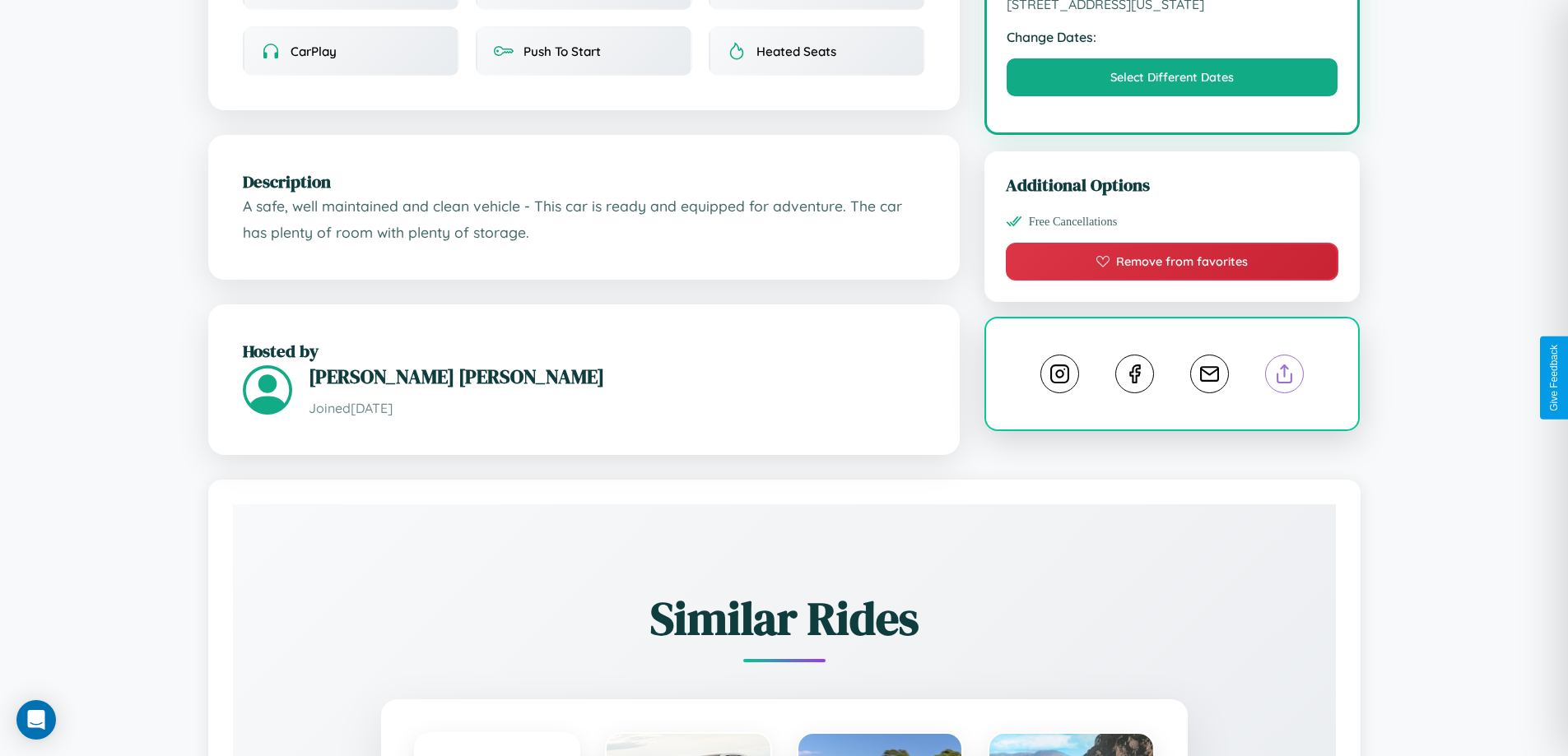
click at [1285, 376] on line at bounding box center [1285, 371] width 0 height 11
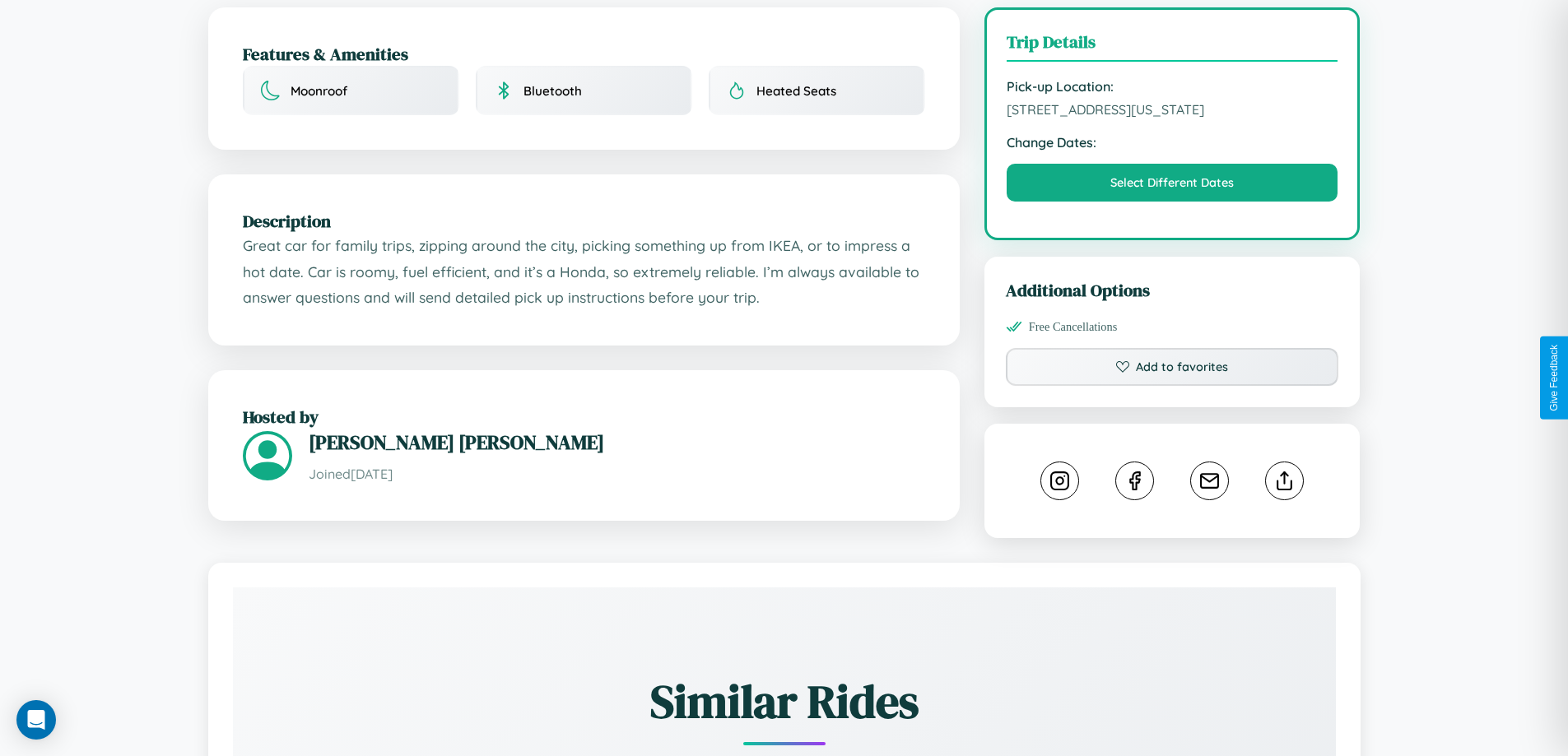
scroll to position [443, 0]
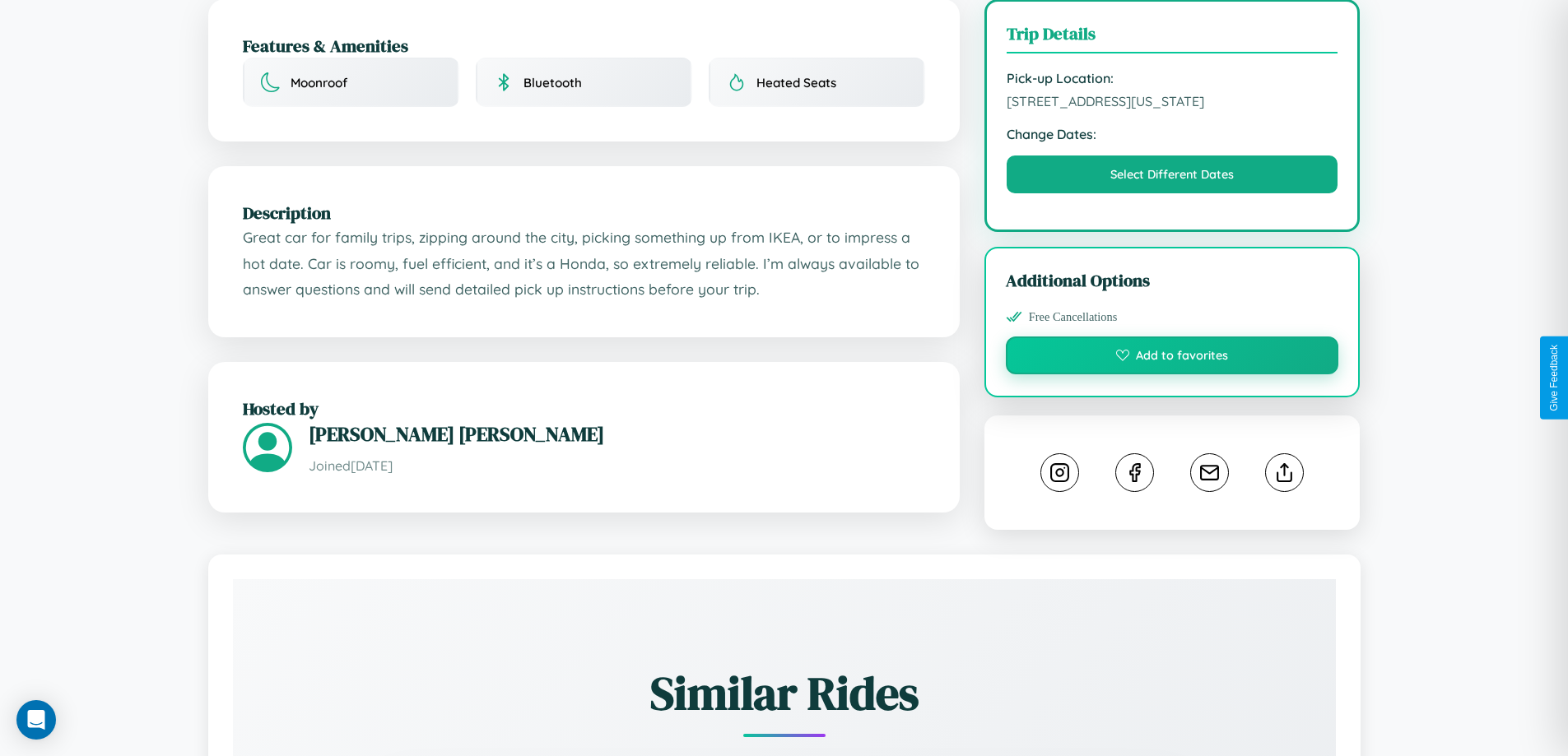
click at [1172, 374] on button "Add to favorites" at bounding box center [1172, 355] width 333 height 38
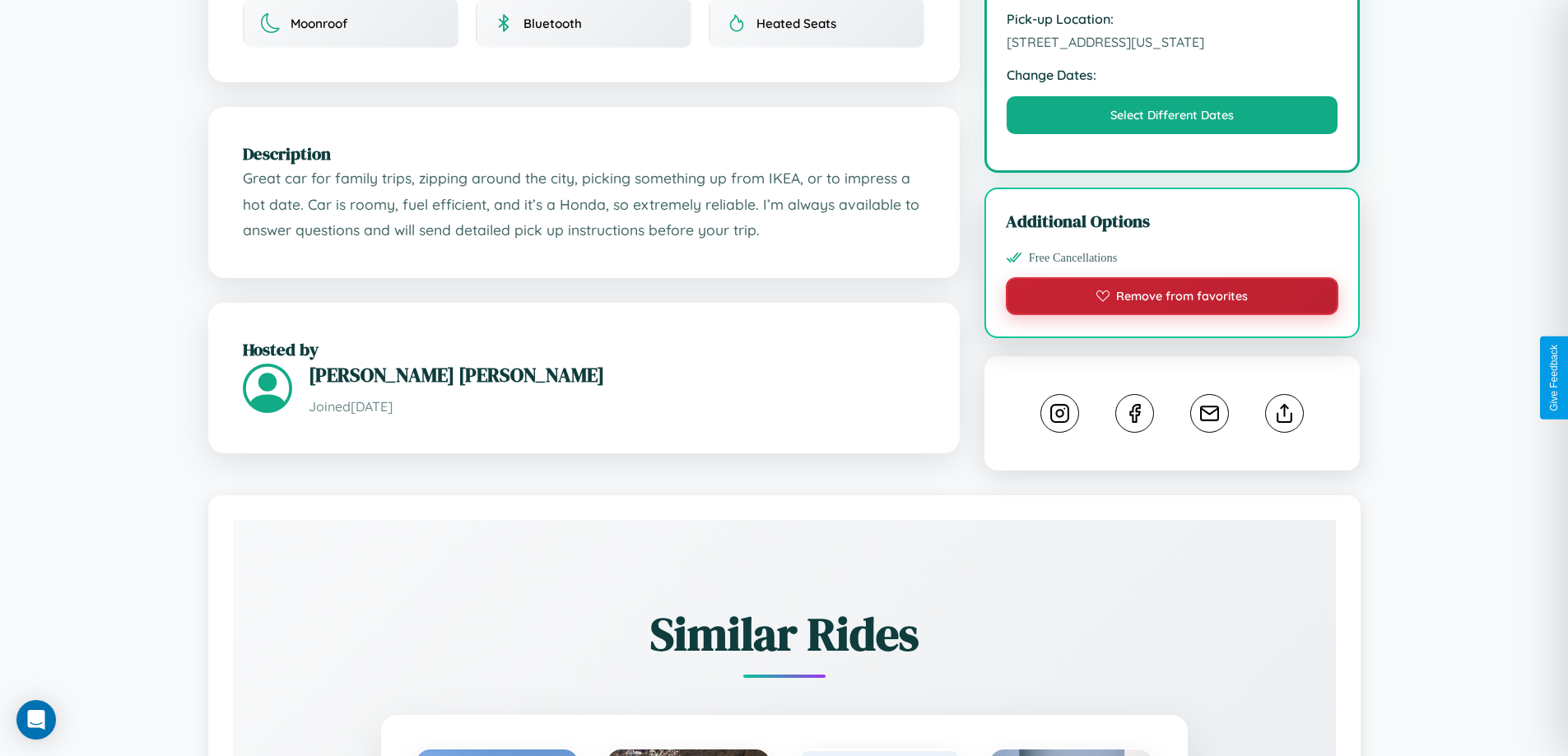
scroll to position [557, 0]
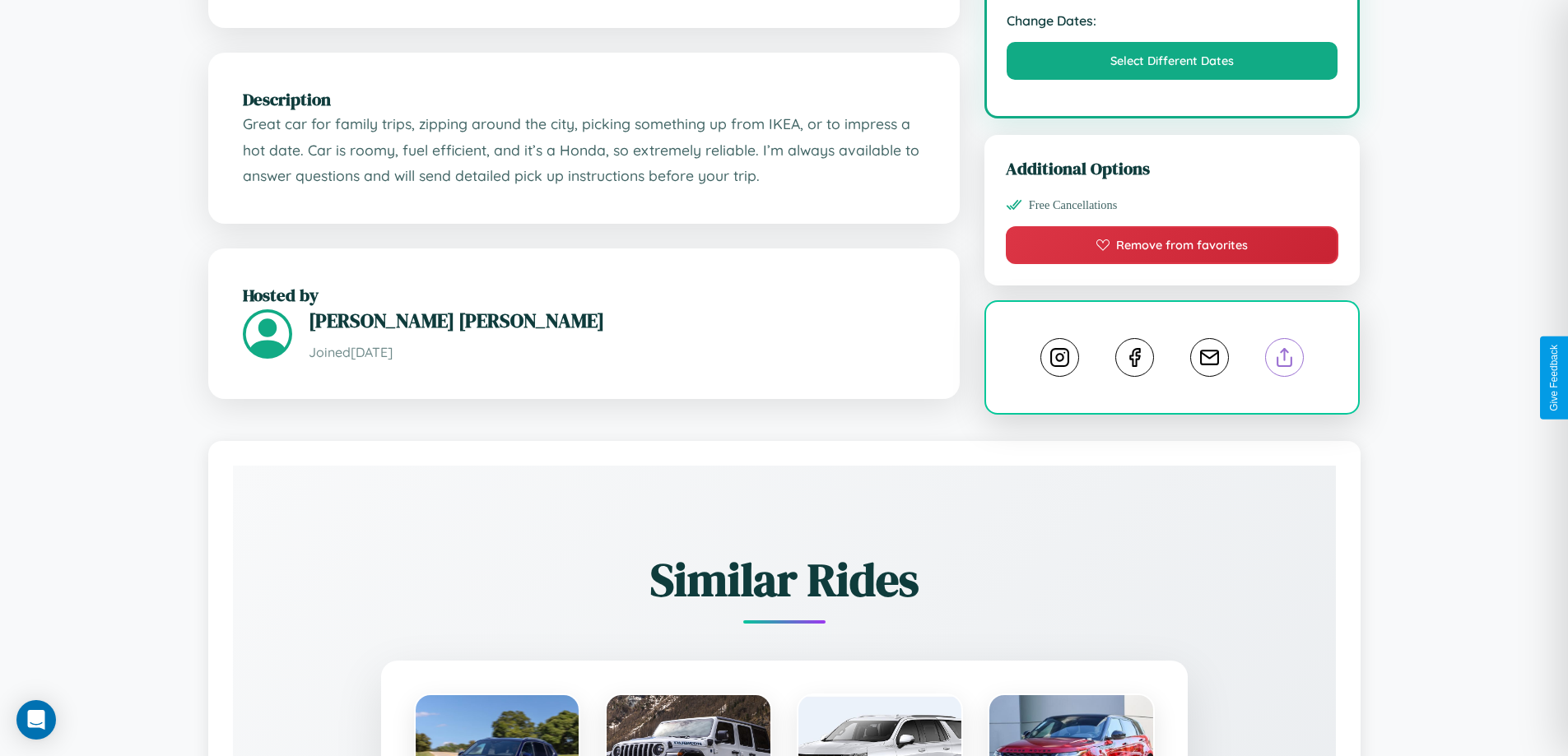
click at [1285, 360] on line at bounding box center [1285, 354] width 0 height 11
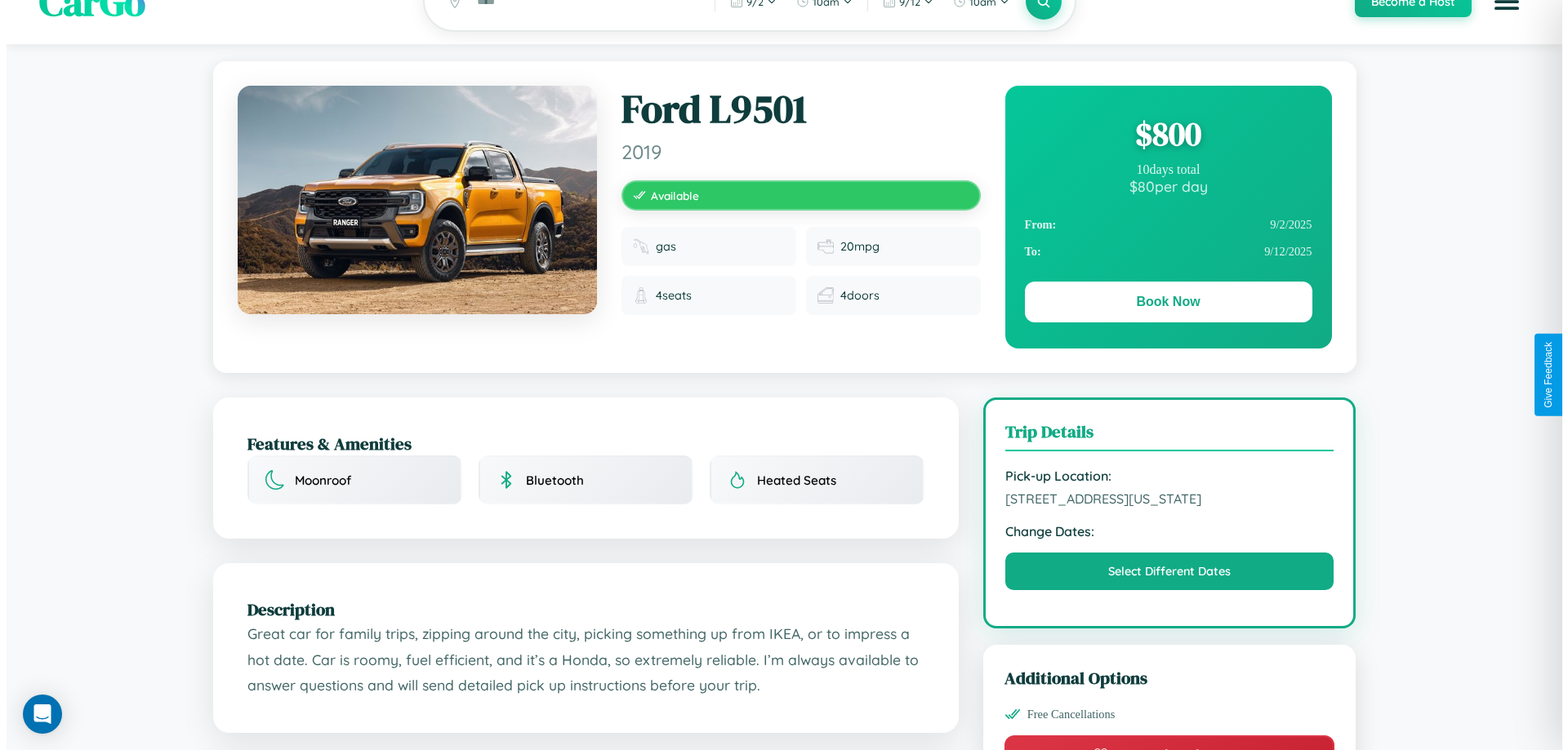
scroll to position [0, 0]
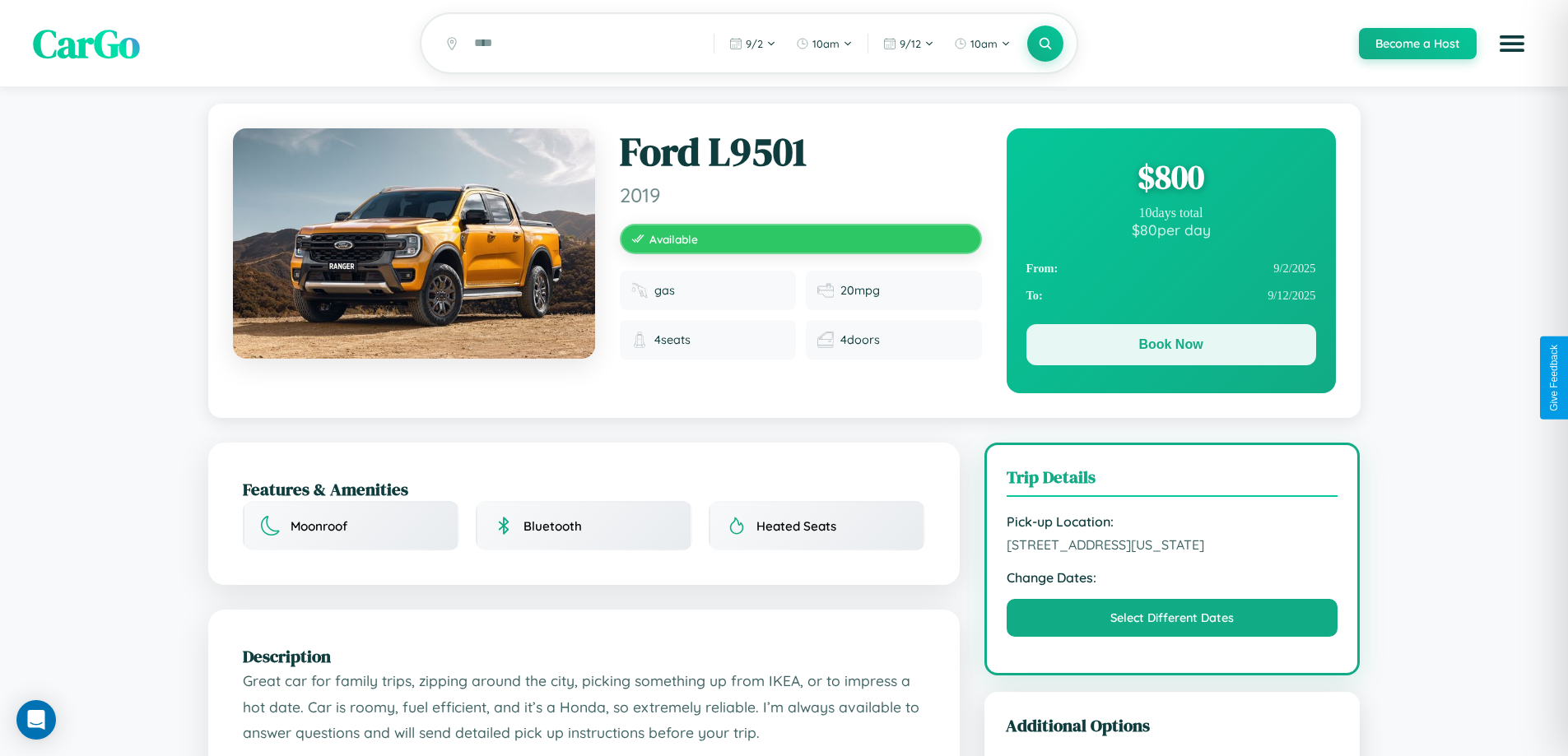
click at [1171, 348] on button "Book Now" at bounding box center [1171, 345] width 290 height 41
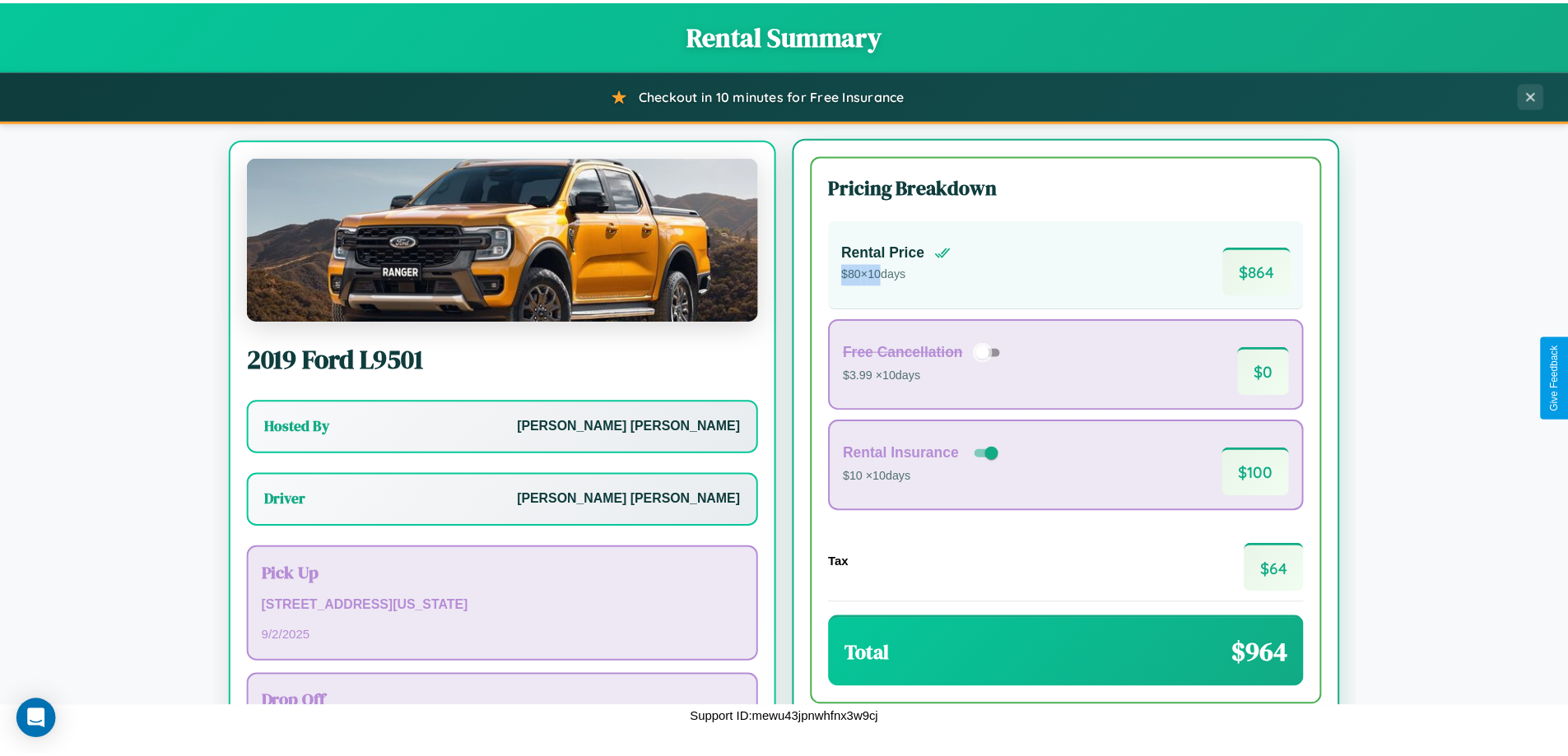
scroll to position [77, 0]
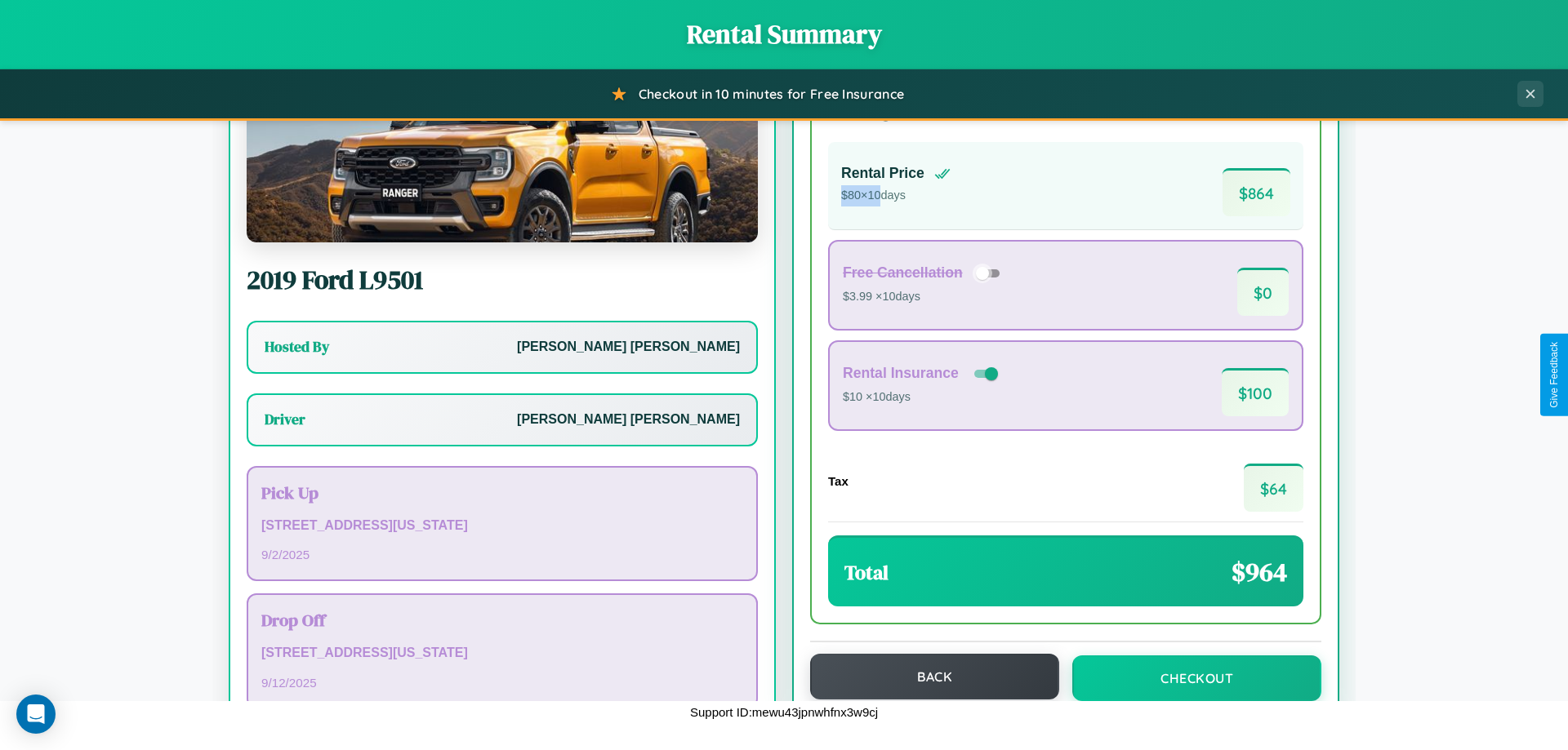
click at [926, 677] on button "Back" at bounding box center [935, 677] width 249 height 46
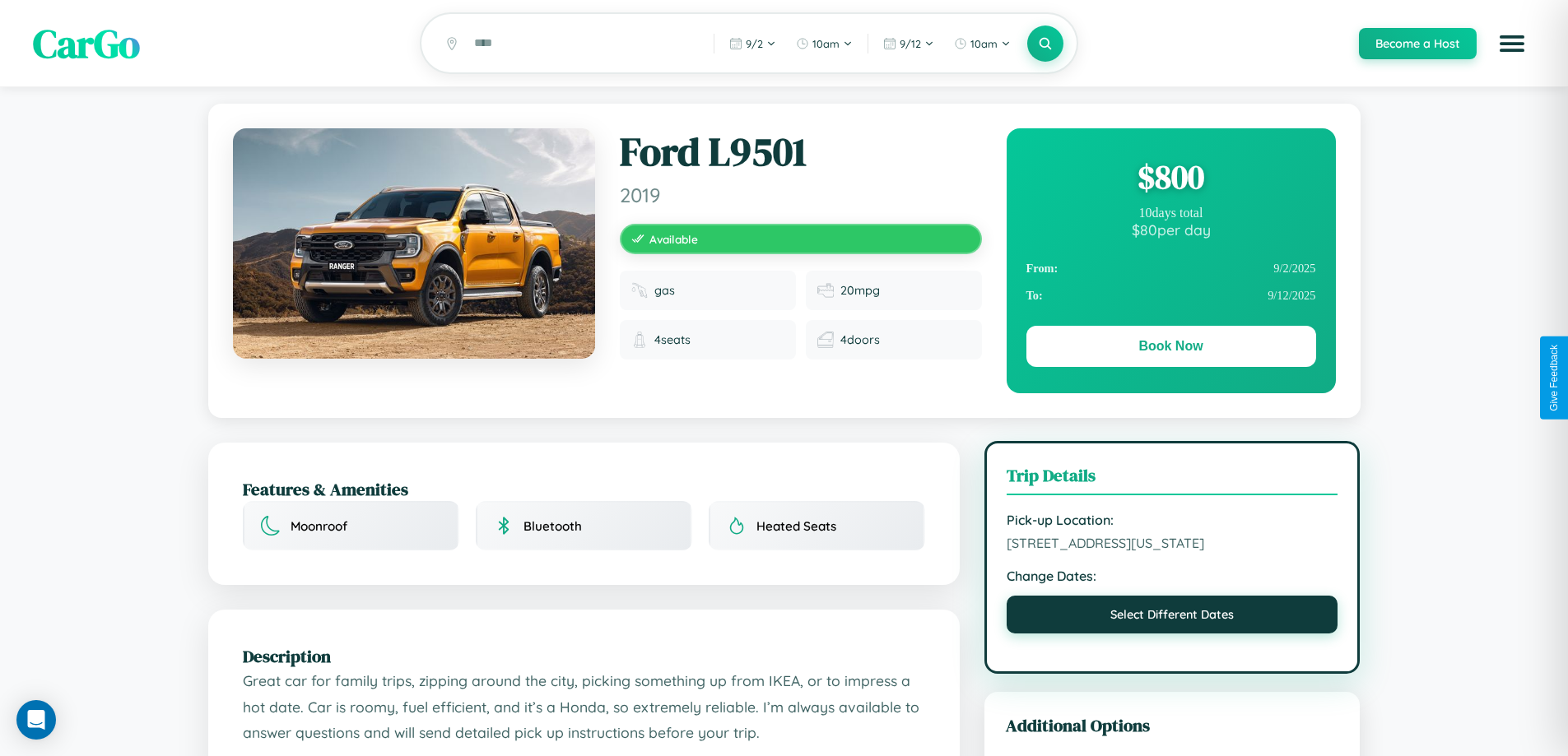
click at [1172, 634] on button "Select Different Dates" at bounding box center [1172, 614] width 332 height 38
select select "*"
select select "****"
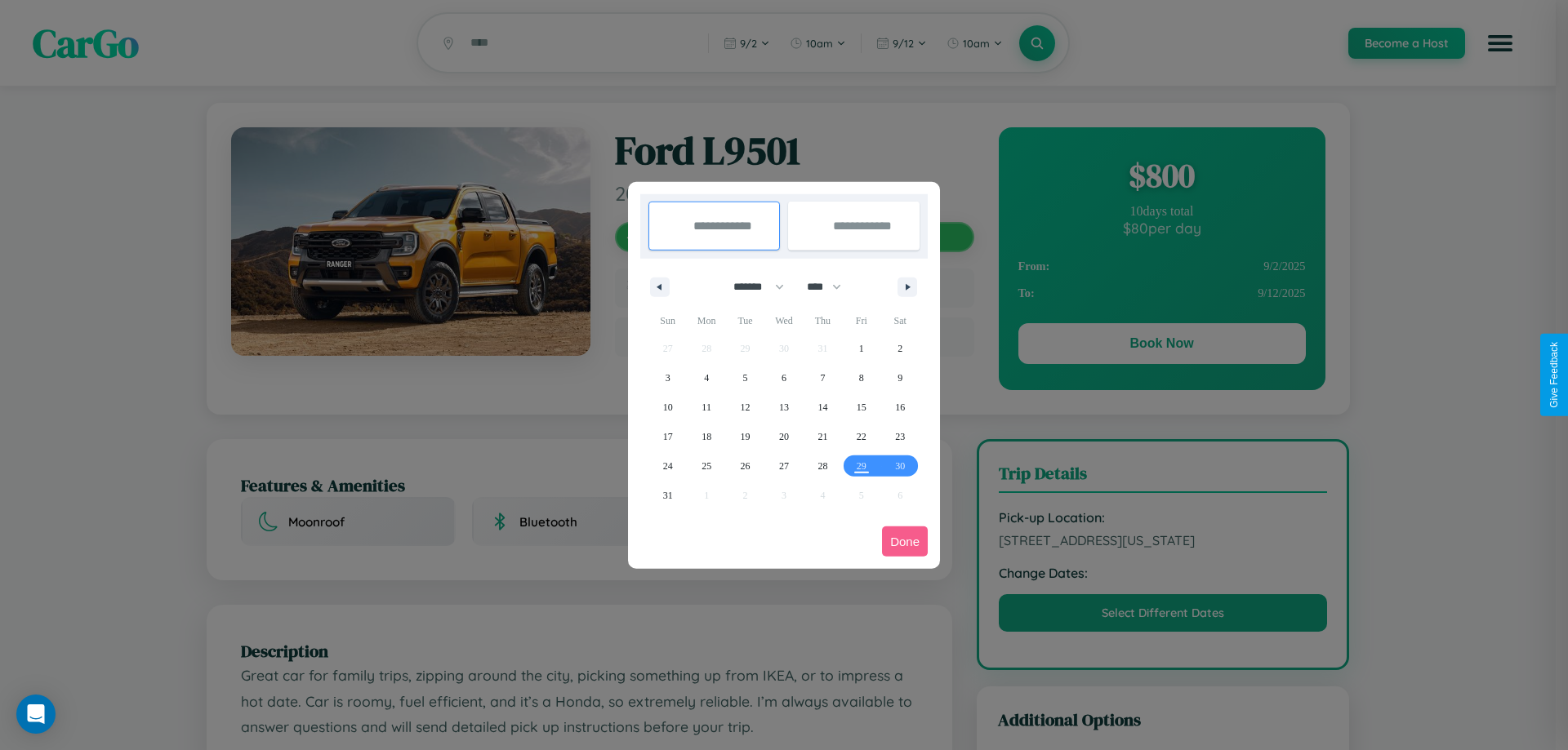
drag, startPoint x: 751, startPoint y: 286, endPoint x: 784, endPoint y: 327, distance: 52.6
click at [751, 286] on select "******* ******** ***** ***** *** **** **** ****** ********* ******* ******** **…" at bounding box center [756, 287] width 70 height 27
select select "*"
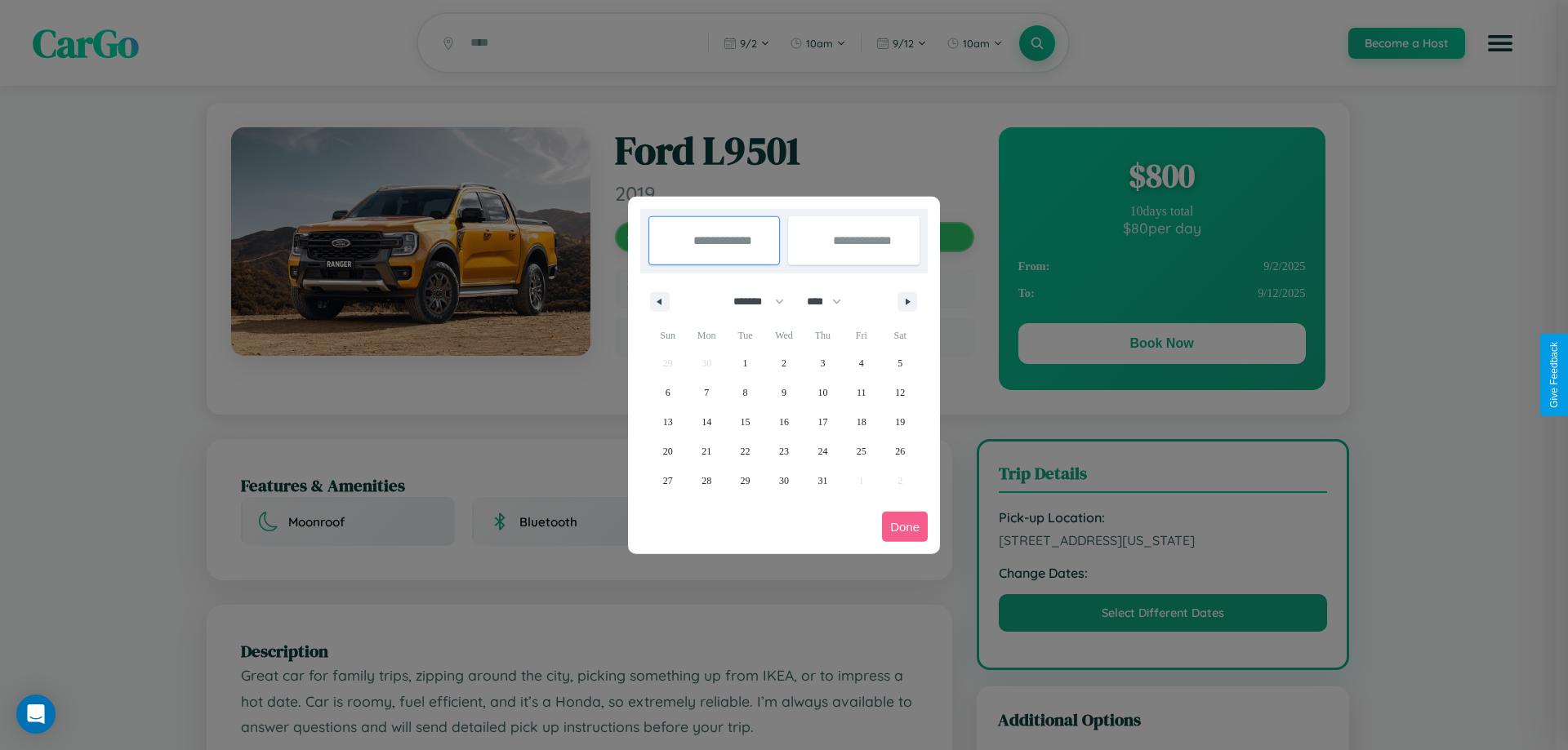
drag, startPoint x: 831, startPoint y: 301, endPoint x: 784, endPoint y: 327, distance: 53.7
click at [831, 301] on select "**** **** **** **** **** **** **** **** **** **** **** **** **** **** **** ****…" at bounding box center [823, 302] width 49 height 27
select select "****"
click at [860, 392] on span "10" at bounding box center [862, 392] width 10 height 30
type input "**********"
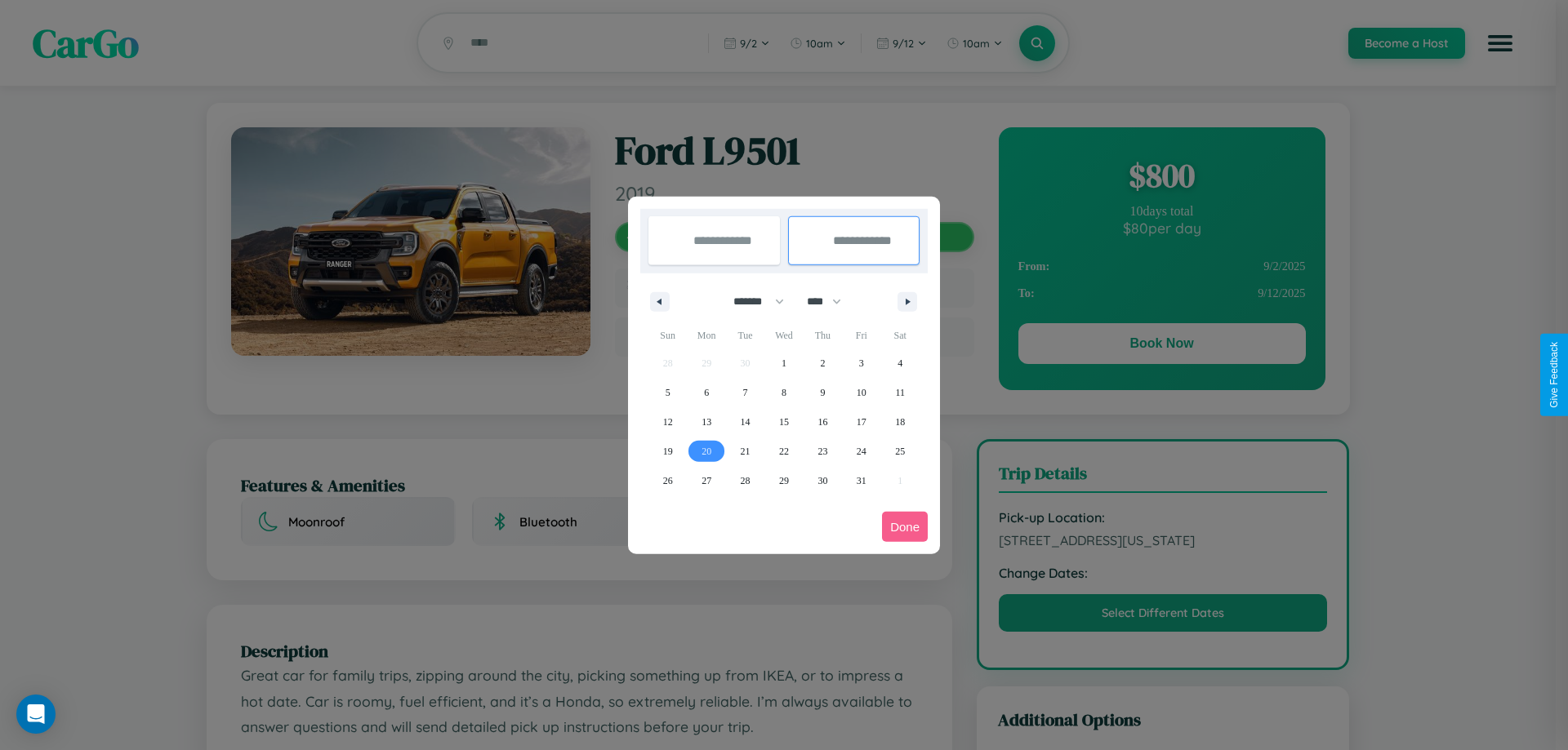
click at [706, 451] on span "20" at bounding box center [707, 451] width 10 height 30
type input "**********"
click at [904, 526] on button "Done" at bounding box center [904, 527] width 46 height 31
